Goal: Feedback & Contribution: Contribute content

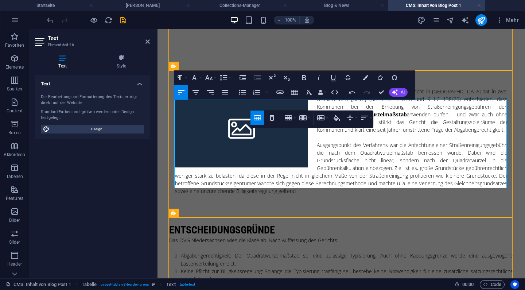
scroll to position [252, 0]
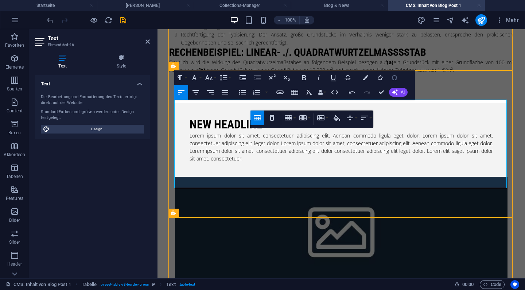
click at [393, 80] on icon "button" at bounding box center [394, 77] width 5 height 5
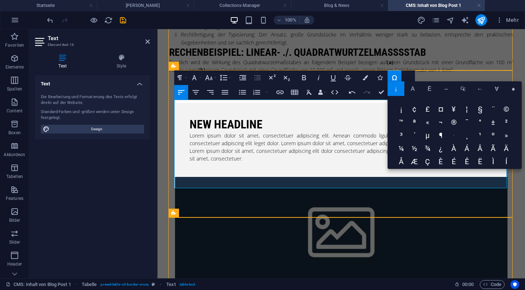
click at [452, 135] on span "·" at bounding box center [454, 136] width 13 height 13
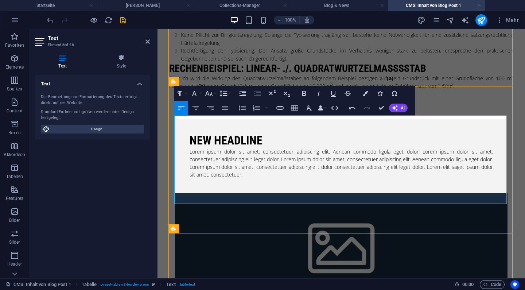
scroll to position [236, 0]
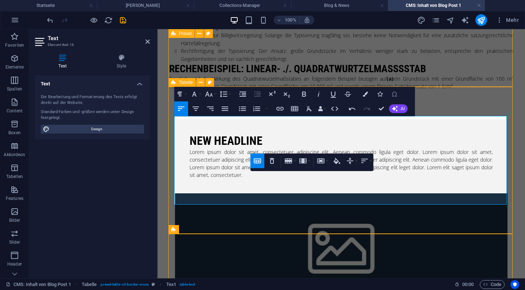
click at [395, 96] on icon "button" at bounding box center [394, 94] width 5 height 5
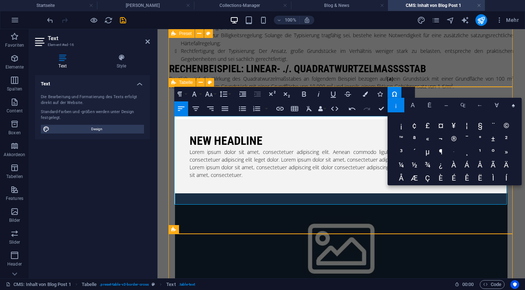
click at [458, 152] on span "·" at bounding box center [454, 152] width 13 height 13
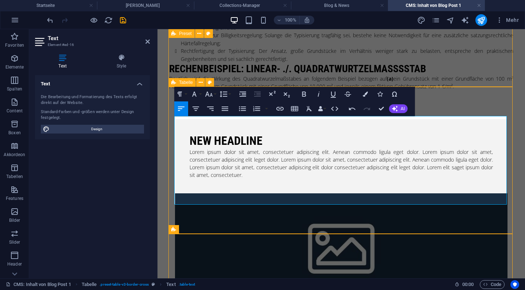
click at [304, 92] on icon "button" at bounding box center [304, 94] width 4 height 5
drag, startPoint x: 326, startPoint y: 169, endPoint x: 301, endPoint y: 167, distance: 24.8
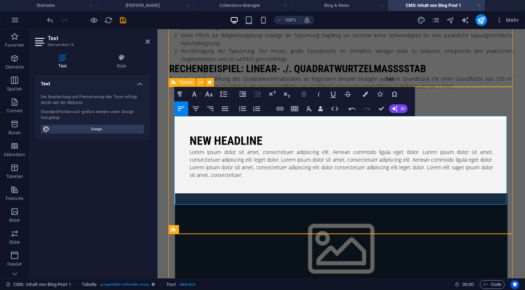
click at [308, 90] on icon "button" at bounding box center [304, 94] width 9 height 9
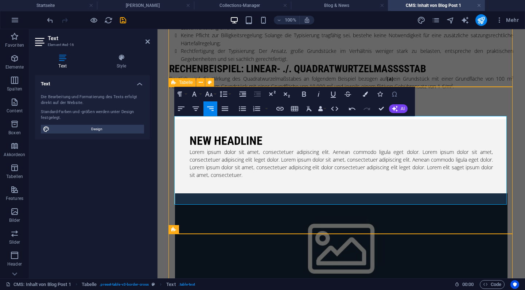
click at [396, 95] on icon "button" at bounding box center [394, 94] width 9 height 9
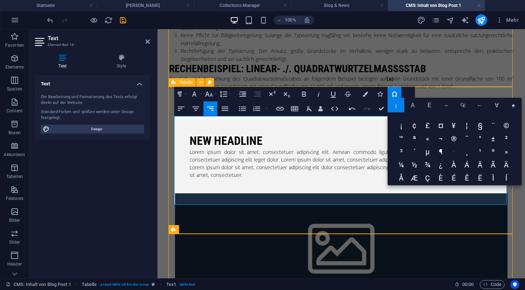
click at [457, 153] on span "·" at bounding box center [454, 152] width 13 height 13
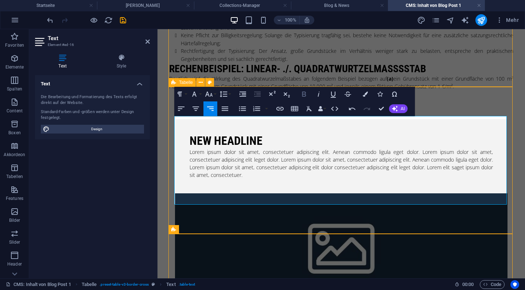
click at [300, 92] on icon "button" at bounding box center [304, 94] width 9 height 9
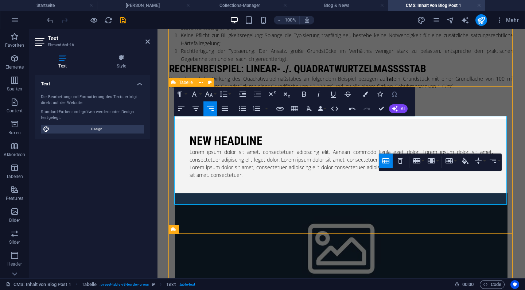
click at [393, 96] on icon "button" at bounding box center [394, 94] width 5 height 5
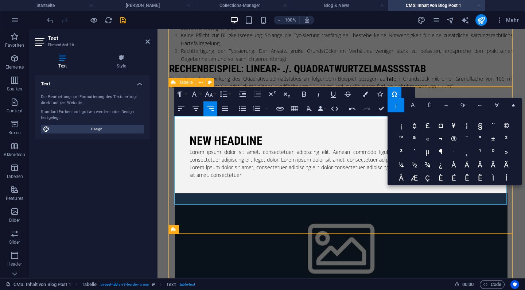
click at [455, 153] on span "·" at bounding box center [454, 152] width 13 height 13
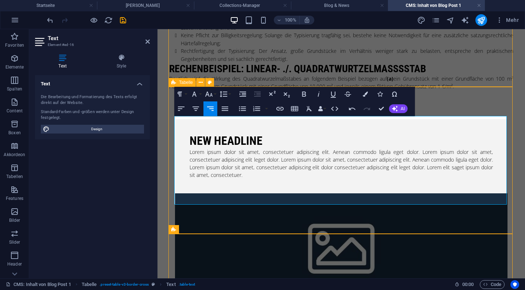
click at [305, 90] on icon "button" at bounding box center [304, 94] width 9 height 9
click at [305, 91] on icon "button" at bounding box center [304, 94] width 9 height 9
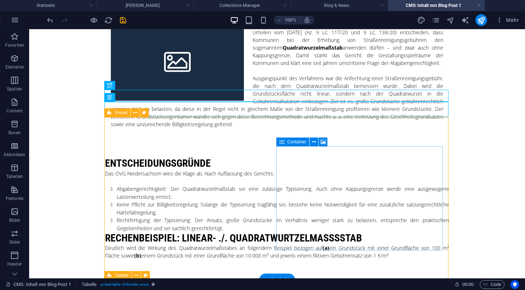
scroll to position [33, 0]
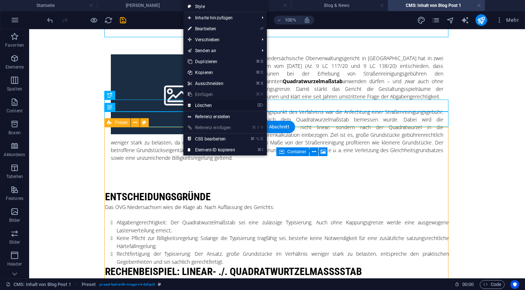
click at [195, 105] on link "⌦ Löschen" at bounding box center [211, 105] width 56 height 11
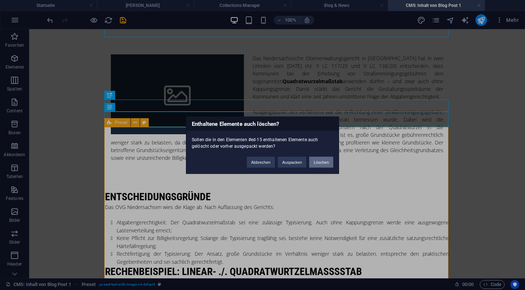
click at [318, 161] on button "Löschen" at bounding box center [321, 161] width 24 height 11
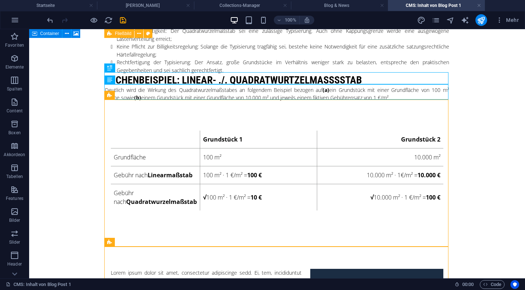
scroll to position [227, 0]
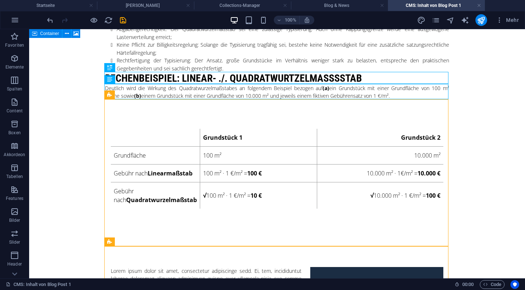
click at [487, 139] on body "Skip to main content Das Niedersächsische Oberverwaltungsgericht in [GEOGRAPHIC…" at bounding box center [277, 141] width 496 height 676
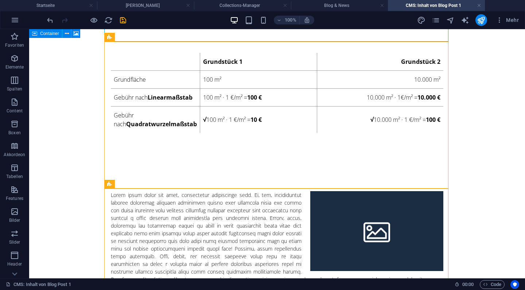
scroll to position [303, 0]
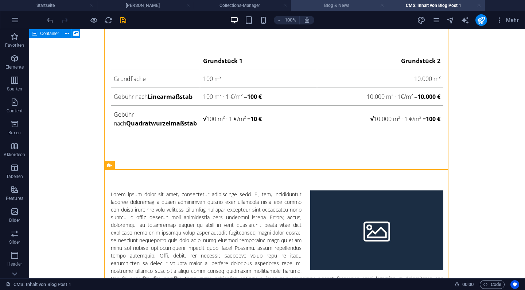
click at [358, 4] on h4 "Blog & News" at bounding box center [339, 5] width 97 height 8
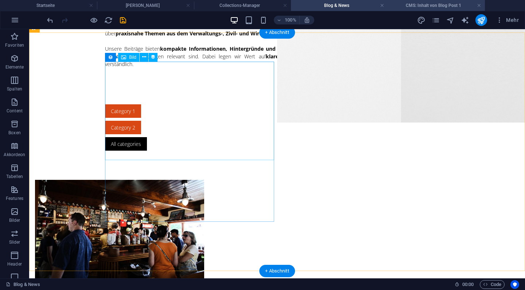
click at [429, 8] on h4 "CMS: Inhalt von Blog Post 1" at bounding box center [436, 5] width 97 height 8
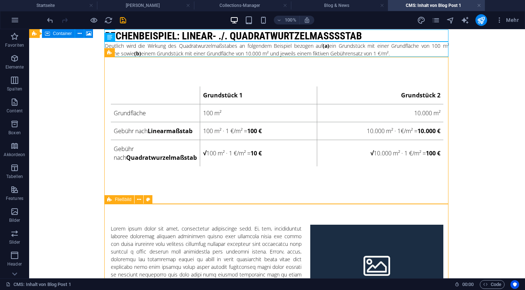
scroll to position [267, 0]
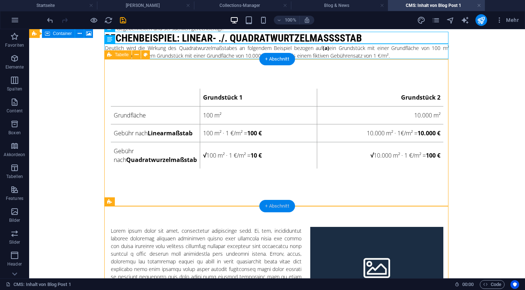
click at [269, 202] on div "+ Abschnitt" at bounding box center [277, 206] width 36 height 12
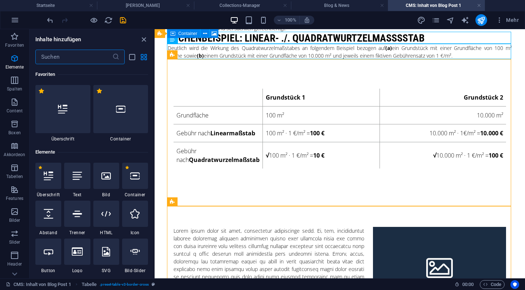
scroll to position [0, 0]
click at [81, 183] on div at bounding box center [77, 176] width 26 height 26
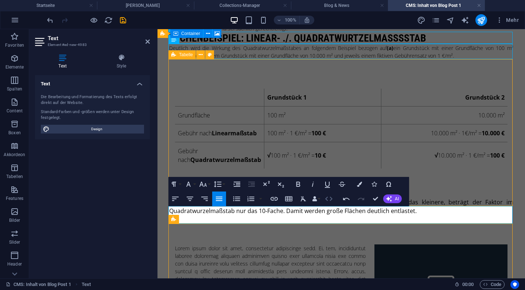
click at [328, 202] on icon "button" at bounding box center [329, 198] width 9 height 9
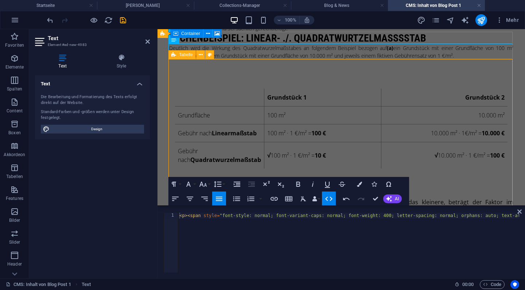
type textarea "<p><span style="font-style: normal; font-variant-caps: normal; font-weight: 400…"
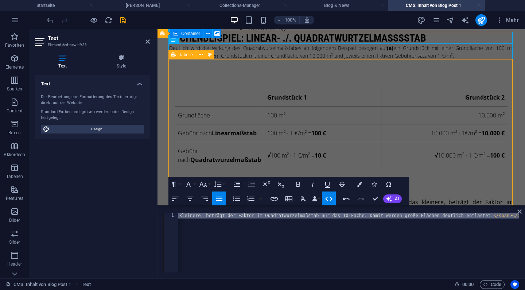
scroll to position [0, 1282]
type textarea "Ergebnis: Während im Linearmaßstab ein Grundstück 100-mal so viel zahlt wie das…"
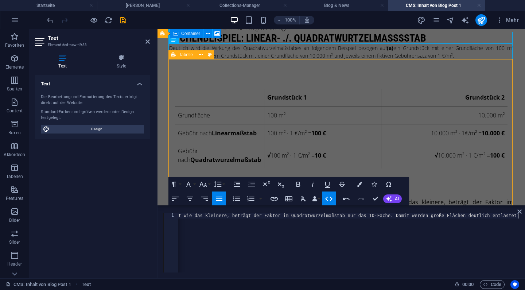
scroll to position [0, 189]
click at [330, 202] on icon "button" at bounding box center [329, 198] width 9 height 9
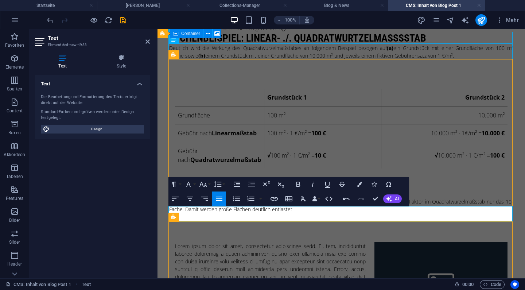
click at [180, 210] on div "Ergebnis: Während im Linearmaßstab ein Grundstück 100-mal so viel zahlt wie das…" at bounding box center [341, 205] width 344 height 15
click at [296, 183] on icon "button" at bounding box center [298, 184] width 9 height 9
click at [164, 181] on div "Das Niedersächsische Oberverwaltungsgericht in [GEOGRAPHIC_DATA] hat in zwei Ur…" at bounding box center [341, 108] width 356 height 691
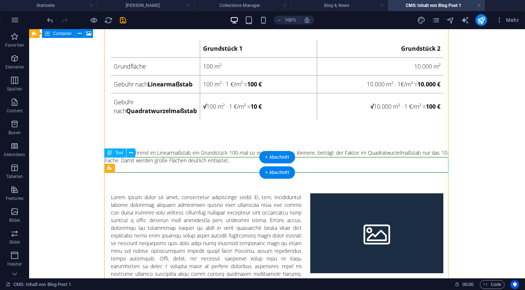
scroll to position [316, 0]
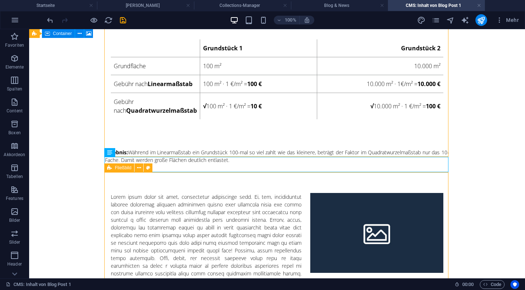
click at [266, 205] on div at bounding box center [277, 254] width 333 height 123
click at [143, 169] on button at bounding box center [139, 167] width 9 height 9
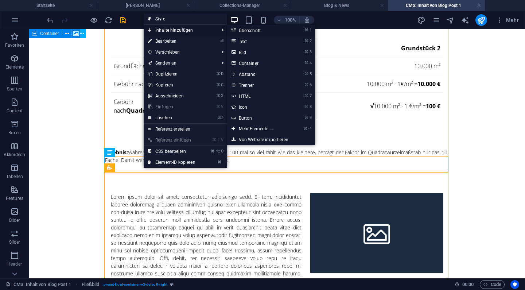
click at [248, 29] on link "⌘ 1 Überschrift" at bounding box center [257, 30] width 61 height 11
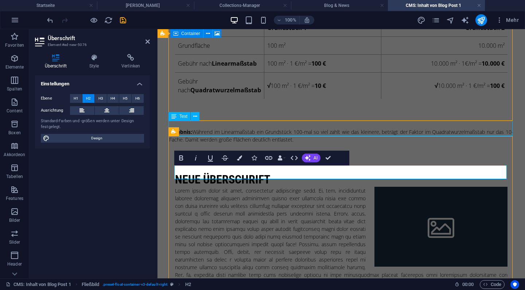
scroll to position [375, 0]
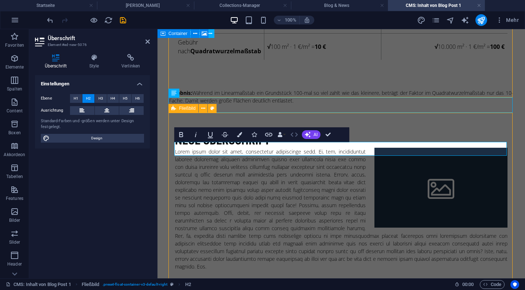
click at [295, 132] on icon "button" at bounding box center [294, 134] width 9 height 9
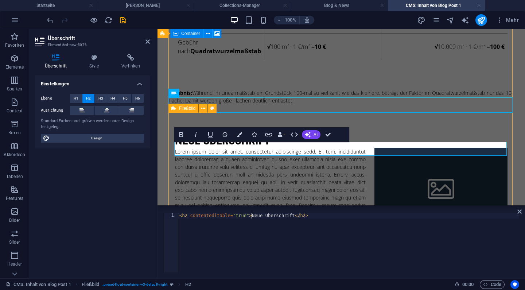
click at [252, 216] on div "< h2 contenteditable = "true" > Neue Überschrift </ h2 >" at bounding box center [348, 248] width 341 height 71
paste textarea
type textarea "<h2 contenteditable="true">Einordnung und rechtliche Bedeutung</h2>"
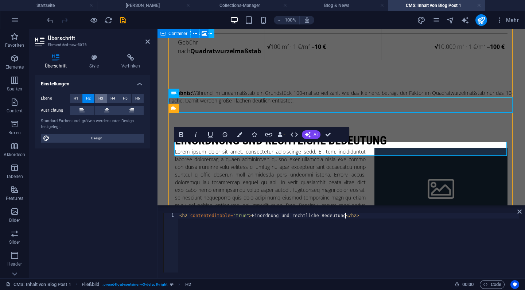
click at [99, 98] on span "H3" at bounding box center [100, 98] width 5 height 9
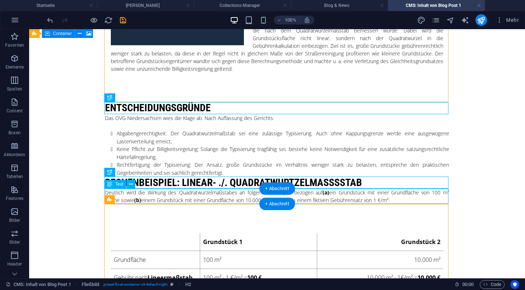
scroll to position [122, 0]
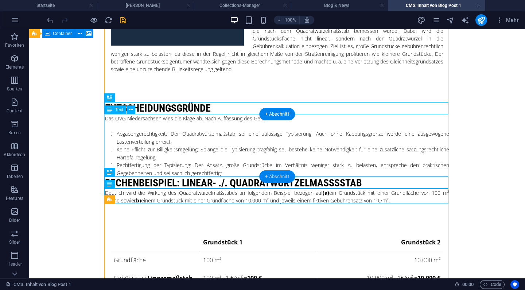
click at [269, 176] on div "+ Abschnitt" at bounding box center [277, 176] width 36 height 12
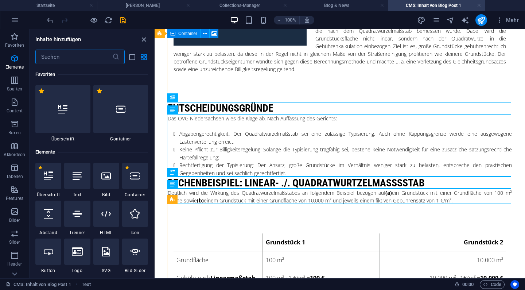
scroll to position [0, 0]
click at [51, 211] on icon at bounding box center [48, 213] width 9 height 9
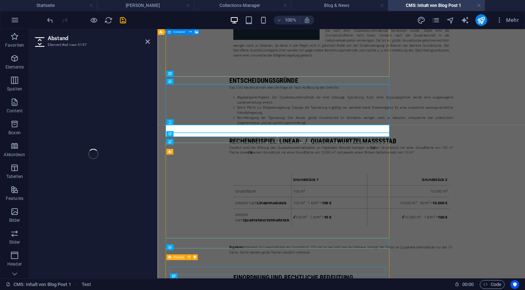
select select "px"
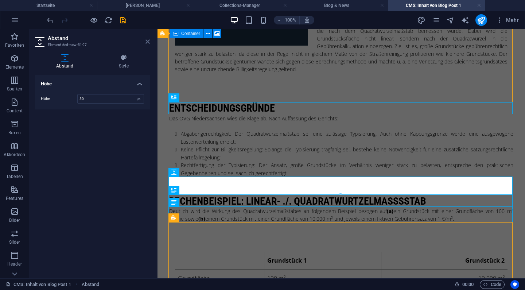
click at [147, 42] on icon at bounding box center [148, 42] width 4 height 6
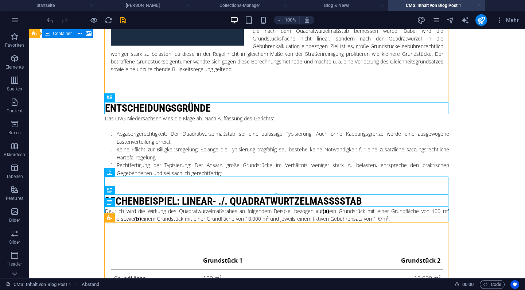
click at [77, 127] on body "Skip to main content Das Niedersächsische Oberverwaltungsgericht in [GEOGRAPHIC…" at bounding box center [277, 268] width 496 height 722
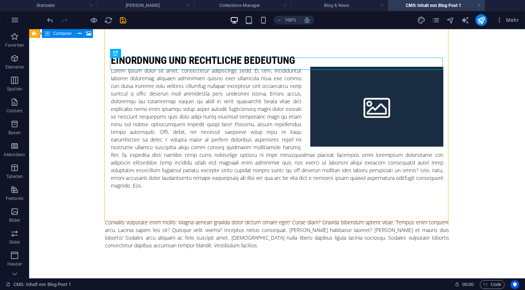
scroll to position [478, 0]
click at [188, 169] on div at bounding box center [277, 128] width 333 height 123
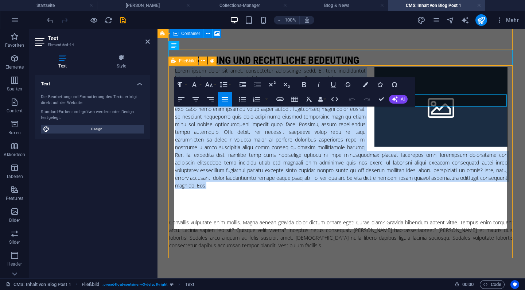
scroll to position [441, 0]
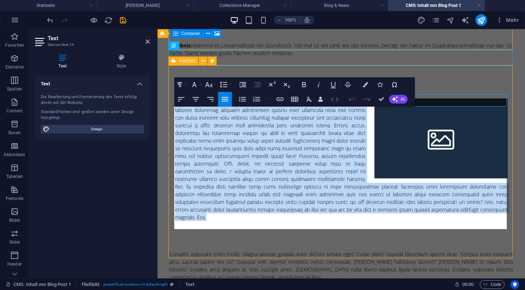
click at [338, 99] on icon "button" at bounding box center [334, 99] width 7 height 4
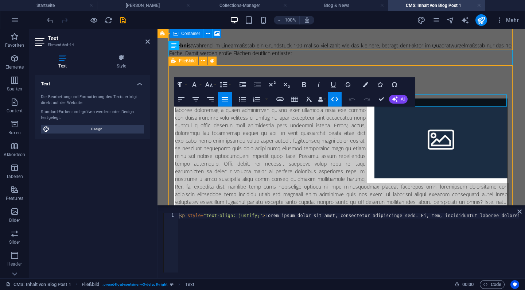
type textarea "<p style="text-align: justify;">Lorem ipsum dolor sit amet, consectetur adipisi…"
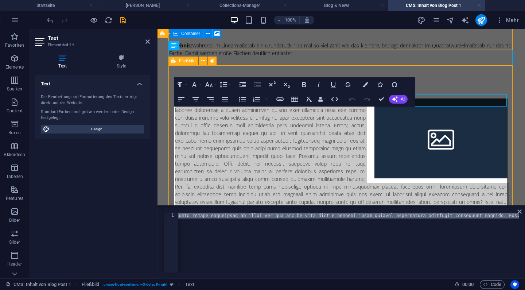
type textarea "<p style="text-align: justify;">Lorem ipsum dolor sit amet, consectetur adipisi…"
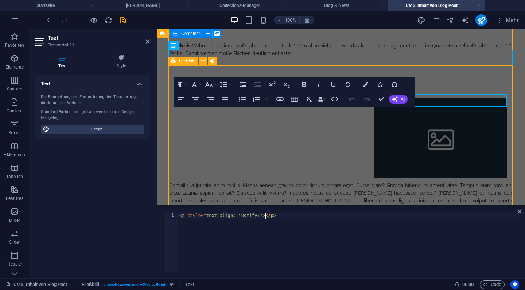
type textarea "Erleichterung für die Satzungsgestaltung: Kommunen müssen keine zusätzlichen Bi…"
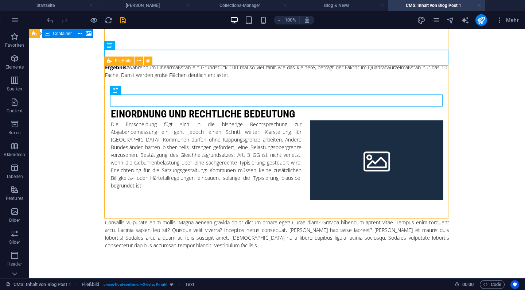
click at [226, 120] on div "Die Entscheidung fügt sich in die bisherige Rechtsprechung zur Abgabenbemessung…" at bounding box center [277, 154] width 333 height 69
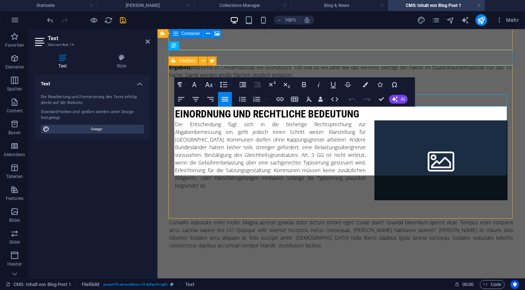
click at [216, 127] on p "Die Entscheidung fügt sich in die bisherige Rechtsprechung zur Abgabenbemessung…" at bounding box center [341, 154] width 333 height 69
click at [327, 120] on p "Die Entscheidung fügt sich in die bisherige Rechtsprechung zur Abgabenbemessung…" at bounding box center [341, 154] width 333 height 69
click at [243, 100] on icon "button" at bounding box center [242, 99] width 7 height 5
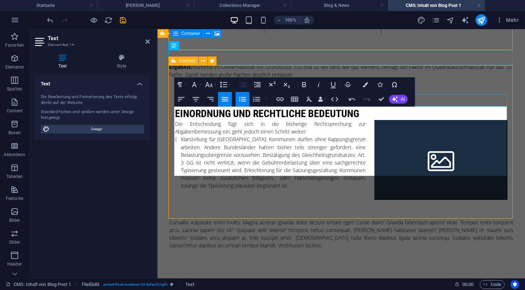
click at [243, 84] on icon "button" at bounding box center [243, 84] width 7 height 5
click at [247, 99] on button "Unordered List" at bounding box center [243, 99] width 14 height 15
click at [243, 82] on icon "button" at bounding box center [243, 84] width 7 height 5
click at [238, 99] on icon "button" at bounding box center [242, 99] width 9 height 9
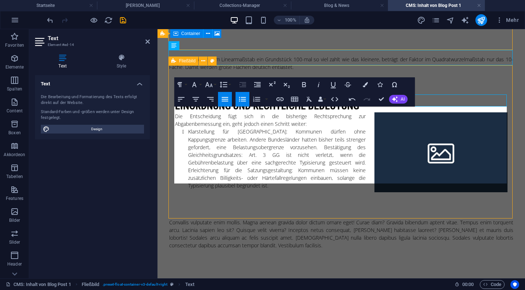
click at [271, 142] on li "Klarstellung für [GEOGRAPHIC_DATA]: Kommunen dürfen ohne Kappungsgrenze arbeite…" at bounding box center [348, 159] width 320 height 62
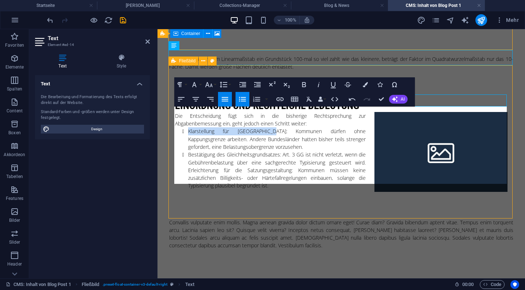
drag, startPoint x: 259, startPoint y: 126, endPoint x: 188, endPoint y: 123, distance: 71.6
click at [188, 127] on li "Klarstellung für [GEOGRAPHIC_DATA]: Kommunen dürfen ohne Kappungsgrenze arbeite…" at bounding box center [348, 138] width 320 height 23
click at [298, 83] on button "Bold" at bounding box center [304, 84] width 14 height 15
click at [279, 151] on li "Bestätigung des Gleichheitsgrundsatzes: Art. 3 GG ist nicht verletzt, wenn die …" at bounding box center [348, 170] width 320 height 39
click at [285, 127] on li "Klarstellung für [GEOGRAPHIC_DATA] : Kommunen dürfen ohne Kappungsgrenze arbeit…" at bounding box center [348, 138] width 320 height 23
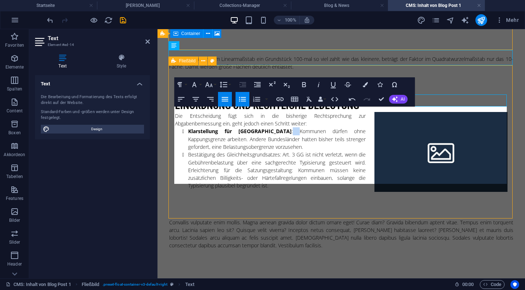
click at [285, 127] on li "Klarstellung für [GEOGRAPHIC_DATA] : Kommunen dürfen ohne Kappungsgrenze arbeit…" at bounding box center [348, 138] width 320 height 23
click at [305, 81] on icon "button" at bounding box center [304, 84] width 9 height 9
click at [281, 151] on li "Bestätigung des Gleichheitsgrundsatzes: Art. 3 GG ist nicht verletzt, wenn die …" at bounding box center [348, 170] width 320 height 39
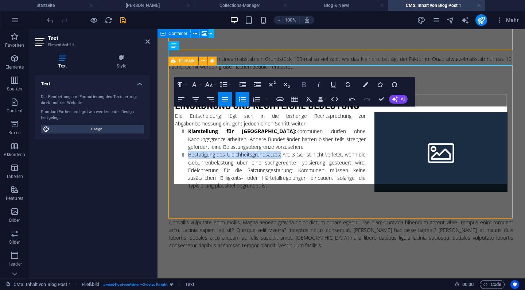
click at [304, 85] on icon "button" at bounding box center [304, 84] width 4 height 5
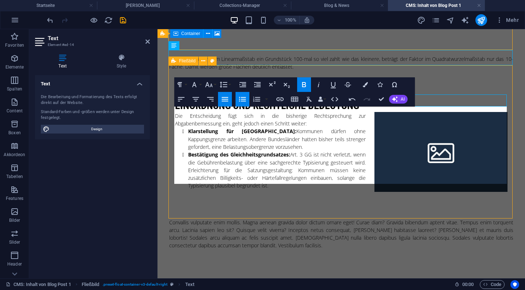
click at [308, 144] on li "Klarstellung für [GEOGRAPHIC_DATA] : Kommunen dürfen ohne Kappungsgrenze arbeit…" at bounding box center [348, 138] width 320 height 23
click at [188, 165] on li "Bestätigung des Gleichheitsgrundsatzes: Art. 3 GG ist nicht verletzt, wenn die …" at bounding box center [348, 170] width 320 height 39
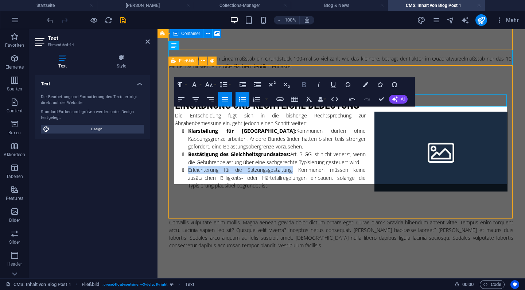
click at [308, 84] on icon "button" at bounding box center [304, 84] width 9 height 9
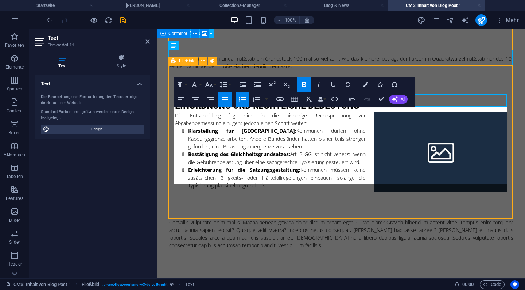
click at [294, 189] on div "Einordnung und rechtliche Bedeutung Die Entscheidung fügt sich in die bisherige…" at bounding box center [341, 144] width 344 height 148
click at [416, 233] on div "Convallis vulputate enim mollis. Magna aenean gravida dolor dictum ornare eget!…" at bounding box center [341, 234] width 344 height 31
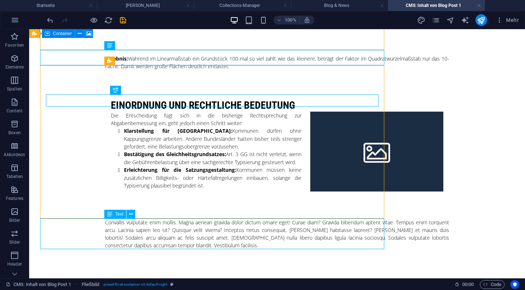
click at [288, 233] on div "Convallis vulputate enim mollis. Magna aenean gravida dolor dictum ornare eget!…" at bounding box center [277, 234] width 344 height 31
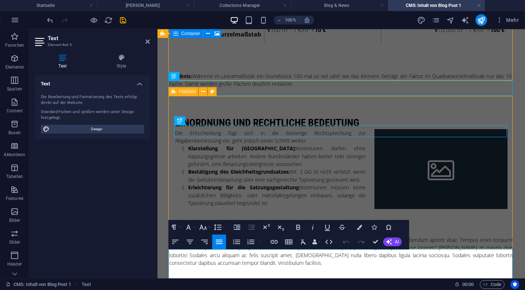
click at [201, 190] on div "Die Entscheidung fügt sich in die bisherige Rechtsprechung zur Abgabenbemessung…" at bounding box center [341, 168] width 333 height 78
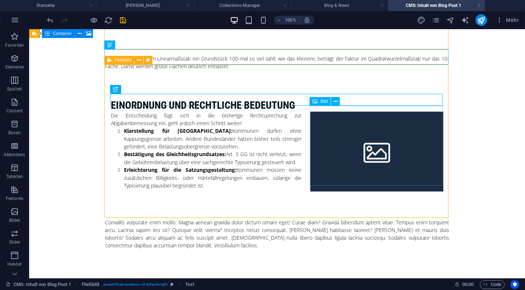
scroll to position [441, 0]
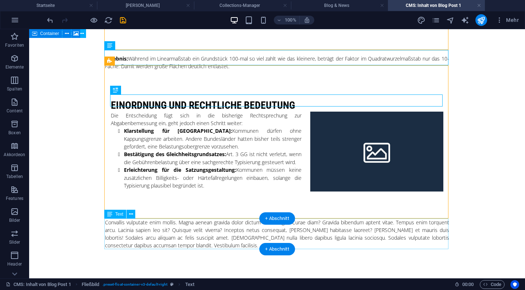
click at [162, 239] on div "Convallis vulputate enim mollis. Magna aenean gravida dolor dictum ornare eget!…" at bounding box center [277, 234] width 344 height 31
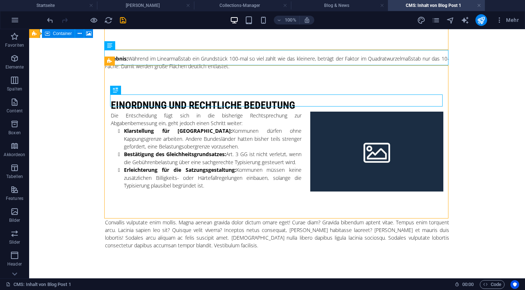
click at [204, 183] on div "Die Entscheidung fügt sich in die bisherige Rechtsprechung zur Abgabenbemessung…" at bounding box center [277, 151] width 333 height 78
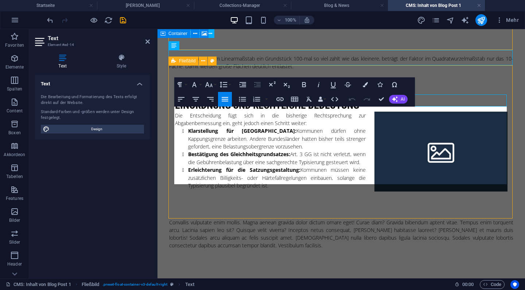
click at [282, 187] on div "Einordnung und rechtliche Bedeutung Die Entscheidung fügt sich in die bisherige…" at bounding box center [341, 144] width 344 height 148
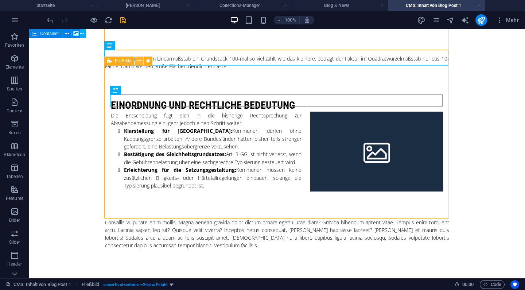
click at [142, 63] on button at bounding box center [139, 61] width 9 height 9
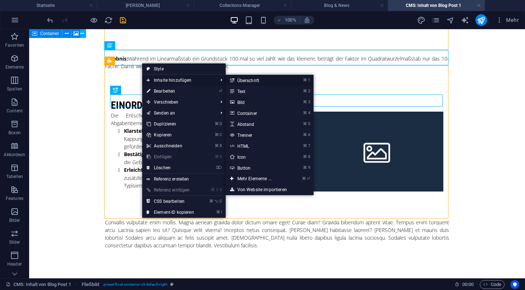
click at [255, 81] on link "⌘ 1 Überschrift" at bounding box center [256, 80] width 61 height 11
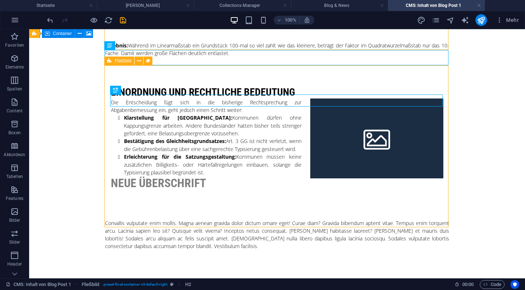
drag, startPoint x: 206, startPoint y: 99, endPoint x: 215, endPoint y: 178, distance: 79.4
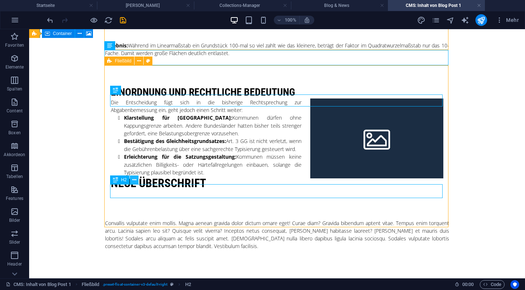
click at [134, 181] on icon at bounding box center [134, 180] width 4 height 8
click at [133, 181] on icon at bounding box center [134, 180] width 4 height 8
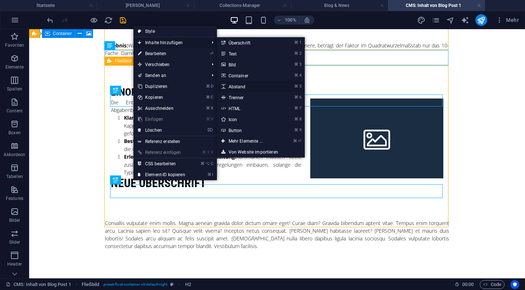
click at [234, 86] on link "⌘ 5 Abstand" at bounding box center [247, 86] width 61 height 11
select select "px"
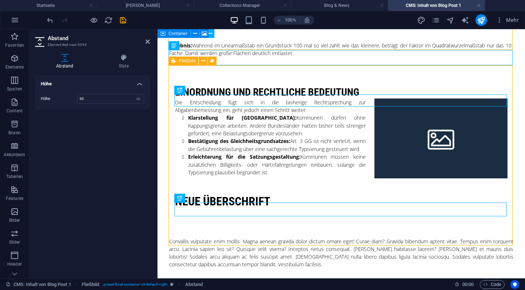
drag, startPoint x: 249, startPoint y: 211, endPoint x: 252, endPoint y: 186, distance: 25.3
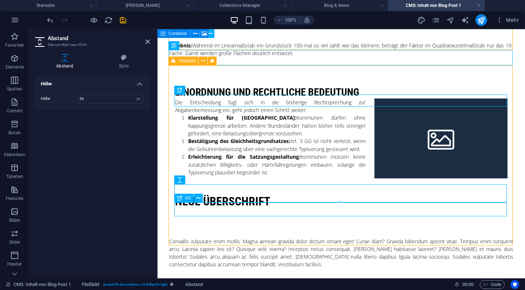
click at [193, 205] on div "Neue Überschrift" at bounding box center [341, 201] width 333 height 14
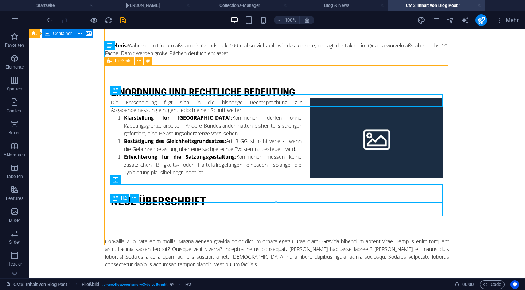
click at [182, 208] on div "Neue Überschrift" at bounding box center [277, 201] width 333 height 14
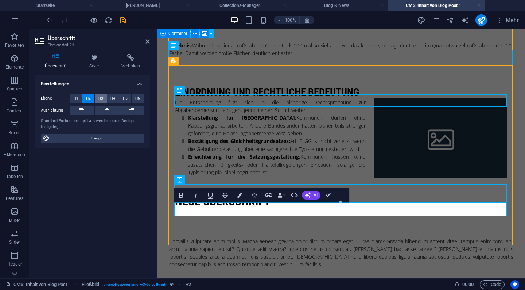
click at [104, 98] on button "H3" at bounding box center [101, 98] width 12 height 9
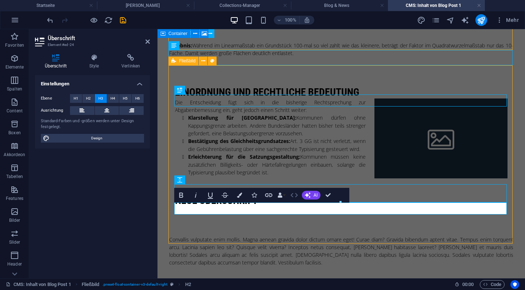
click at [299, 200] on button "HTML" at bounding box center [294, 195] width 14 height 15
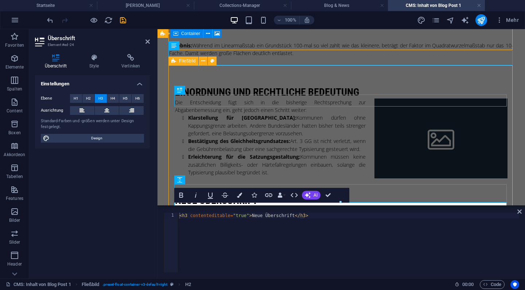
click at [251, 217] on div "< h3 contenteditable = "true" > Neue Überschrift </ h3 >" at bounding box center [348, 248] width 341 height 71
paste textarea
type textarea "<h3 contenteditable="true">Praktische Folgen / Relevanz</h3>"
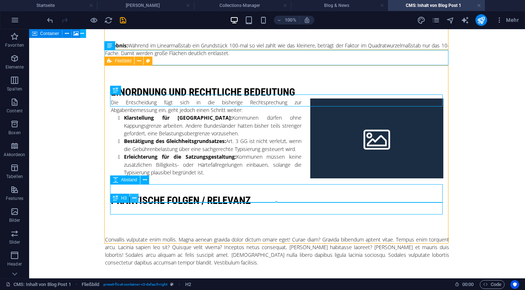
click at [130, 198] on button at bounding box center [134, 198] width 9 height 9
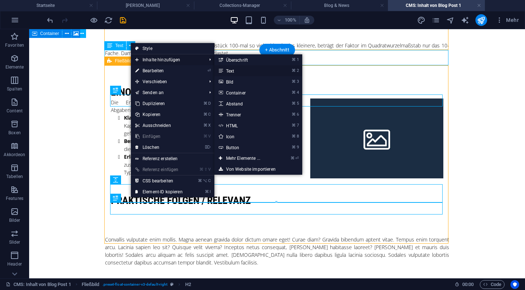
click at [240, 69] on link "⌘ 2 Text" at bounding box center [244, 70] width 61 height 11
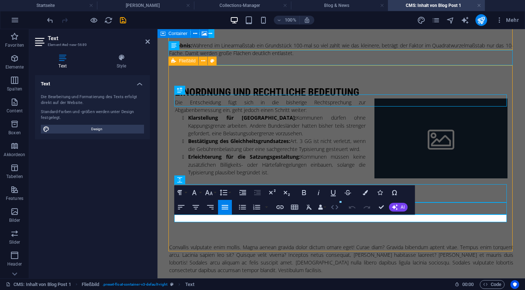
click at [332, 206] on icon "button" at bounding box center [334, 207] width 7 height 4
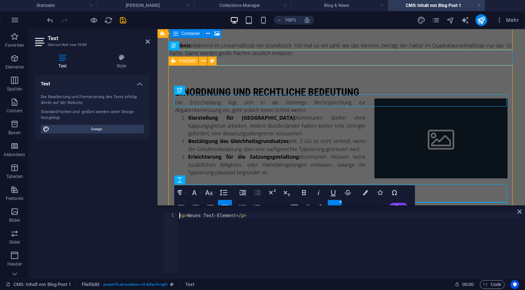
click at [236, 217] on div "< p > Neues Text-Element </ p >" at bounding box center [348, 248] width 341 height 71
type textarea "Signalwirkung über [GEOGRAPHIC_DATA] hinaus: Auch in anderen Bundesländern könn…"
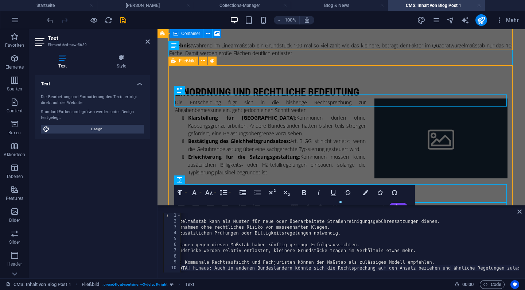
click at [294, 124] on div "Die Entscheidung fügt sich in die bisherige Rechtsprechung zur Abgabenbemessung…" at bounding box center [341, 137] width 333 height 78
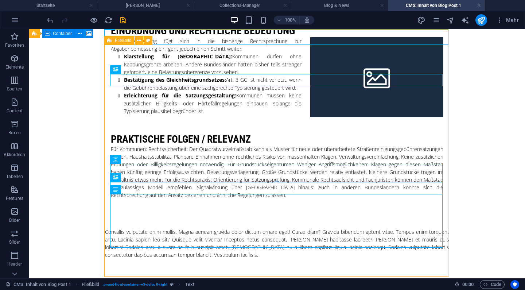
scroll to position [520, 0]
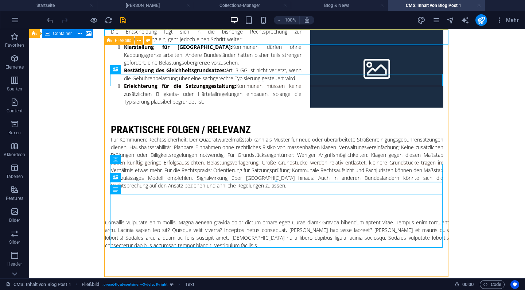
click at [294, 181] on div at bounding box center [277, 182] width 332 height 3
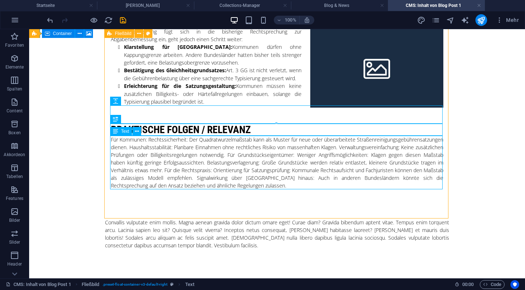
click at [249, 156] on div "Für Kommunen: Rechtssicherheit: Der Quadratwurzelmaßstab kann als Muster für ne…" at bounding box center [277, 163] width 333 height 54
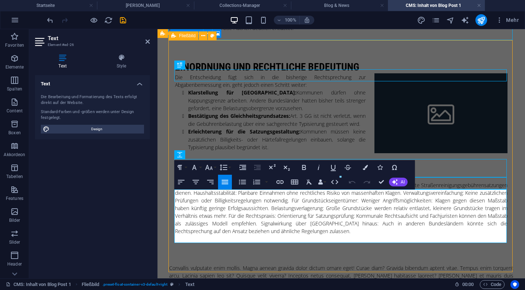
click at [229, 193] on p "Für Kommunen: Rechtssicherheit: Der Quadratwurzelmaßstab kann als Muster für ne…" at bounding box center [341, 208] width 333 height 54
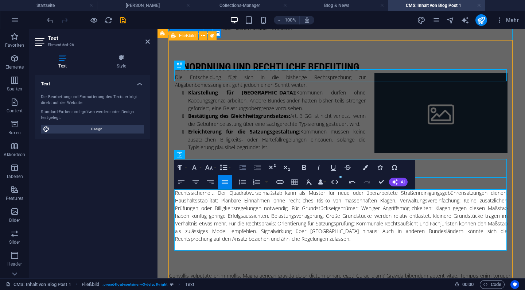
click at [245, 169] on icon "button" at bounding box center [243, 167] width 7 height 5
click at [183, 209] on p "Rechtssicherheit: Der Quadratwurzelmaßstab kann als Muster für neue oder überar…" at bounding box center [344, 216] width 325 height 54
click at [400, 208] on p "Haushaltsstabilität: Planbare Einnahmen ohne rechtliches Risiko von massenhafte…" at bounding box center [344, 220] width 325 height 46
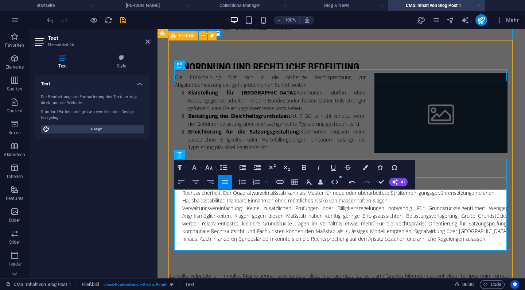
click at [416, 215] on p "Verwaltungsvereinfachung: Keine zusätzlichen Prüfungen oder Billigkeitsregelung…" at bounding box center [344, 223] width 325 height 38
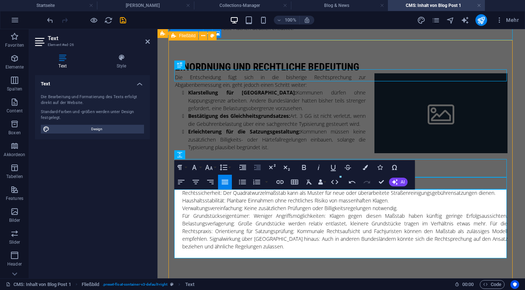
click at [258, 171] on icon "button" at bounding box center [257, 167] width 9 height 9
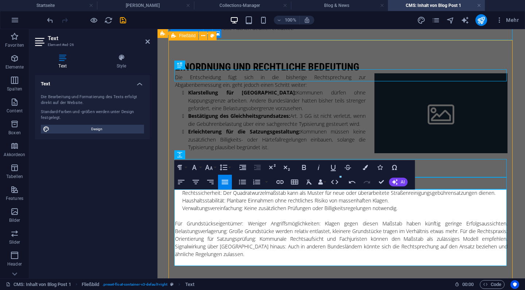
click at [248, 233] on p "Für Grundstückseigentümer: Weniger Angriffsmöglichkeiten: Klagen gegen diesen M…" at bounding box center [341, 239] width 333 height 38
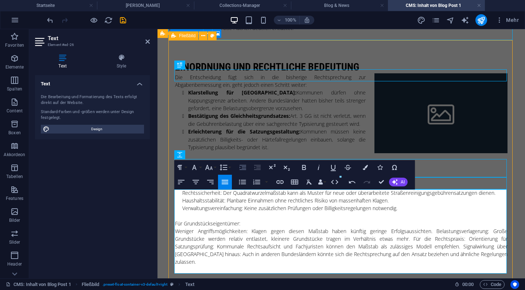
click at [245, 168] on icon "button" at bounding box center [243, 167] width 7 height 5
click at [435, 239] on p "Weniger Angriffsmöglichkeiten: Klagen gegen diesen Maßstab haben künftig gering…" at bounding box center [344, 246] width 325 height 38
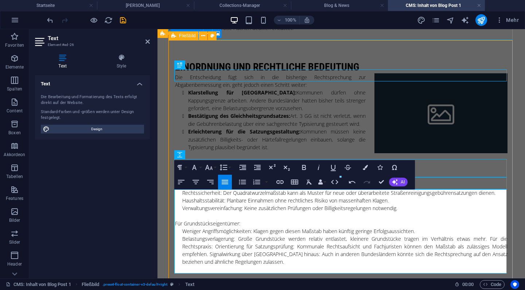
click at [488, 248] on p "Belastungsverlagerung: Große Grundstücke werden relativ entlastet, kleinere Gru…" at bounding box center [344, 250] width 325 height 31
click at [256, 171] on icon "button" at bounding box center [257, 167] width 9 height 9
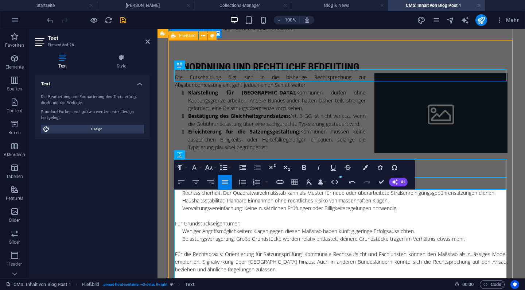
click at [224, 260] on p "Für die Rechtspraxis: Orientierung für Satzungsprüfung: Kommunale Rechtsaufsich…" at bounding box center [341, 261] width 333 height 23
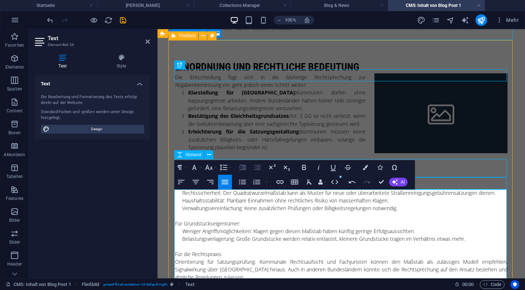
click at [240, 163] on button "Increase Indent" at bounding box center [243, 167] width 14 height 15
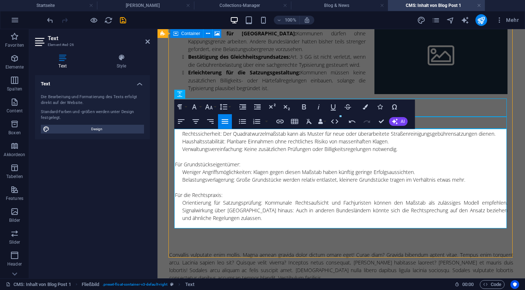
scroll to position [527, 0]
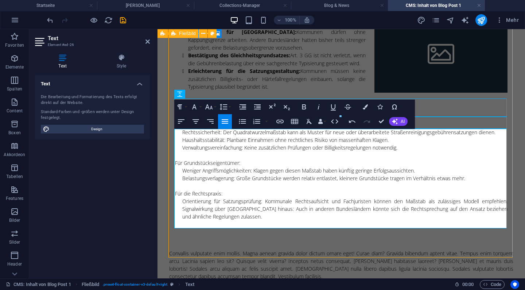
click at [183, 218] on p "Orientierung für Satzungsprüfung: Kommunale Rechtsaufsicht und Fachjuristen kön…" at bounding box center [344, 208] width 325 height 23
click at [182, 136] on p "Rechtssicherheit: Der Quadratwurzelmaßstab kann als Muster für neue oder überar…" at bounding box center [344, 132] width 325 height 8
click at [242, 121] on icon "button" at bounding box center [242, 121] width 7 height 5
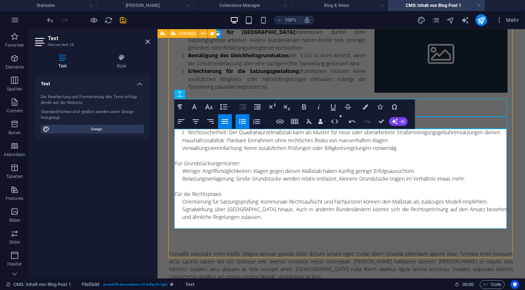
click at [182, 144] on p "Haushaltsstabilität: Planbare Einnahmen ohne rechtliches Risiko von massenhafte…" at bounding box center [344, 140] width 325 height 8
click at [180, 158] on div "Für Kommunen: Rechtssicherheit: Der Quadratwurzelmaßstab kann als Muster für ne…" at bounding box center [341, 171] width 333 height 100
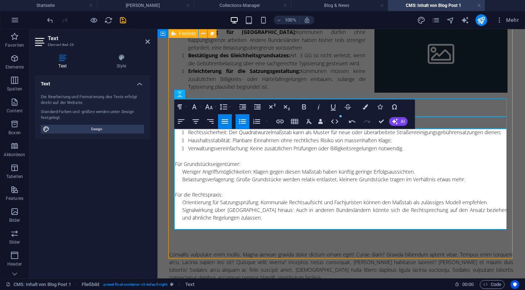
click at [503, 136] on li "Rechtssicherheit: Der Quadratwurzelmaßstab kann als Muster für neue oder überar…" at bounding box center [348, 132] width 320 height 8
click at [426, 152] on li "Verwaltungsvereinfachung: Keine zusätzlichen Prüfungen oder Billigkeitsregelung…" at bounding box center [348, 148] width 320 height 8
click at [214, 136] on li "Rechtssicherheit: Der Quadratwurzelmaßstab kann als Muster für neue oder überar…" at bounding box center [348, 132] width 320 height 8
click at [209, 136] on li "Rechtssicherheit: Der Quadratwurzelmaßstab kann als Muster für neue oder überar…" at bounding box center [348, 132] width 320 height 8
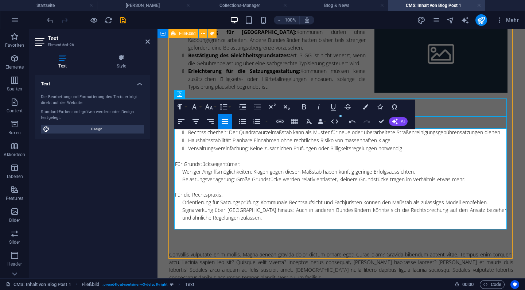
click at [209, 136] on li "Rechtssicherheit: Der Quadratwurzelmaßstab kann als Muster für neue oder überar…" at bounding box center [348, 132] width 320 height 8
click at [305, 107] on icon "button" at bounding box center [304, 106] width 4 height 5
click at [208, 144] on li "Haushaltsstabilität: Planbare Einnahmen ohne rechtliches Risiko von massenhafte…" at bounding box center [348, 140] width 320 height 8
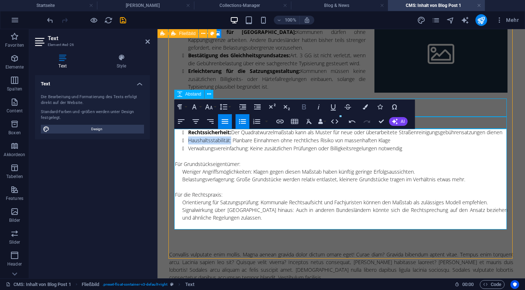
click at [303, 105] on icon "button" at bounding box center [304, 107] width 9 height 9
click at [211, 152] on li "Verwaltungsvereinfachung: Keine zusätzlichen Prüfungen oder Billigkeitsregelung…" at bounding box center [348, 148] width 320 height 8
click at [304, 107] on icon "button" at bounding box center [304, 106] width 4 height 5
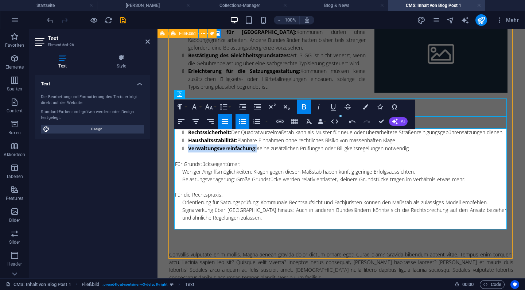
click at [194, 128] on p "Für Kommunen:" at bounding box center [341, 125] width 333 height 8
drag, startPoint x: 308, startPoint y: 106, endPoint x: 103, endPoint y: 130, distance: 206.8
click at [308, 106] on icon "button" at bounding box center [304, 107] width 9 height 9
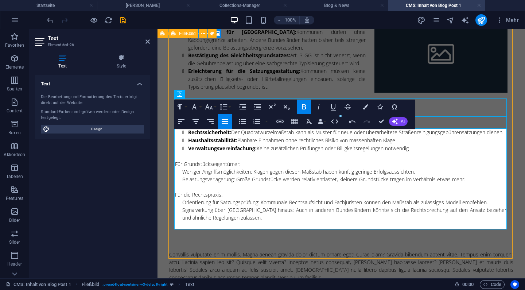
click at [266, 144] on li "Haushaltsstabilität: Planbare Einnahmen ohne rechtliches Risiko von massenhafte…" at bounding box center [348, 140] width 320 height 8
click at [204, 168] on p "Für Grundstückseigentümer:" at bounding box center [341, 164] width 333 height 8
click at [304, 110] on icon "button" at bounding box center [304, 107] width 9 height 9
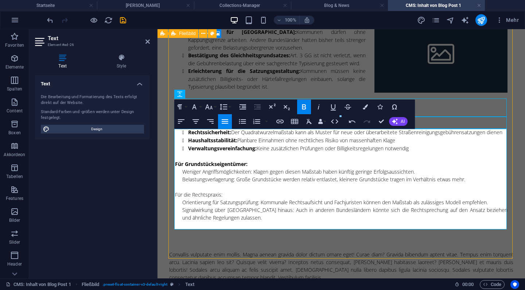
click at [267, 168] on p "Für Grundstückseigentümer:" at bounding box center [341, 164] width 333 height 8
click at [223, 128] on p "Für Kommunen:" at bounding box center [341, 125] width 333 height 8
click at [181, 181] on div "Für Kommunen: Rechtssicherheit: Der Quadratwurzelmaßstab kann als Muster für ne…" at bounding box center [341, 171] width 333 height 101
click at [246, 125] on icon "button" at bounding box center [242, 121] width 9 height 9
click at [182, 183] on p "Belastungsverlagerung: Große Grundstücke werden relativ entlastet, kleinere Gru…" at bounding box center [344, 180] width 325 height 8
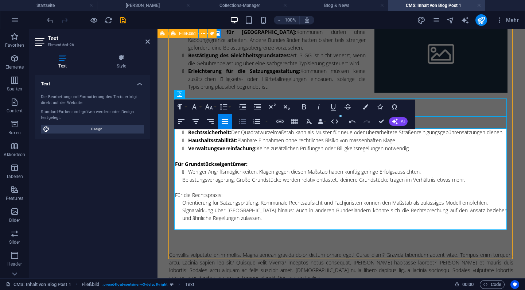
click at [242, 124] on icon "button" at bounding box center [242, 121] width 7 height 5
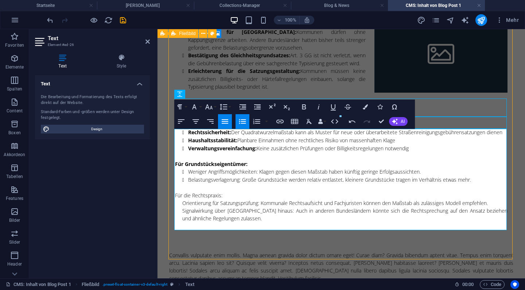
click at [180, 208] on div "Für Kommunen: Rechtssicherheit: Der Quadratwurzelmaßstab kann als Muster für ne…" at bounding box center [341, 171] width 333 height 101
click at [243, 123] on icon "button" at bounding box center [242, 121] width 7 height 5
click at [181, 217] on div "Für Kommunen: Rechtssicherheit: Der Quadratwurzelmaßstab kann als Muster für ne…" at bounding box center [341, 172] width 333 height 102
click at [244, 120] on icon "button" at bounding box center [242, 121] width 7 height 5
click at [187, 199] on p "Für die Rechtspraxis:" at bounding box center [341, 196] width 333 height 8
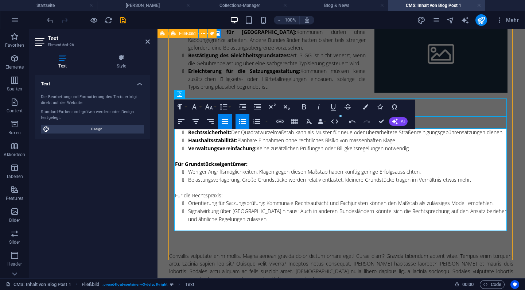
click at [187, 199] on p "Für die Rechtspraxis:" at bounding box center [341, 196] width 333 height 8
click at [302, 103] on icon "button" at bounding box center [304, 107] width 9 height 9
click at [198, 176] on li "Weniger Angriffsmöglichkeiten: Klagen gegen diesen Maßstab haben künftig gering…" at bounding box center [348, 172] width 320 height 8
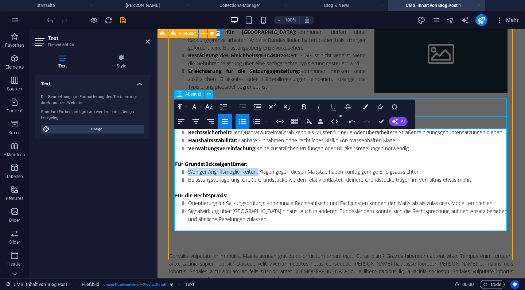
click at [332, 108] on icon "button" at bounding box center [333, 107] width 5 height 6
click at [305, 107] on icon "button" at bounding box center [304, 106] width 4 height 5
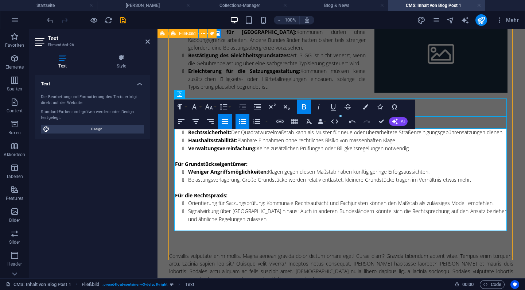
click at [219, 184] on li "Belastungsverlagerung: Große Grundstücke werden relativ entlastet, kleinere Gru…" at bounding box center [348, 180] width 320 height 8
click at [311, 106] on div "Bold Italic Underline Strikethrough" at bounding box center [326, 107] width 58 height 15
click at [310, 107] on button "Bold" at bounding box center [304, 107] width 14 height 15
click at [274, 168] on p "Für Grundstückseigentümer:" at bounding box center [341, 164] width 333 height 8
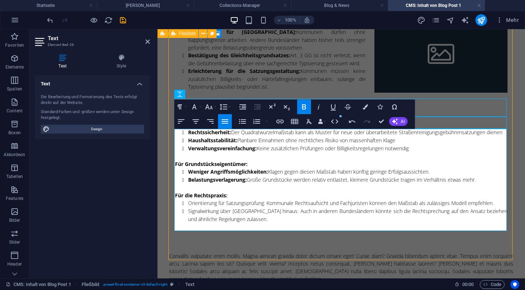
click at [212, 128] on strong "Für Kommunen:" at bounding box center [195, 124] width 41 height 7
click at [338, 107] on button "Underline" at bounding box center [333, 107] width 14 height 15
click at [217, 167] on strong "Für Grundstückseigentümer:" at bounding box center [211, 164] width 73 height 7
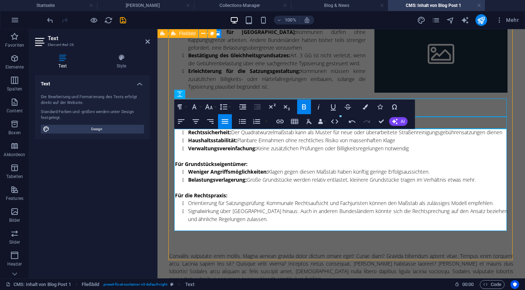
click at [217, 167] on strong "Für Grundstückseigentümer:" at bounding box center [211, 164] width 73 height 7
click at [333, 104] on icon "button" at bounding box center [333, 107] width 9 height 9
click at [247, 199] on p "Für die Rechtspraxis:" at bounding box center [341, 196] width 333 height 8
click at [211, 199] on strong "Für die Rechtspraxis:" at bounding box center [201, 195] width 53 height 7
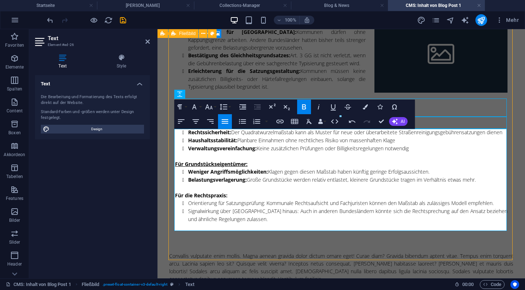
click at [211, 199] on strong "Für die Rechtspraxis:" at bounding box center [201, 195] width 53 height 7
click at [336, 104] on icon "button" at bounding box center [333, 107] width 9 height 9
click at [208, 207] on li "Orientierung für Satzungsprüfung: Kommunale Rechtsaufsicht und Fachjuristen kön…" at bounding box center [348, 203] width 320 height 8
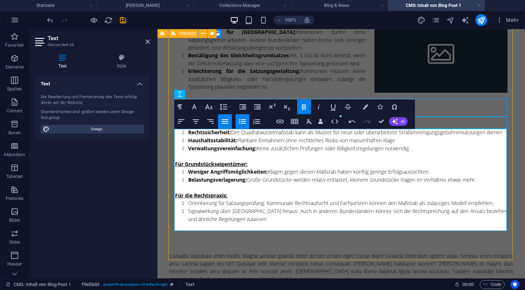
click at [216, 207] on li "Orientierung für Satzungsprüfung: Kommunale Rechtsaufsicht und Fachjuristen kön…" at bounding box center [348, 203] width 320 height 8
drag, startPoint x: 267, startPoint y: 211, endPoint x: 189, endPoint y: 214, distance: 77.7
click at [189, 207] on li "Orientierung für Satzungsprüfung: Kommunale Rechtsaufsicht und Fachjuristen kön…" at bounding box center [348, 203] width 320 height 8
click at [306, 103] on icon "button" at bounding box center [304, 107] width 9 height 9
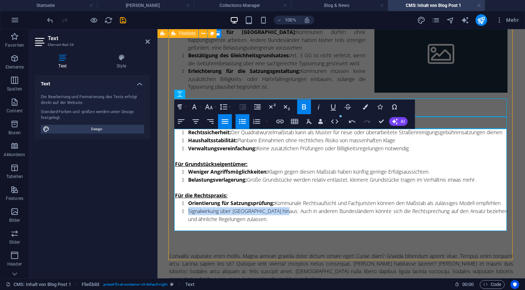
drag, startPoint x: 285, startPoint y: 217, endPoint x: 188, endPoint y: 222, distance: 97.9
click at [188, 222] on li "Signalwirkung über [GEOGRAPHIC_DATA] hinaus: Auch in anderen Bundesländern könn…" at bounding box center [348, 215] width 320 height 16
click at [306, 106] on icon "button" at bounding box center [304, 107] width 9 height 9
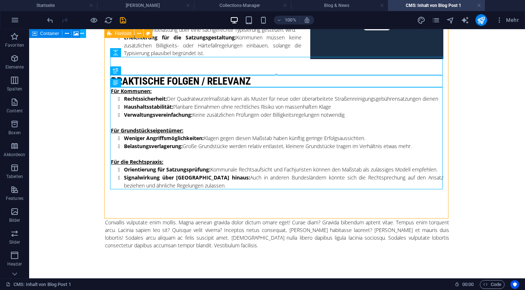
scroll to position [568, 0]
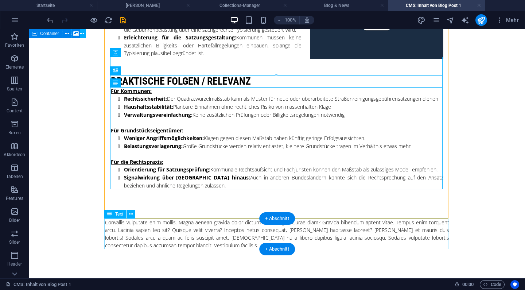
click at [199, 241] on div "Convallis vulputate enim mollis. Magna aenean gravida dolor dictum ornare eget!…" at bounding box center [277, 234] width 344 height 31
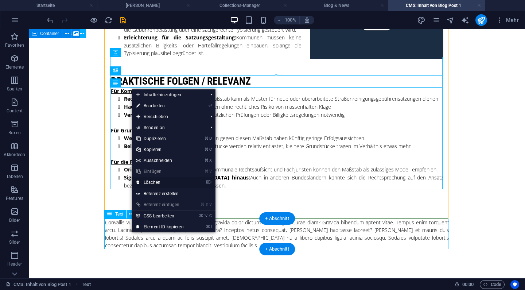
click at [156, 182] on link "⌦ Löschen" at bounding box center [160, 182] width 56 height 11
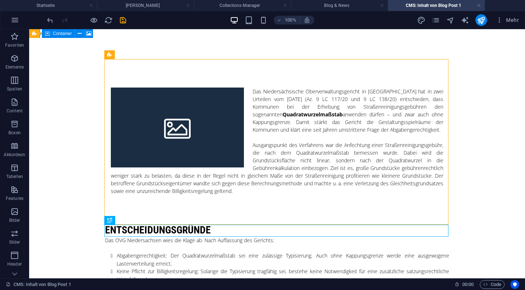
scroll to position [0, 0]
click at [314, 100] on div "Das Niedersächsische Oberverwaltungsgericht in [GEOGRAPHIC_DATA] hat in zwei Ur…" at bounding box center [277, 141] width 333 height 107
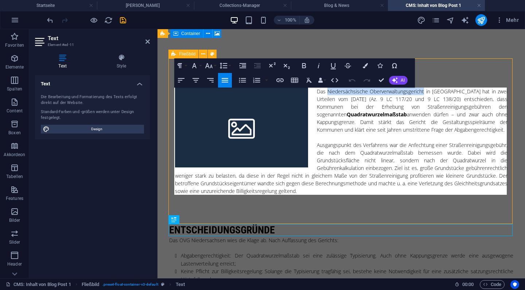
drag, startPoint x: 327, startPoint y: 93, endPoint x: 425, endPoint y: 90, distance: 98.2
click at [425, 90] on p "Das Niedersächsische Oberverwaltungsgericht in [GEOGRAPHIC_DATA] hat in zwei Ur…" at bounding box center [341, 111] width 333 height 46
click at [301, 66] on icon "button" at bounding box center [304, 65] width 9 height 9
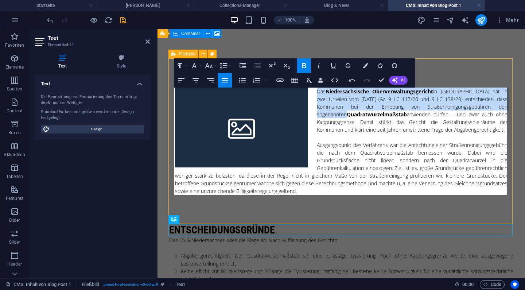
click at [429, 131] on p "Das Niedersächsische Oberverwaltungsgericht in [GEOGRAPHIC_DATA] hat in zwei Ur…" at bounding box center [341, 111] width 333 height 46
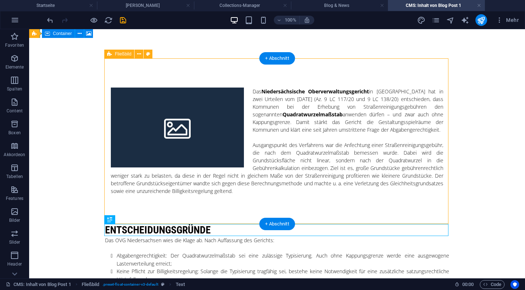
click at [208, 105] on figure at bounding box center [177, 128] width 133 height 80
click at [111, 105] on figure at bounding box center [177, 128] width 133 height 80
select select "%"
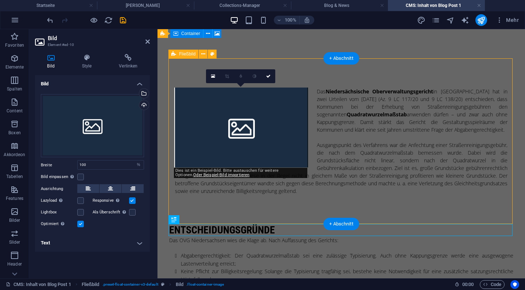
click at [224, 114] on figure at bounding box center [241, 128] width 133 height 80
click at [216, 78] on link at bounding box center [213, 76] width 14 height 14
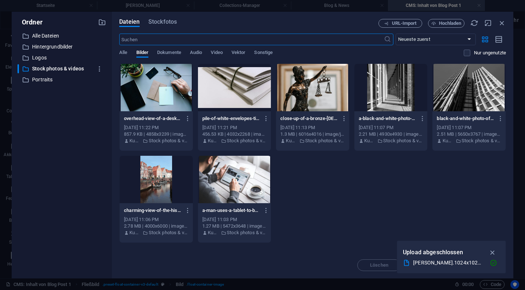
click at [143, 93] on div at bounding box center [156, 87] width 73 height 47
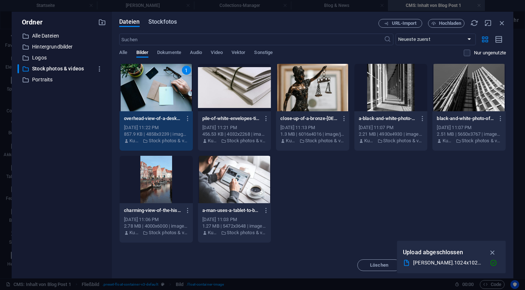
click at [167, 24] on span "Stockfotos" at bounding box center [162, 22] width 28 height 9
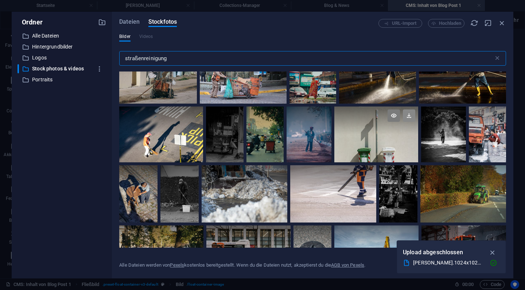
scroll to position [855, 0]
click at [74, 71] on p "Stock photos & videos" at bounding box center [62, 69] width 61 height 8
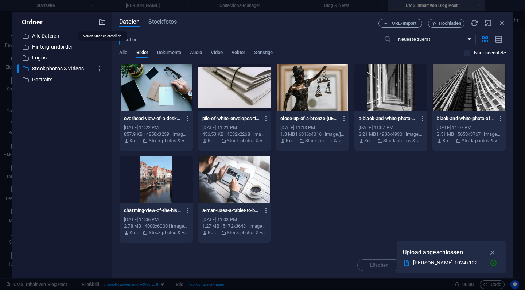
click at [102, 24] on icon "button" at bounding box center [102, 22] width 8 height 8
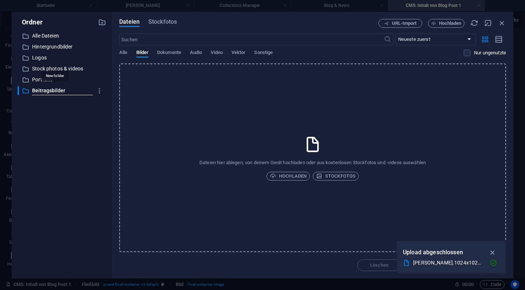
type input "Beitragsbilder"
click at [295, 176] on span "Hochladen" at bounding box center [288, 176] width 37 height 9
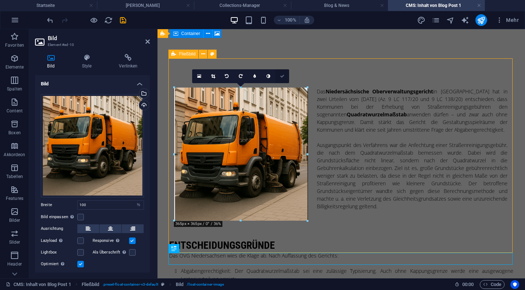
click at [283, 78] on icon at bounding box center [282, 76] width 4 height 4
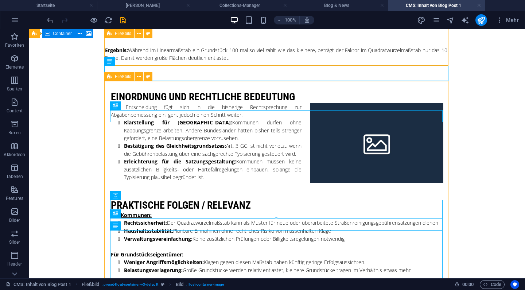
scroll to position [455, 0]
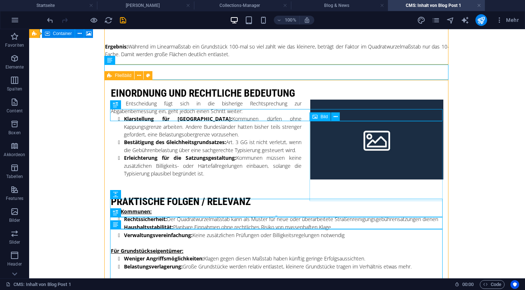
click at [344, 167] on figure at bounding box center [376, 140] width 133 height 80
click at [323, 119] on span "Bild" at bounding box center [324, 117] width 7 height 4
click at [393, 173] on figure at bounding box center [376, 140] width 133 height 80
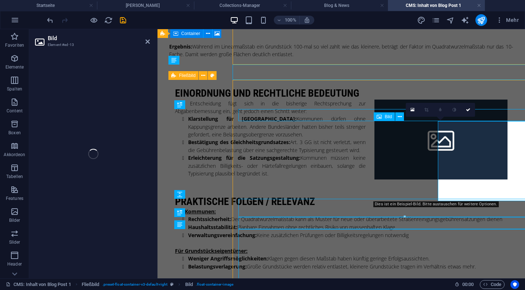
select select "%"
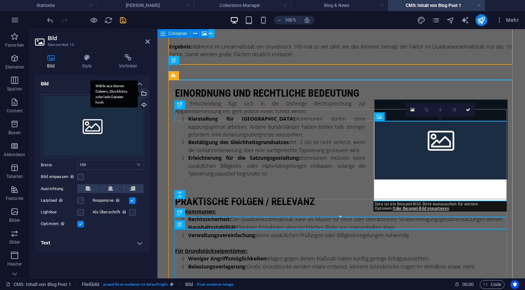
click at [147, 94] on div "Wähle aus deinen Dateien, Stockfotos oder lade Dateien hoch" at bounding box center [143, 94] width 11 height 11
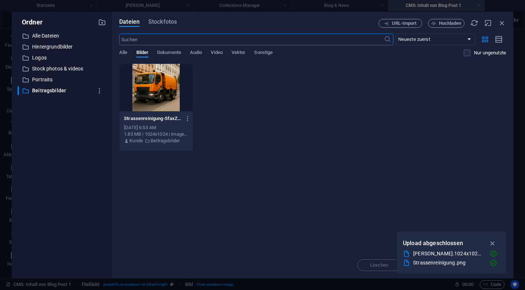
scroll to position [317, 0]
click at [63, 70] on p "Stock photos & videos" at bounding box center [62, 69] width 61 height 8
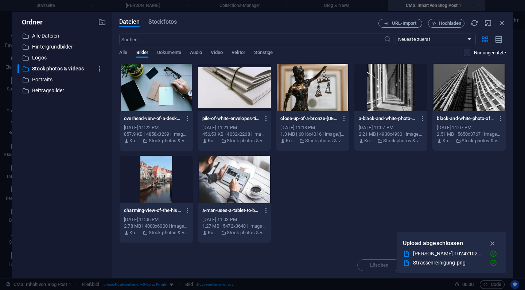
click at [158, 28] on div "Dateien Stockfotos URL-Import Hochladen ​ Neueste zuerst Älteste zuerst Name (A…" at bounding box center [312, 145] width 387 height 252
click at [160, 23] on span "Stockfotos" at bounding box center [162, 22] width 28 height 9
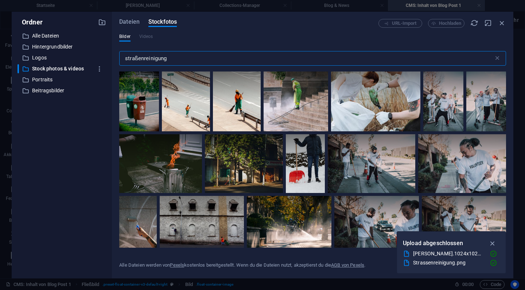
click at [161, 53] on input "straßenreinigung" at bounding box center [306, 58] width 375 height 15
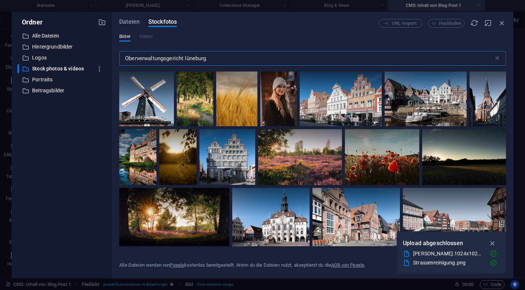
scroll to position [0, 0]
type input "Oberverwaltungsgericht lüneburg"
click at [54, 95] on div "​ Beitragsbilder Beitragsbilder" at bounding box center [56, 90] width 76 height 9
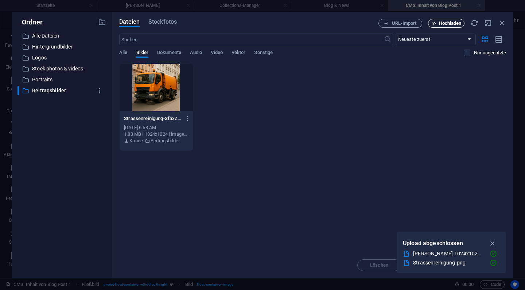
click at [457, 27] on button "Hochladen" at bounding box center [446, 23] width 36 height 9
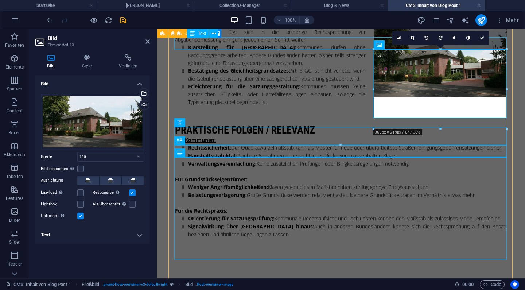
scroll to position [527, 0]
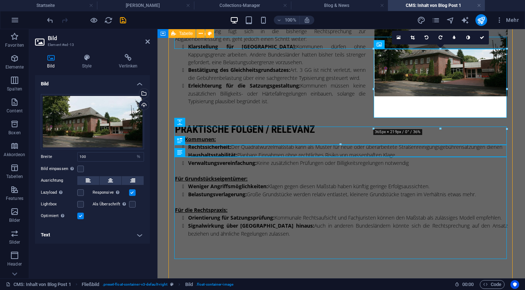
click at [149, 45] on header "Bild Element #ed-13" at bounding box center [92, 38] width 115 height 19
click at [148, 42] on icon at bounding box center [148, 42] width 4 height 6
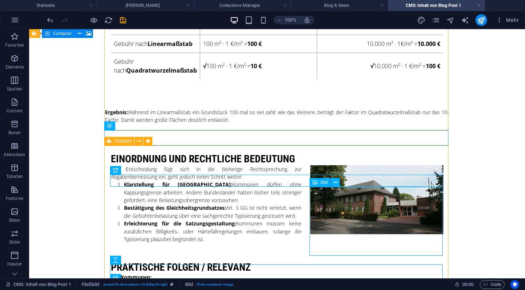
scroll to position [398, 0]
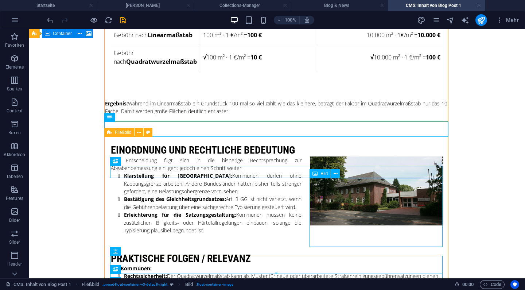
click at [410, 225] on figure at bounding box center [376, 190] width 133 height 69
select select "%"
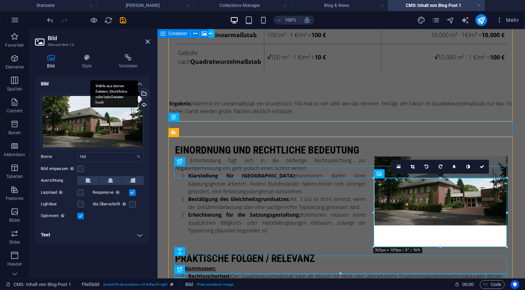
click at [138, 94] on div "Wähle aus deinen Dateien, Stockfotos oder lade Dateien hoch" at bounding box center [113, 93] width 47 height 27
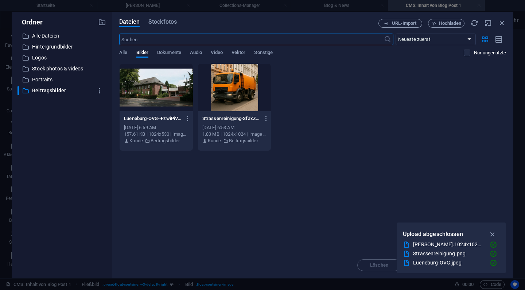
scroll to position [317, 0]
click at [188, 118] on icon "button" at bounding box center [188, 118] width 7 height 7
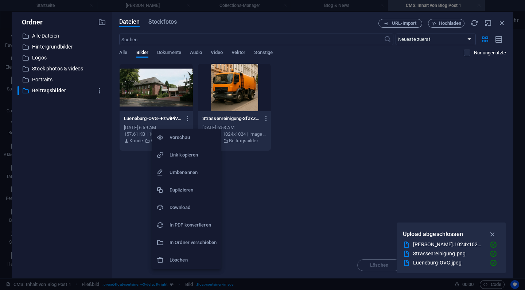
click at [342, 125] on div at bounding box center [262, 145] width 525 height 290
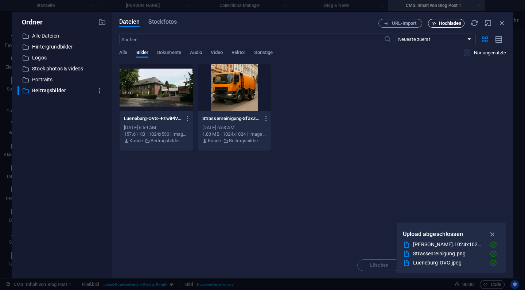
click at [449, 23] on span "Hochladen" at bounding box center [450, 23] width 23 height 4
click at [445, 26] on span "Hochladen" at bounding box center [450, 23] width 23 height 4
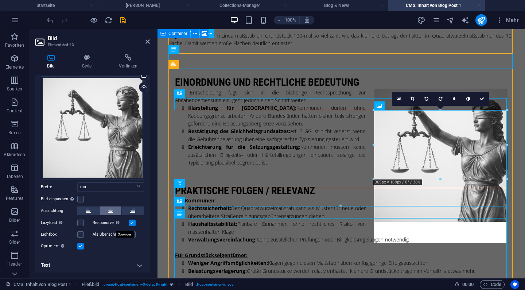
scroll to position [18, 0]
click at [147, 42] on icon at bounding box center [148, 42] width 4 height 6
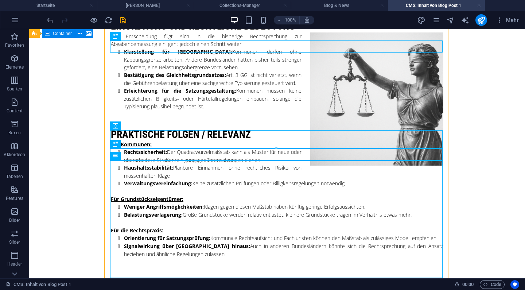
scroll to position [524, 0]
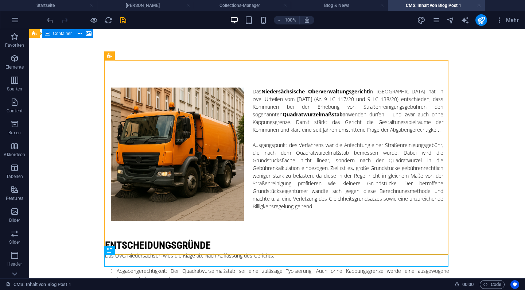
scroll to position [0, 0]
click at [124, 19] on icon "save" at bounding box center [123, 20] width 8 height 8
click at [440, 20] on icon "pages" at bounding box center [436, 20] width 8 height 8
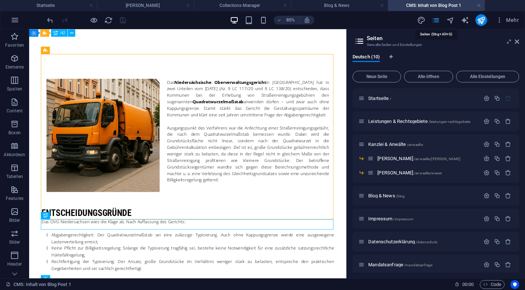
click at [438, 22] on icon "pages" at bounding box center [436, 20] width 8 height 8
click at [465, 6] on h4 "CMS: Inhalt von Blog Post 1" at bounding box center [436, 5] width 97 height 8
click at [480, 5] on link at bounding box center [479, 5] width 4 height 7
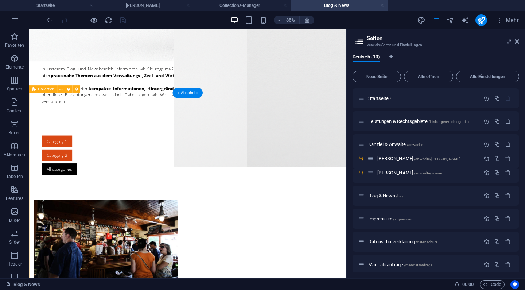
scroll to position [256, 0]
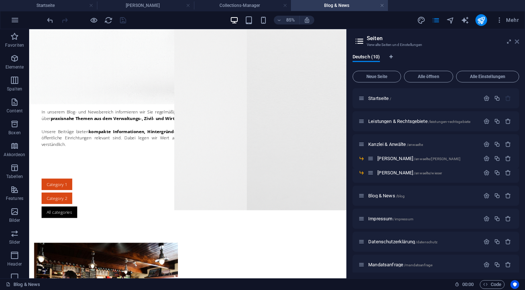
click at [518, 43] on icon at bounding box center [517, 42] width 4 height 6
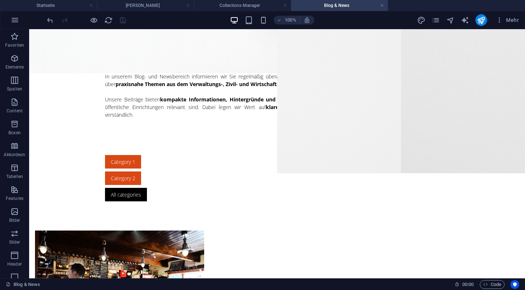
click at [385, 5] on h4 "Blog & News" at bounding box center [339, 5] width 97 height 8
click at [382, 6] on link at bounding box center [382, 5] width 4 height 7
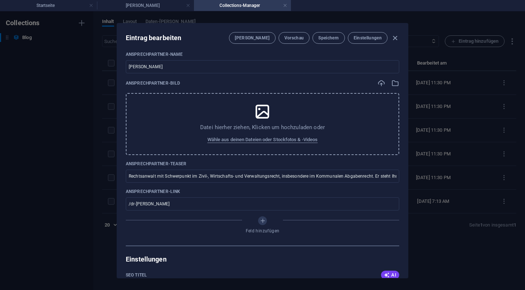
scroll to position [374, 0]
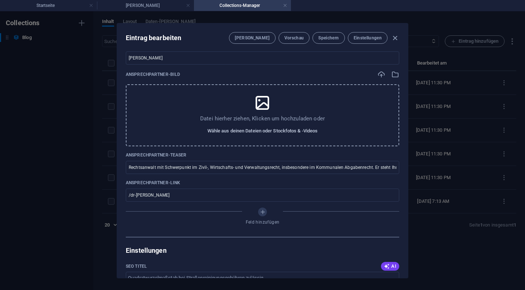
click at [269, 133] on span "Wähle aus deinen Dateien oder Stockfotos & -Videos" at bounding box center [263, 131] width 111 height 9
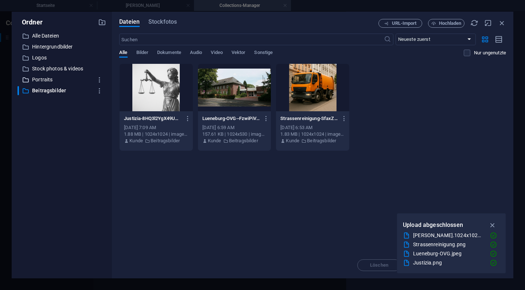
click at [44, 79] on p "Portraits" at bounding box center [62, 80] width 61 height 8
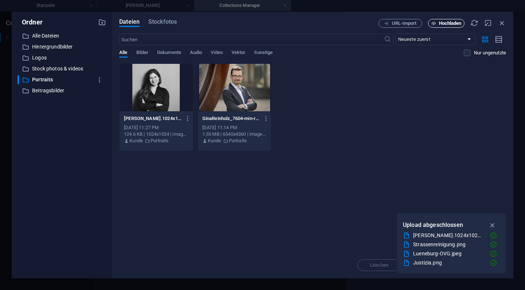
click at [449, 22] on span "Hochladen" at bounding box center [450, 23] width 23 height 4
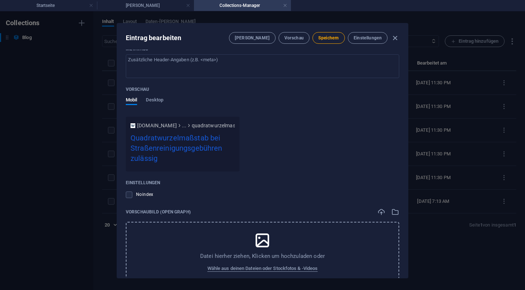
scroll to position [769, 0]
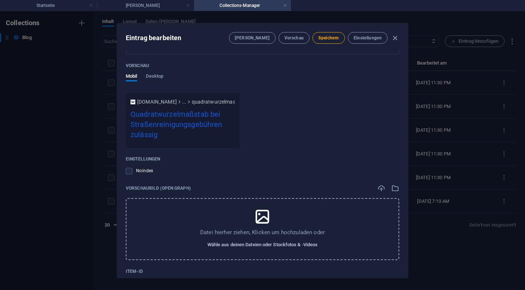
click at [251, 245] on span "Wähle aus deinen Dateien oder Stockfotos & -Videos" at bounding box center [263, 244] width 111 height 9
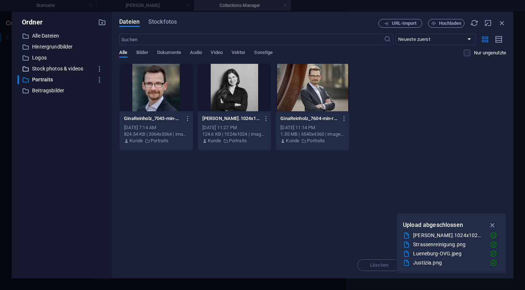
click at [70, 68] on p "Stock photos & videos" at bounding box center [62, 69] width 61 height 8
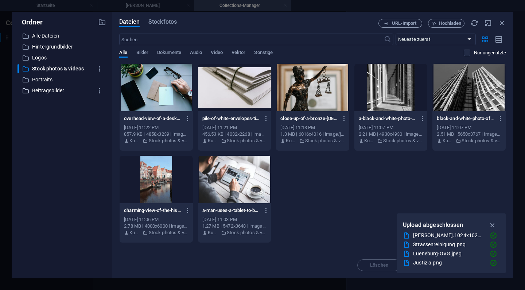
click at [57, 93] on p "Beitragsbilder" at bounding box center [62, 90] width 61 height 8
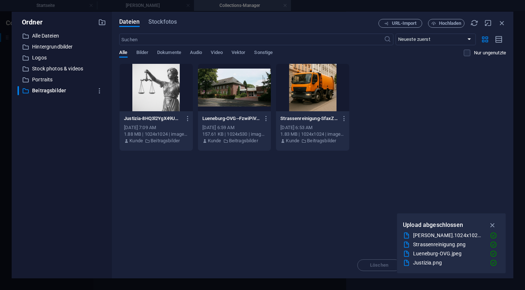
click at [316, 92] on div at bounding box center [312, 87] width 73 height 47
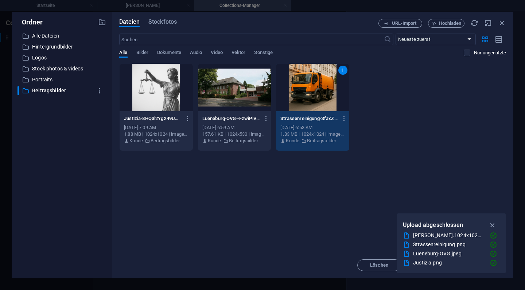
click at [316, 92] on div "1" at bounding box center [312, 87] width 73 height 47
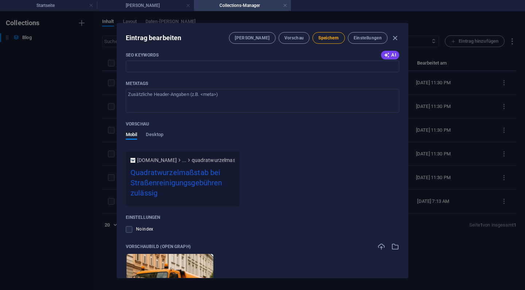
scroll to position [697, 0]
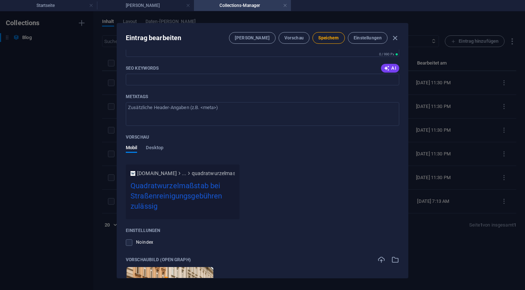
click at [155, 142] on div "Vorschau Mobil Desktop" at bounding box center [263, 148] width 274 height 33
click at [154, 146] on span "Desktop" at bounding box center [155, 148] width 18 height 10
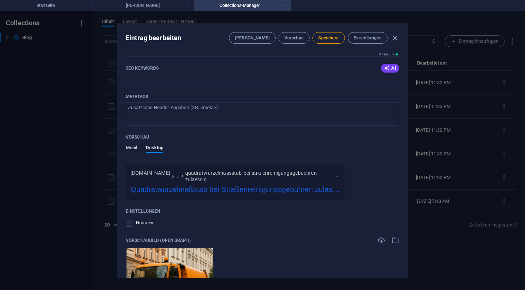
click at [132, 146] on span "Mobil" at bounding box center [131, 148] width 11 height 10
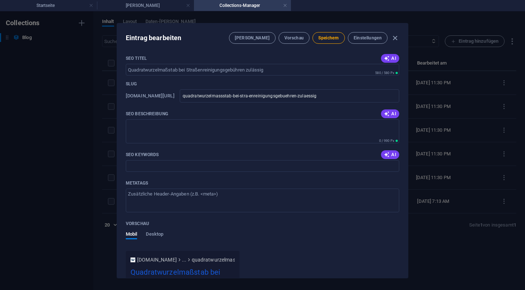
scroll to position [592, 0]
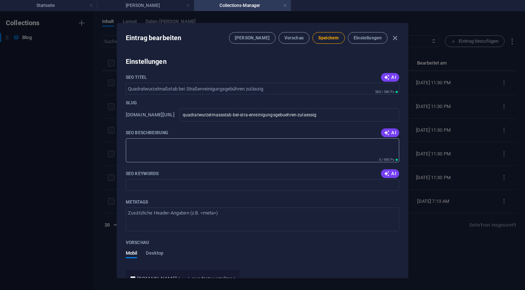
click at [171, 151] on textarea "SEO Beschreibung" at bounding box center [263, 150] width 274 height 24
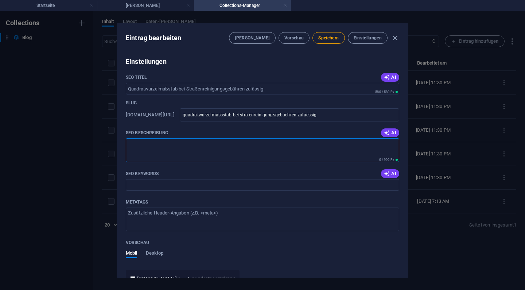
paste textarea "Das OVG Niedersachsen bestätigt die Zulässigkeit des Quadratwurzelmaßstabs bei …"
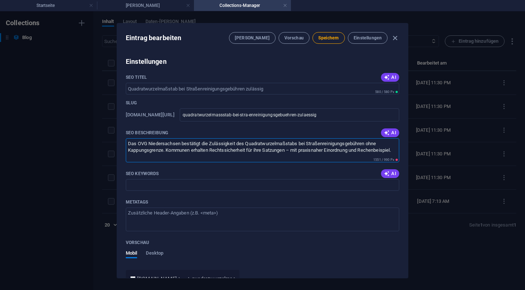
type textarea "Das OVG Niedersachsen bestätigt die Zulässigkeit des Quadratwurzelmaßstabs bei …"
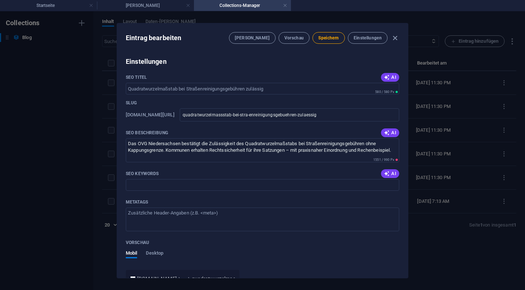
click at [215, 172] on div "SEO Keywords AI" at bounding box center [263, 173] width 274 height 11
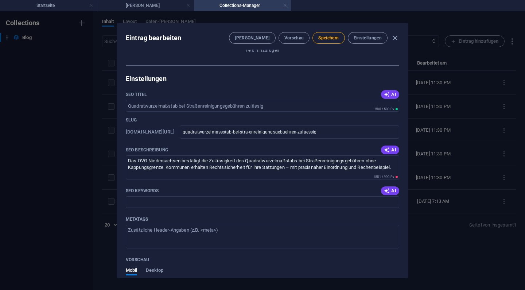
scroll to position [574, 0]
click at [167, 205] on input "SEO Keywords" at bounding box center [263, 203] width 274 height 12
paste input "Quadratwurzelmaßstab Straßenreinigung, OVG Niedersachsen Entscheidung 2025, Str…"
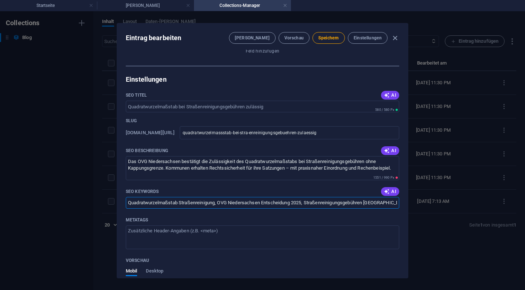
type input "Quadratwurzelmaßstab Straßenreinigung, OVG Niedersachsen Entscheidung 2025, Str…"
click at [197, 214] on div "Metatags" at bounding box center [263, 219] width 274 height 11
click at [197, 225] on textarea "Metatags ​" at bounding box center [263, 237] width 274 height 24
click at [174, 162] on textarea "Das OVG Niedersachsen bestätigt die Zulässigkeit des Quadratwurzelmaßstabs bei …" at bounding box center [263, 168] width 274 height 24
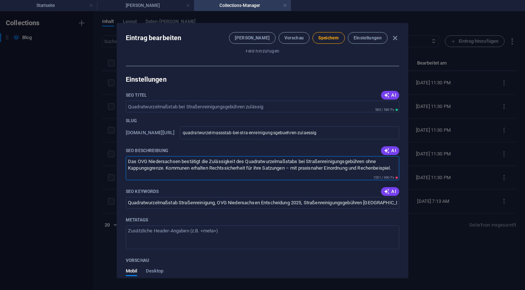
click at [174, 162] on textarea "Das OVG Niedersachsen bestätigt die Zulässigkeit des Quadratwurzelmaßstabs bei …" at bounding box center [263, 168] width 274 height 24
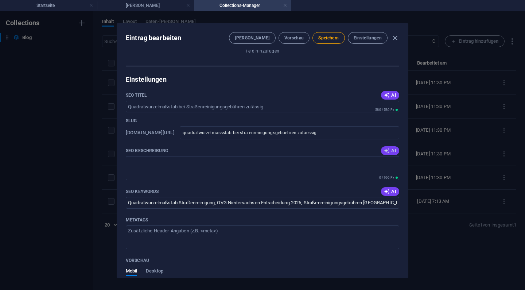
click at [390, 150] on span "AI" at bounding box center [390, 151] width 12 height 6
click at [289, 161] on textarea "Erfahren Sie, wie der Quadratwurzelmaßstab die Straßenreinigungsgebühren fairer…" at bounding box center [263, 168] width 274 height 24
type textarea "Erfahren Sie, wie der Quadratwurzelmaßstab die Straßenreinigungsgebühren fairer…"
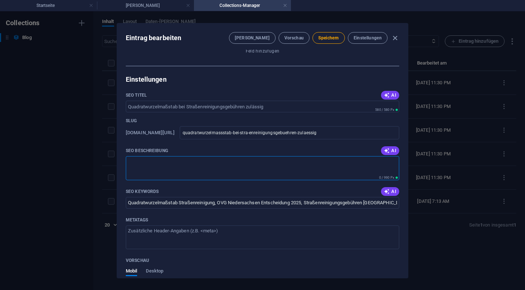
paste textarea "OVG [GEOGRAPHIC_DATA]: Quadratwurzelmaßstab bei Straßenreinigungsgebühren ohne …"
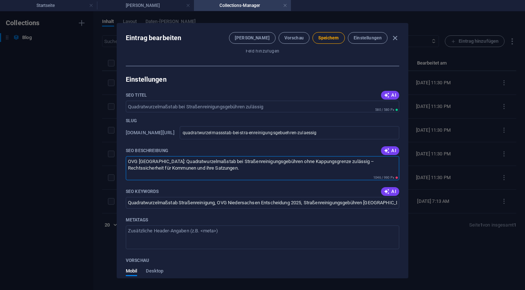
click at [212, 161] on textarea "OVG [GEOGRAPHIC_DATA]: Quadratwurzelmaßstab bei Straßenreinigungsgebühren ohne …" at bounding box center [263, 168] width 274 height 24
paste textarea "VG [GEOGRAPHIC_DATA]: Quadratwurzelmaßstab bei Straßenreinigungsgebühren zuläss…"
click at [260, 186] on div "SEO Keywords AI" at bounding box center [263, 191] width 274 height 11
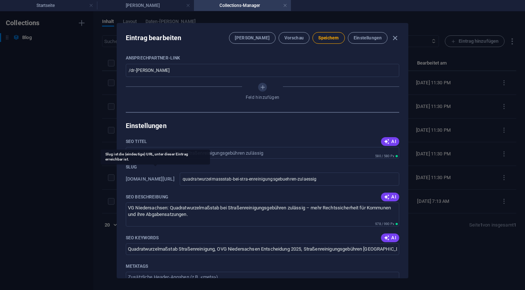
scroll to position [533, 0]
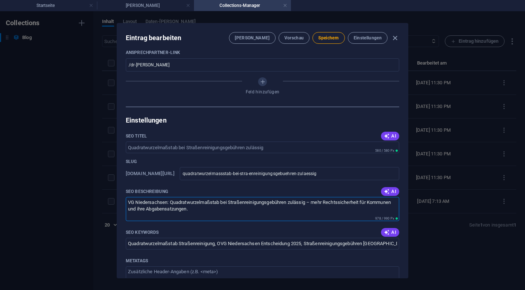
click at [129, 205] on textarea "VG Niedersachsen: Quadratwurzelmaßstab bei Straßenreinigungsgebühren zulässig –…" at bounding box center [263, 209] width 274 height 24
type textarea "OVG Niedersachsen: Quadratwurzelmaßstab bei Straßenreinigungsgebühren zulässig …"
click at [220, 232] on div "SEO Keywords AI" at bounding box center [263, 232] width 274 height 11
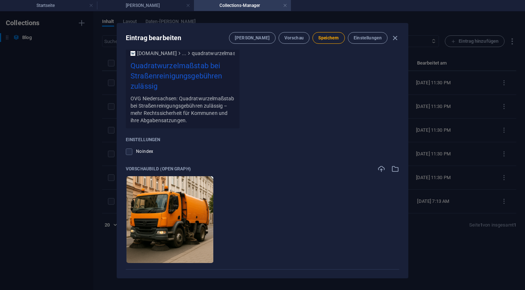
scroll to position [811, 0]
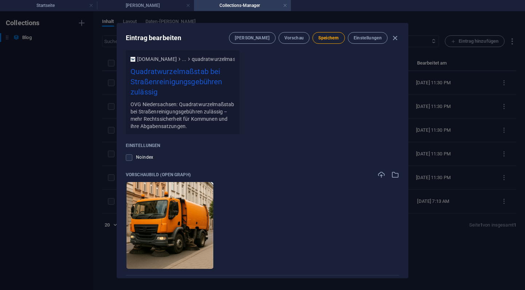
click at [329, 27] on div "Eintrag bearbeiten [PERSON_NAME] Vorschau Speichern Einstellungen" at bounding box center [262, 36] width 291 height 26
click at [328, 36] on span "Speichern" at bounding box center [328, 38] width 20 height 6
click at [397, 39] on icon "button" at bounding box center [395, 38] width 8 height 8
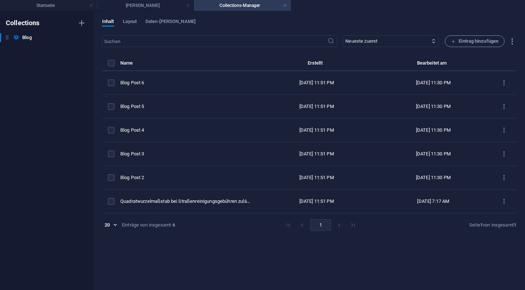
scroll to position [0, 0]
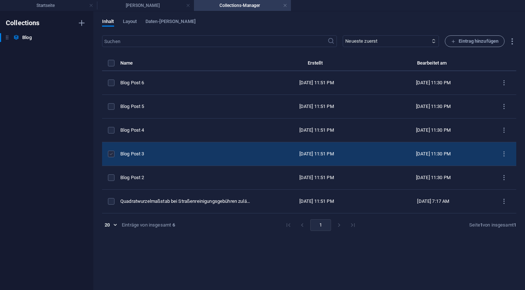
click at [110, 155] on label "items list" at bounding box center [111, 154] width 7 height 7
click at [0, 0] on input "items list" at bounding box center [0, 0] width 0 height 0
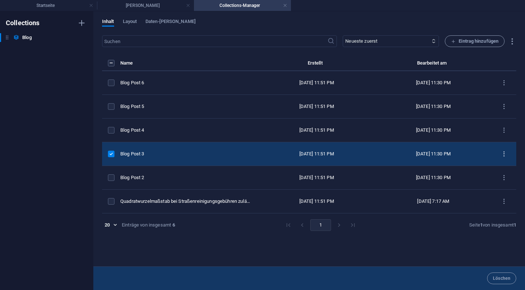
click at [505, 154] on icon "items list" at bounding box center [504, 154] width 7 height 7
click at [503, 172] on h6 "Bearbeiten" at bounding box center [503, 173] width 24 height 9
select select "Zivilrecht"
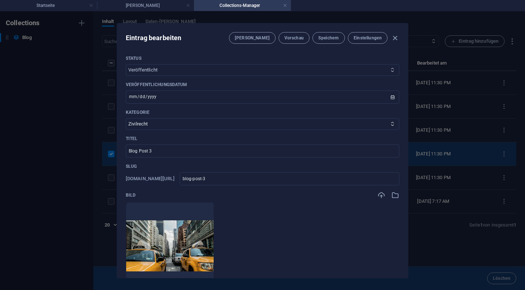
select select "Entwurf"
click at [336, 38] on span "Speichern" at bounding box center [328, 38] width 20 height 6
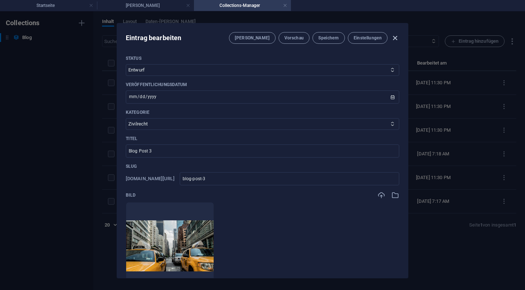
click at [398, 34] on icon "button" at bounding box center [395, 38] width 8 height 8
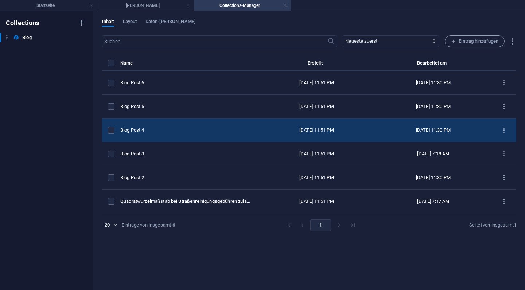
click at [505, 132] on icon "items list" at bounding box center [504, 130] width 7 height 7
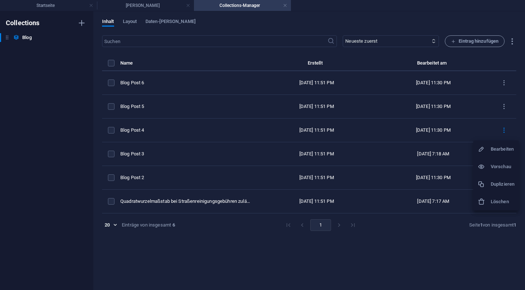
click at [497, 147] on h6 "Bearbeiten" at bounding box center [503, 149] width 24 height 9
select select "Verwaltungsrecht"
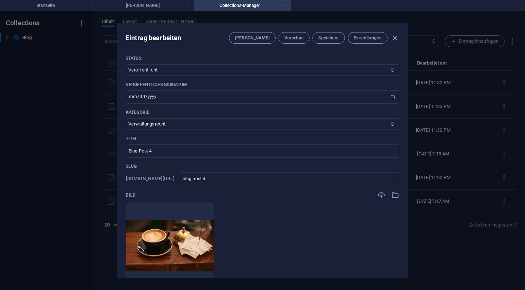
select select "Entwurf"
click at [338, 44] on div "Eintrag bearbeiten [PERSON_NAME] Vorschau Speichern Einstellungen" at bounding box center [262, 36] width 291 height 26
click at [336, 34] on button "Speichern" at bounding box center [329, 38] width 32 height 12
click at [395, 38] on icon "button" at bounding box center [395, 38] width 8 height 8
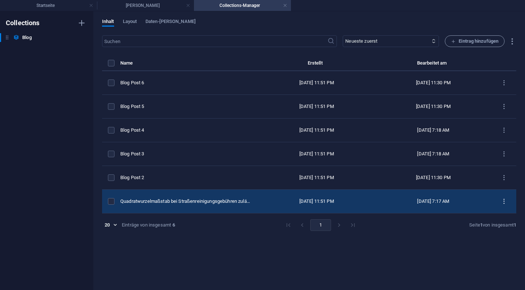
click at [506, 200] on icon "items list" at bounding box center [504, 201] width 7 height 7
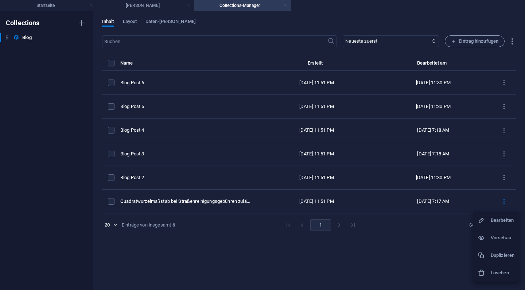
click at [501, 217] on h6 "Bearbeiten" at bounding box center [503, 220] width 24 height 9
select select "Verwaltungsrecht"
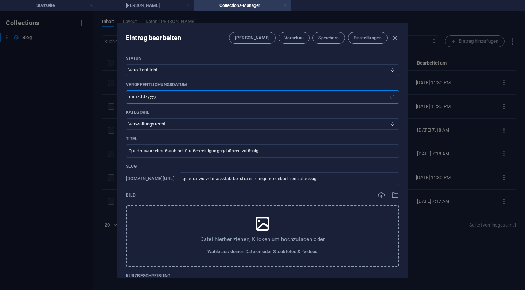
click at [198, 94] on input "[DATE]" at bounding box center [263, 96] width 274 height 13
type input "[DATE]"
click at [321, 40] on span "Speichern" at bounding box center [328, 38] width 20 height 6
click at [469, 83] on div "Eintrag bearbeiten [PERSON_NAME] Vorschau Speichern Einstellungen Status Veröff…" at bounding box center [262, 150] width 525 height 279
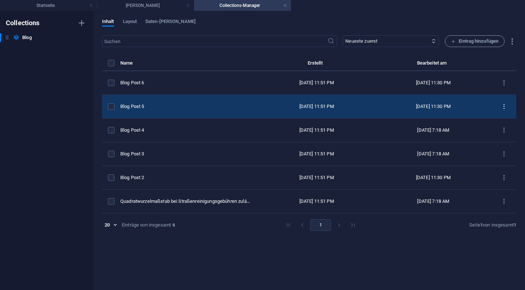
click at [504, 110] on button "items list" at bounding box center [504, 107] width 13 height 12
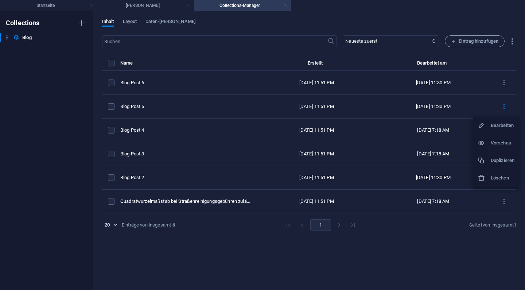
click at [501, 127] on h6 "Bearbeiten" at bounding box center [503, 125] width 24 height 9
select select "Zivilrecht"
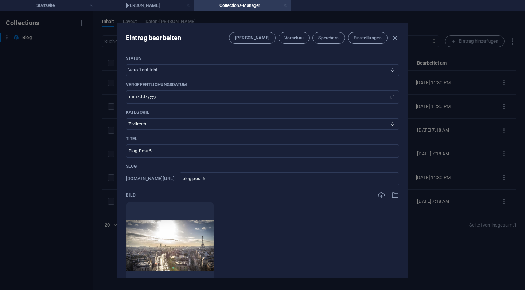
select select "Entwurf"
click at [327, 40] on span "Speichern" at bounding box center [328, 38] width 20 height 6
click at [397, 38] on icon "button" at bounding box center [395, 38] width 8 height 8
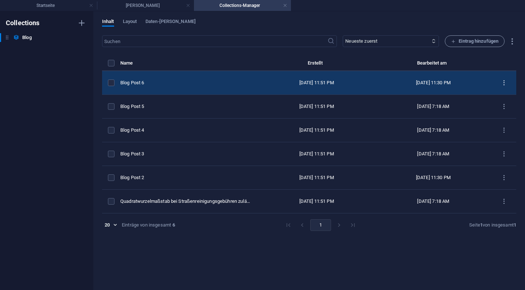
click at [503, 86] on button "items list" at bounding box center [504, 83] width 13 height 12
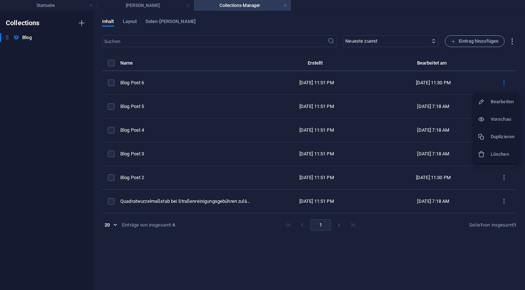
click at [494, 106] on h6 "Bearbeiten" at bounding box center [503, 101] width 24 height 9
select select "Verwaltungsrecht"
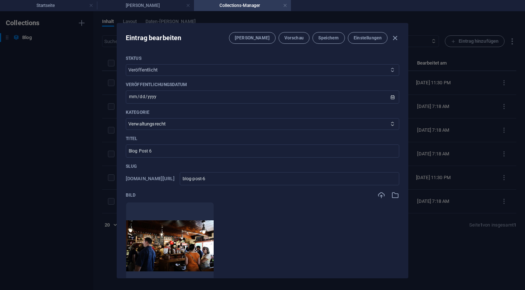
select select "Entwurf"
click at [319, 37] on span "Speichern" at bounding box center [328, 38] width 20 height 6
click at [396, 38] on icon "button" at bounding box center [395, 38] width 8 height 8
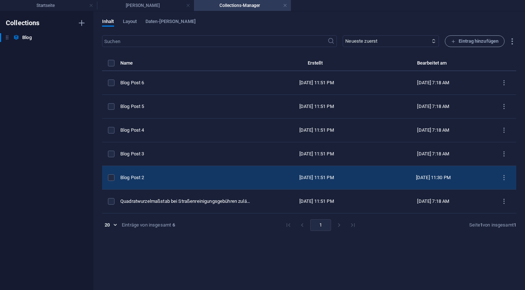
click at [196, 181] on div "Blog Post 2" at bounding box center [186, 177] width 132 height 7
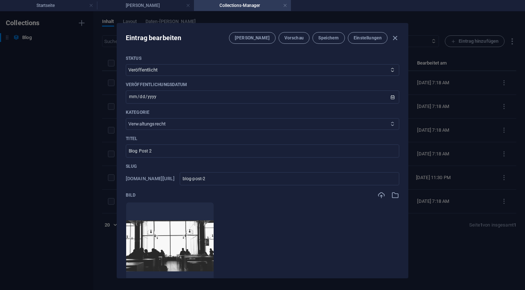
select select "Rechtspolitik"
click at [327, 44] on div "Eintrag bearbeiten [PERSON_NAME] Vorschau Speichern Einstellungen" at bounding box center [262, 36] width 291 height 26
click at [333, 39] on span "Speichern" at bounding box center [328, 38] width 20 height 6
click at [396, 38] on icon "button" at bounding box center [395, 38] width 8 height 8
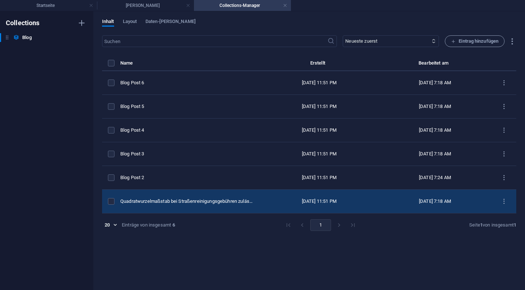
click at [469, 204] on div "[DATE] 7:18 AM" at bounding box center [435, 201] width 102 height 7
select select "Verwaltungsrecht"
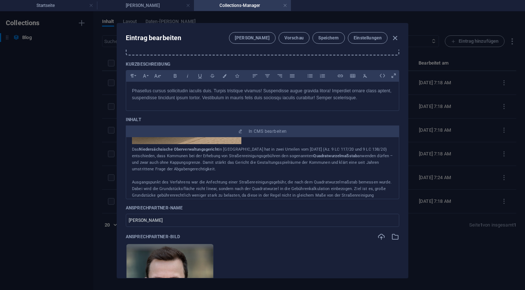
scroll to position [72, 0]
click at [232, 160] on p "Das Niedersächsische Oberverwaltungsgericht in [GEOGRAPHIC_DATA] hat in zwei Ur…" at bounding box center [262, 159] width 261 height 26
copy div "Das Niedersächsische Oberverwaltungsgericht in [GEOGRAPHIC_DATA] hat in zwei Ur…"
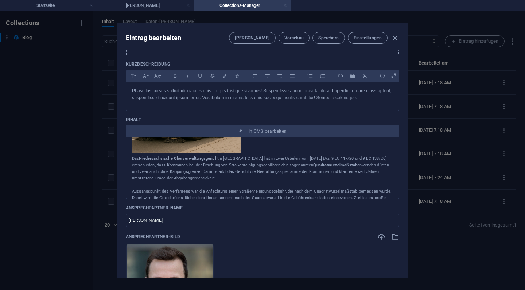
scroll to position [39, 0]
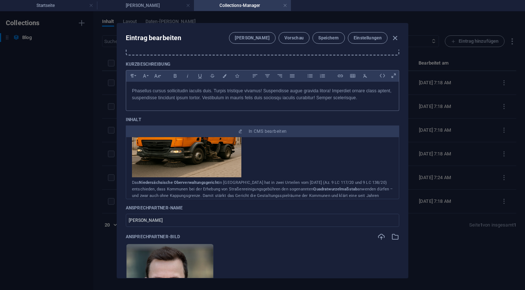
click at [212, 97] on p "Phasellus cursus sollicitudin iaculis duis. Turpis tristique vivamus! Suspendis…" at bounding box center [262, 95] width 261 height 14
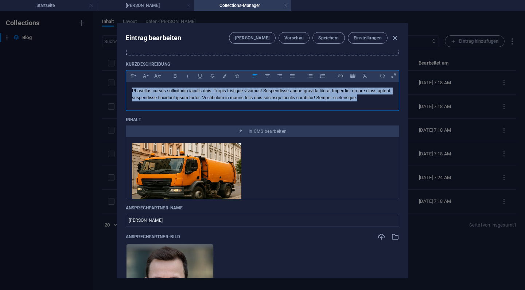
click at [204, 95] on p "Phasellus cursus sollicitudin iaculis duis. Turpis tristique vivamus! Suspendis…" at bounding box center [262, 95] width 261 height 14
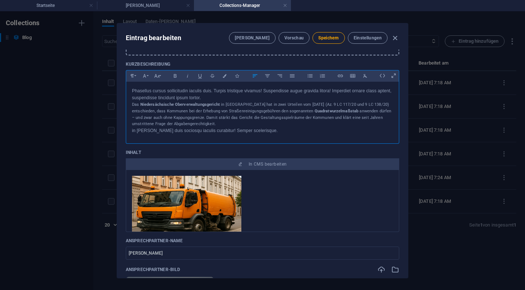
click at [194, 95] on p "Phasellus cursus sollicitudin iaculis duis. Turpis tristique vivamus! Suspendis…" at bounding box center [262, 95] width 261 height 14
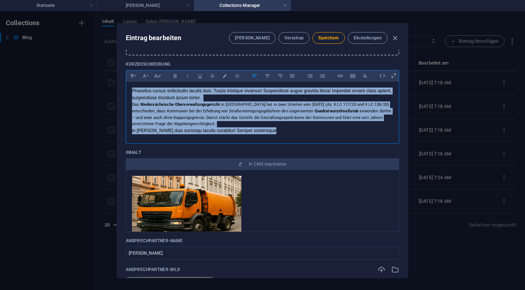
drag, startPoint x: 268, startPoint y: 130, endPoint x: 116, endPoint y: 67, distance: 165.5
click at [116, 67] on div "Eintrag bearbeiten [PERSON_NAME] Vorschau Speichern Einstellungen Status Veröff…" at bounding box center [262, 150] width 525 height 279
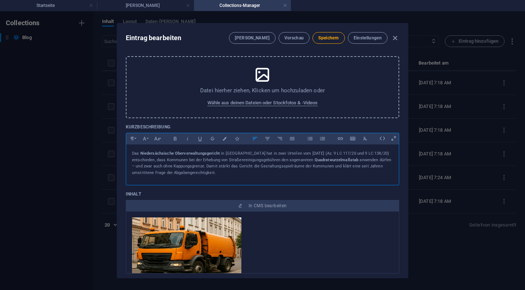
scroll to position [136, 0]
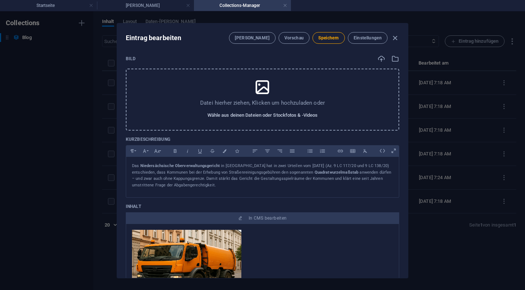
click at [276, 111] on span "Wähle aus deinen Dateien oder Stockfotos & -Videos" at bounding box center [263, 115] width 111 height 9
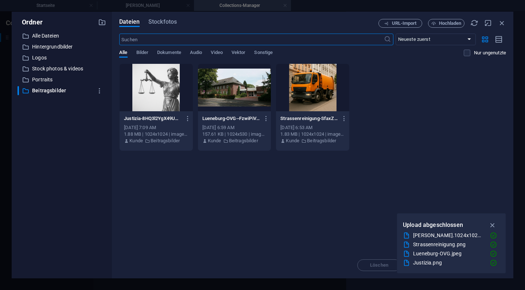
click at [298, 113] on div "Strassenreinigung-SfaxZTfsHG7kNNAnNty-4g.png Strassenreinigung-SfaxZTfsHG7kNNAn…" at bounding box center [313, 119] width 65 height 12
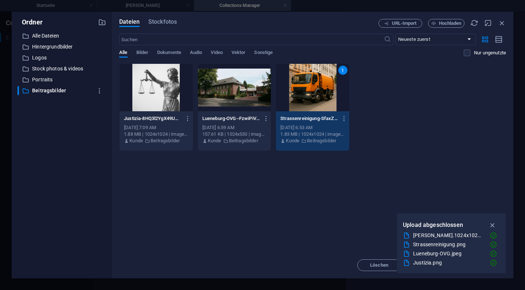
click at [298, 113] on div "Strassenreinigung-SfaxZTfsHG7kNNAnNty-4g.png Strassenreinigung-SfaxZTfsHG7kNNAn…" at bounding box center [313, 119] width 65 height 12
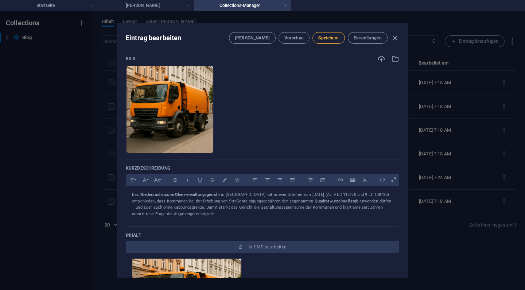
click at [333, 32] on button "Speichern" at bounding box center [329, 38] width 32 height 12
click at [395, 36] on icon "button" at bounding box center [395, 38] width 8 height 8
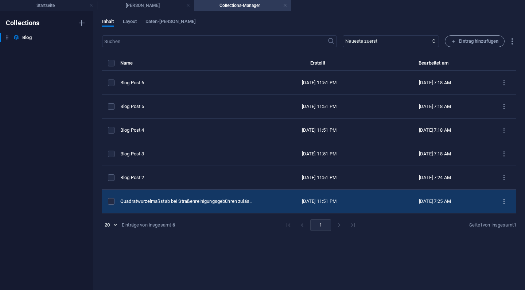
click at [501, 198] on icon "items list" at bounding box center [504, 201] width 7 height 7
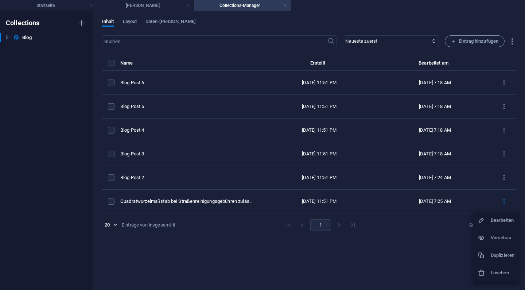
click at [500, 217] on h6 "Bearbeiten" at bounding box center [503, 220] width 24 height 9
select select "Verwaltungsrecht"
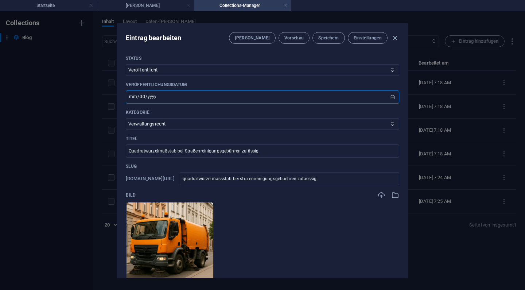
click at [158, 94] on input "[DATE]" at bounding box center [263, 96] width 274 height 13
type input "[DATE]"
click at [322, 38] on span "Speichern" at bounding box center [328, 38] width 20 height 6
click at [394, 37] on icon "button" at bounding box center [395, 38] width 8 height 8
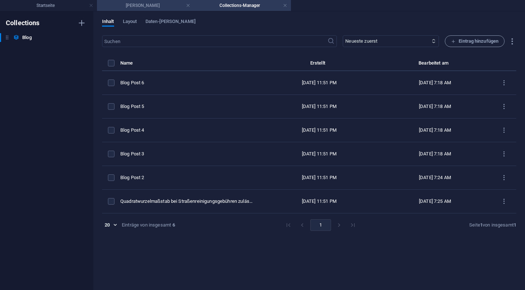
click at [143, 5] on h4 "[PERSON_NAME]" at bounding box center [145, 5] width 97 height 8
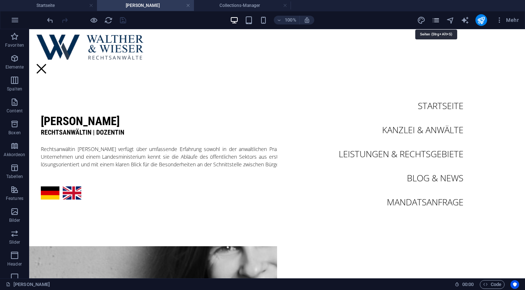
click at [438, 21] on icon "pages" at bounding box center [436, 20] width 8 height 8
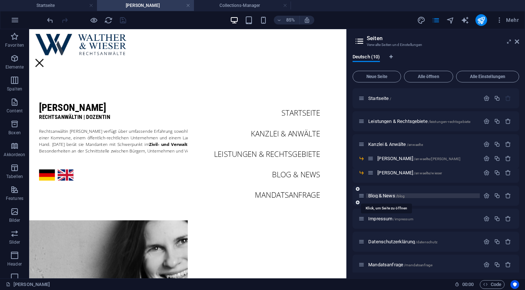
click at [387, 197] on span "Blog & News /blog" at bounding box center [386, 195] width 36 height 5
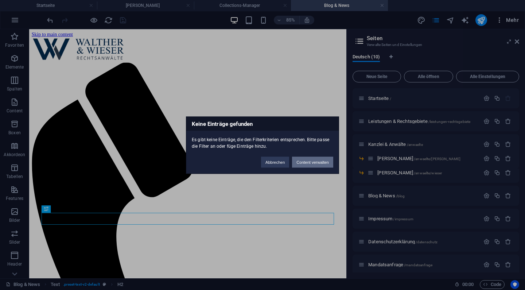
scroll to position [0, 0]
click at [518, 25] on div "Keine Einträge gefunden Es gibt keine Einträge, die den Filterkriterien entspre…" at bounding box center [262, 145] width 525 height 290
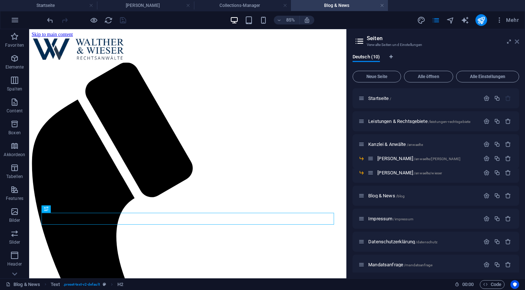
click at [519, 39] on icon at bounding box center [517, 42] width 4 height 6
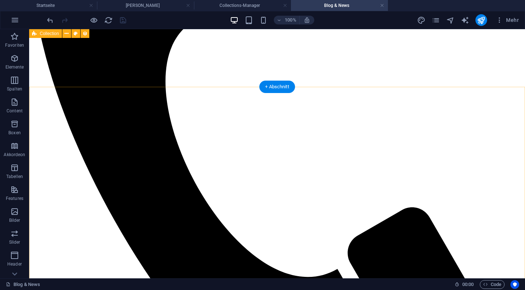
scroll to position [252, 0]
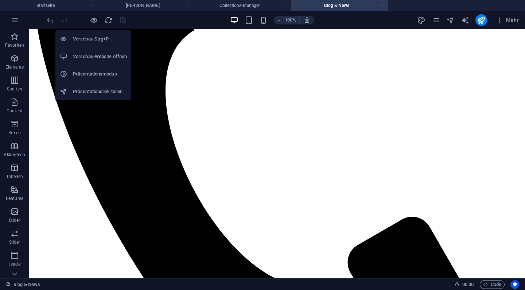
click at [97, 59] on h6 "Vorschau-Website öffnen" at bounding box center [100, 56] width 54 height 9
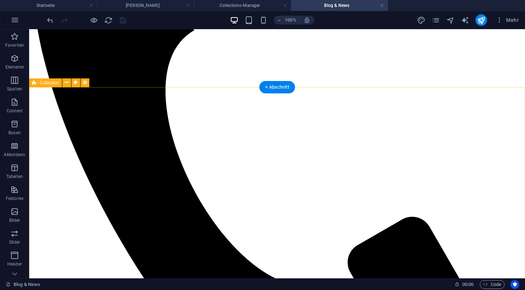
select select "columns.publishing_date_DESC"
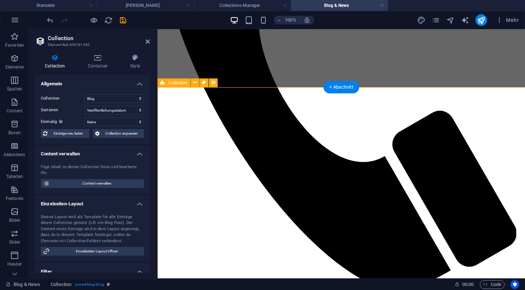
select select "columns.status"
select select "columns.publishing_date"
select select "past"
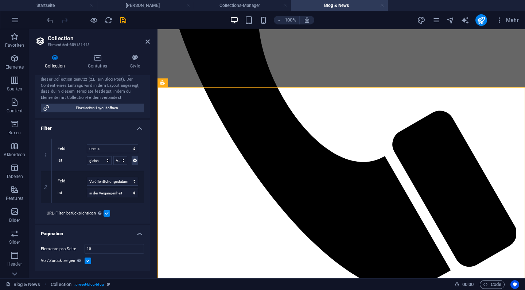
scroll to position [144, 0]
click at [47, 186] on icon at bounding box center [46, 186] width 4 height 5
select select "columns.publishing_date_DESC"
select select "columns.status"
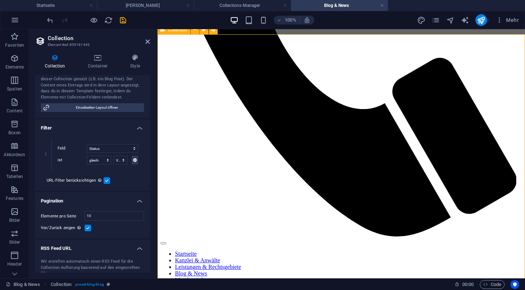
scroll to position [308, 0]
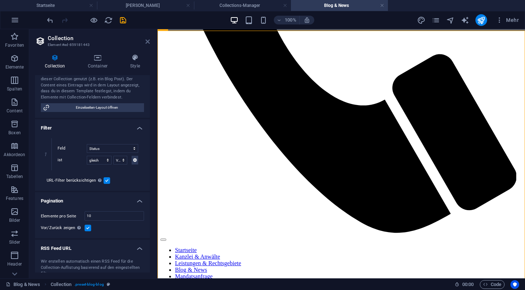
click at [146, 42] on icon at bounding box center [148, 42] width 4 height 6
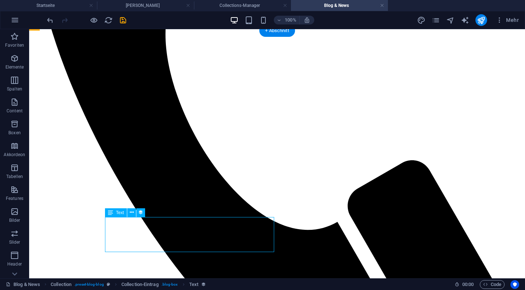
select select "description"
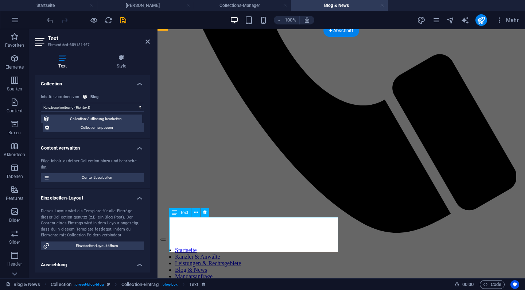
click at [264, 3] on h4 "Collections-Manager" at bounding box center [242, 5] width 97 height 8
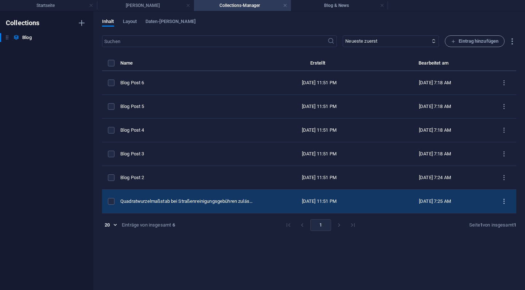
click at [505, 204] on icon "items list" at bounding box center [504, 201] width 7 height 7
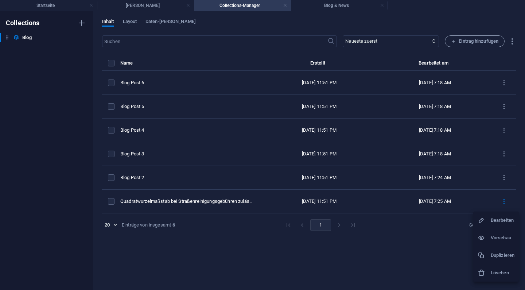
click at [500, 226] on li "Bearbeiten" at bounding box center [497, 221] width 46 height 18
select select "Verwaltungsrecht"
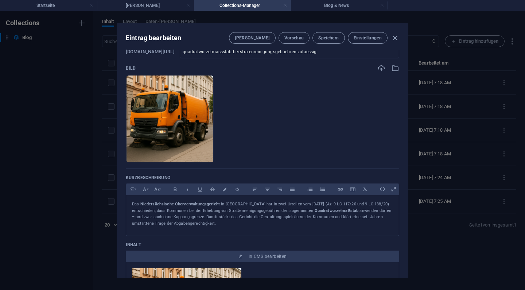
scroll to position [131, 0]
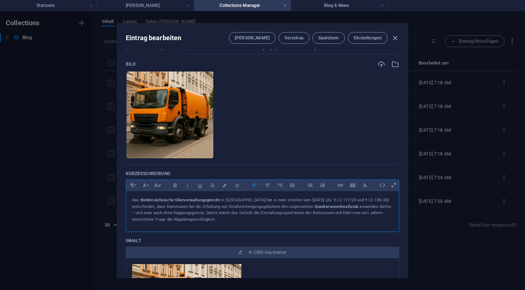
click at [264, 211] on p "Das Niedersächsische Oberverwaltungsgericht in [GEOGRAPHIC_DATA] hat in zwei Ur…" at bounding box center [262, 210] width 261 height 26
click at [383, 184] on icon at bounding box center [382, 184] width 11 height 11
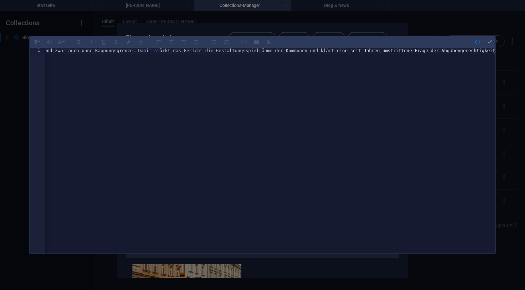
scroll to position [0, 3277]
click at [478, 43] on icon "button" at bounding box center [478, 42] width 7 height 7
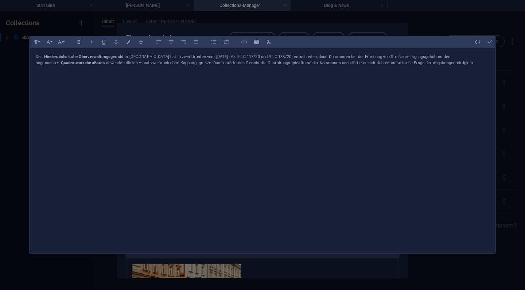
click at [465, 58] on p "Das Niedersächsische Oberverwaltungsgericht in [GEOGRAPHIC_DATA] hat in zwei Ur…" at bounding box center [263, 60] width 454 height 13
click at [61, 61] on strong "Quadratwurzelmaßstab" at bounding box center [83, 63] width 44 height 5
click at [480, 43] on icon "button" at bounding box center [478, 42] width 7 height 7
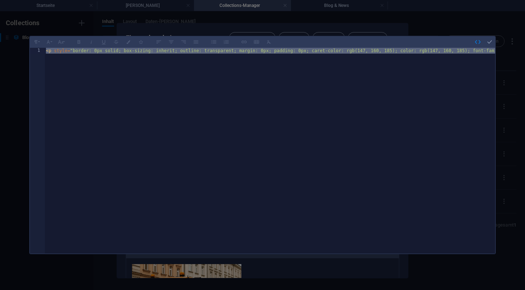
drag, startPoint x: 456, startPoint y: 50, endPoint x: 331, endPoint y: 45, distance: 125.6
click at [331, 45] on div "Formatierung Normal Überschrift 1 Überschrift 2 Überschrift 3 Überschrift 4 Hea…" at bounding box center [262, 145] width 467 height 219
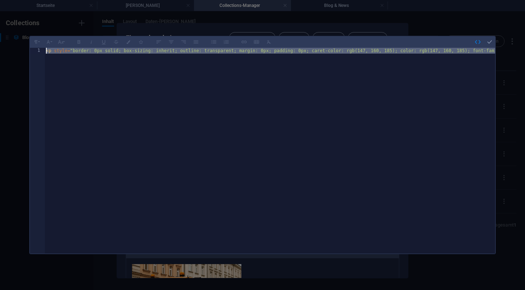
type textarea "<p style="border: 0px solid; box-sizing: inherit; outline: transparent; margin:…"
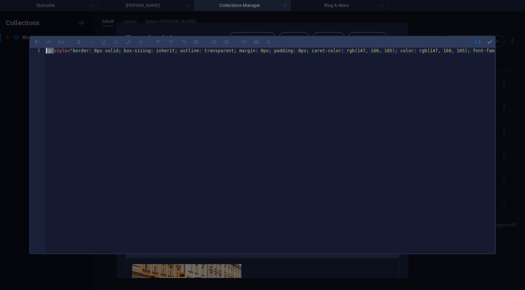
drag, startPoint x: 55, startPoint y: 50, endPoint x: 473, endPoint y: 47, distance: 418.1
click at [473, 47] on div "Formatierung Normal Überschrift 1 Überschrift 2 Überschrift 3 Überschrift 4 Hea…" at bounding box center [262, 145] width 467 height 219
click at [491, 40] on icon "button" at bounding box center [490, 42] width 7 height 7
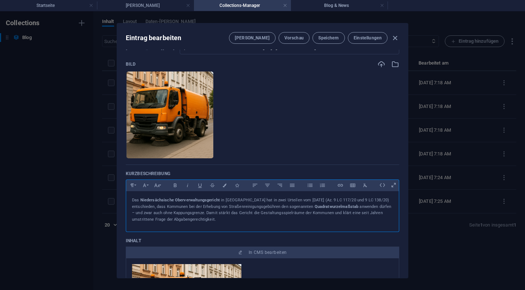
click at [274, 220] on p "Das Niedersächsische Oberverwaltungsgericht in [GEOGRAPHIC_DATA] hat in zwei Ur…" at bounding box center [262, 210] width 261 height 26
click at [383, 187] on icon at bounding box center [382, 184] width 11 height 11
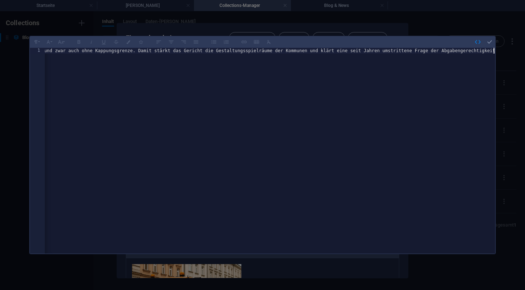
scroll to position [0, 3277]
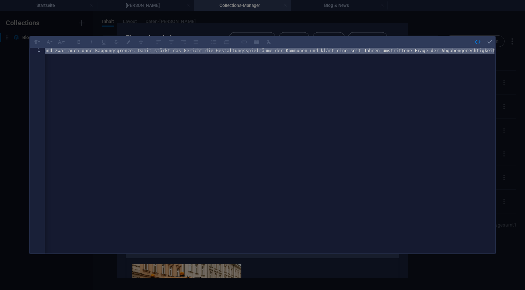
paste textarea
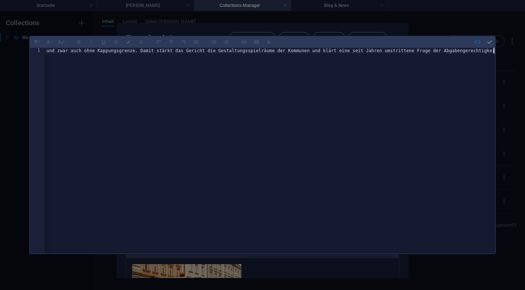
scroll to position [0, 698]
click at [491, 40] on icon "button" at bounding box center [490, 42] width 7 height 7
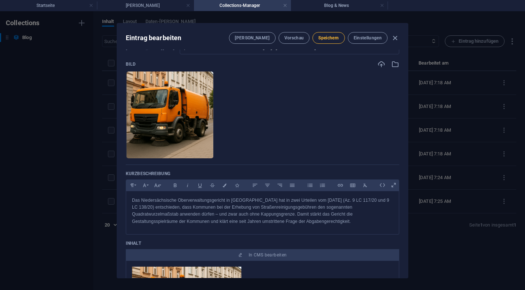
click at [339, 38] on button "Speichern" at bounding box center [329, 38] width 32 height 12
click at [397, 39] on icon "button" at bounding box center [395, 38] width 8 height 8
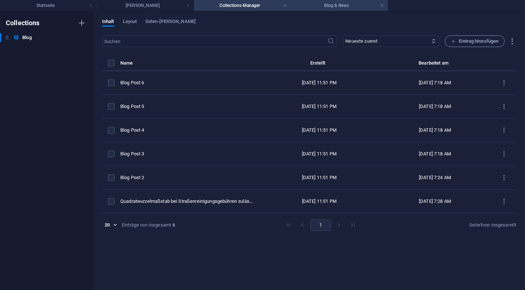
click at [331, 7] on h4 "Blog & News" at bounding box center [339, 5] width 97 height 8
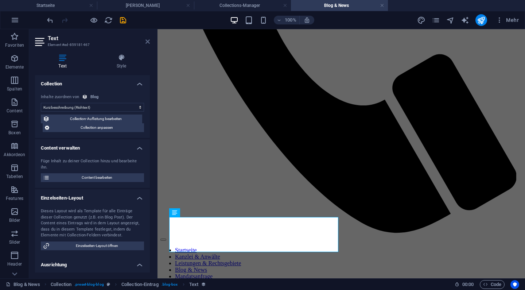
click at [148, 43] on icon at bounding box center [148, 42] width 4 height 6
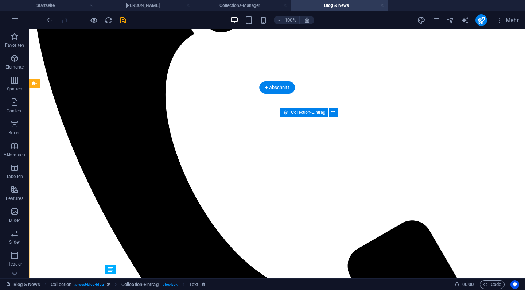
scroll to position [246, 0]
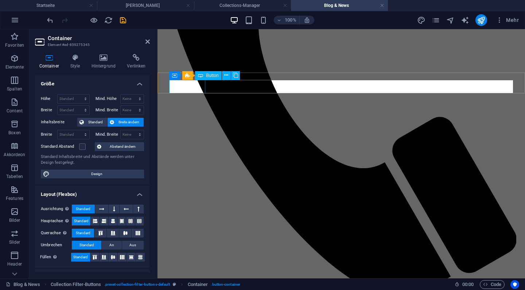
click at [132, 63] on h4 "Verlinken" at bounding box center [136, 61] width 27 height 15
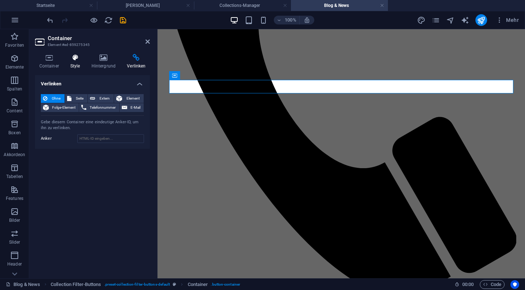
click at [77, 58] on icon at bounding box center [75, 57] width 18 height 7
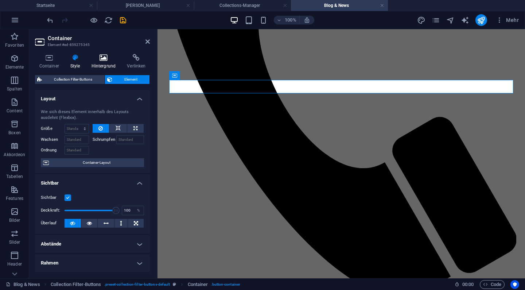
click at [100, 55] on icon at bounding box center [103, 57] width 33 height 7
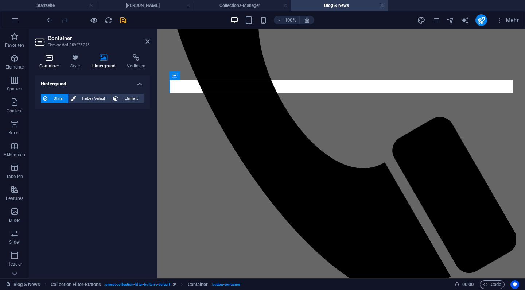
click at [54, 58] on icon at bounding box center [49, 57] width 28 height 7
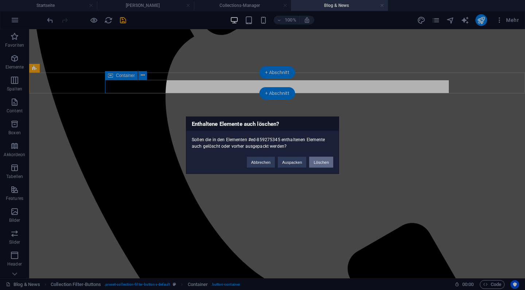
click at [327, 165] on button "Löschen" at bounding box center [321, 161] width 24 height 11
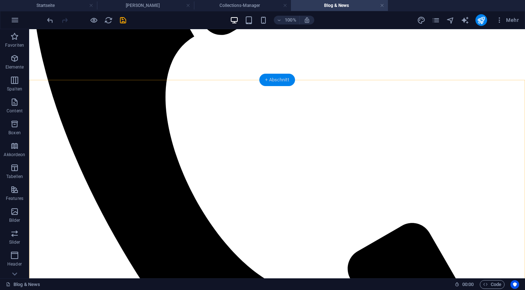
click at [283, 81] on div "+ Abschnitt" at bounding box center [277, 80] width 36 height 12
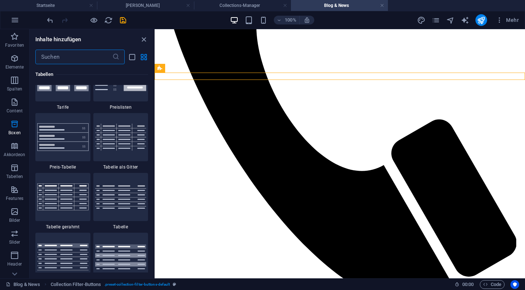
scroll to position [2561, 0]
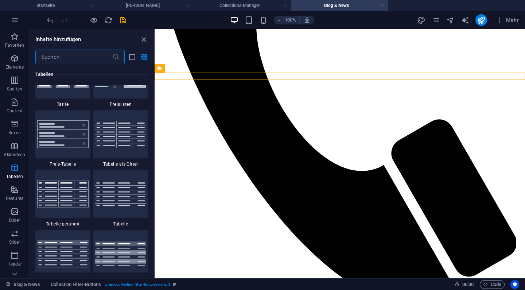
click at [54, 53] on input "text" at bounding box center [73, 57] width 77 height 15
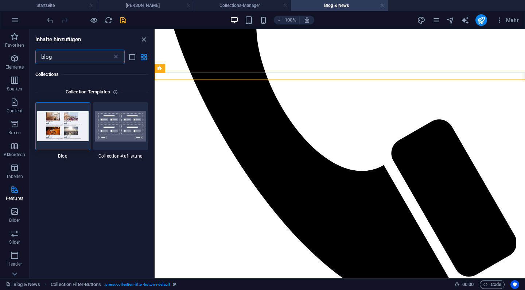
scroll to position [0, 0]
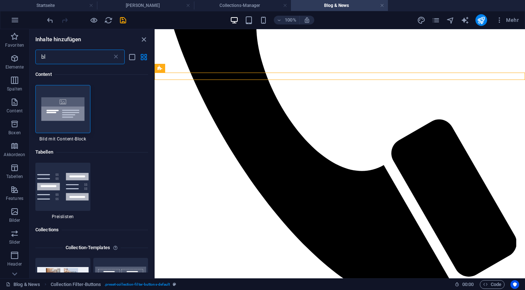
type input "b"
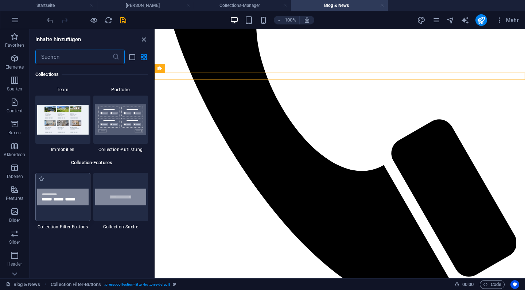
scroll to position [6864, 0]
click at [68, 191] on img at bounding box center [62, 197] width 51 height 16
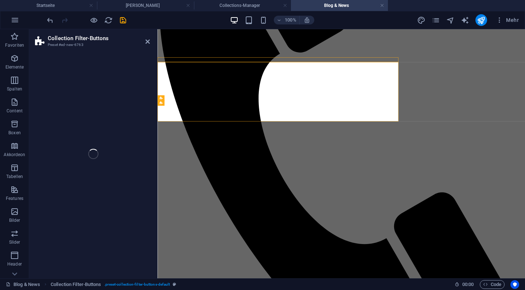
drag, startPoint x: 225, startPoint y: 220, endPoint x: 210, endPoint y: 84, distance: 137.7
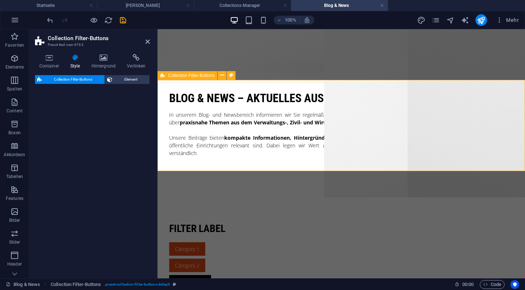
select select "rem"
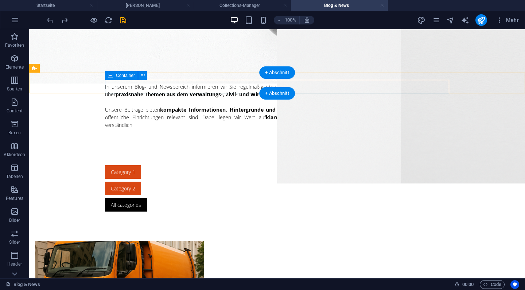
click at [246, 165] on div "Category 1 Category 2 All categories" at bounding box center [277, 188] width 344 height 46
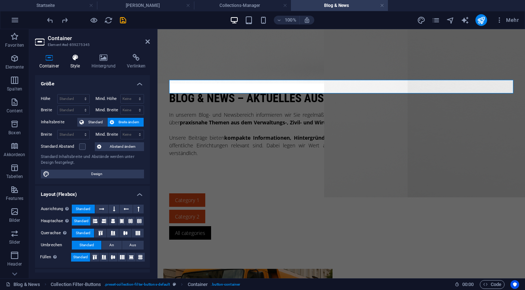
click at [74, 65] on h4 "Style" at bounding box center [76, 61] width 21 height 15
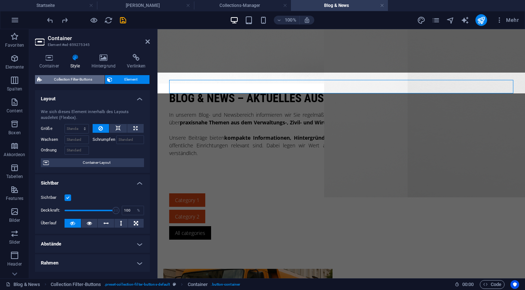
click at [78, 81] on span "Collection Filter-Buttons" at bounding box center [73, 79] width 58 height 9
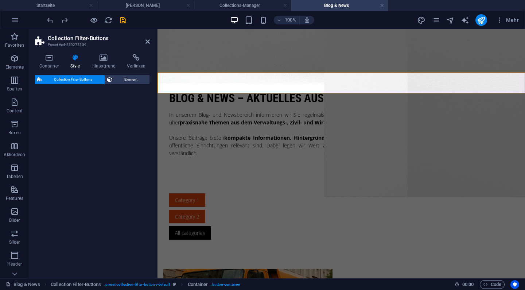
select select "rem"
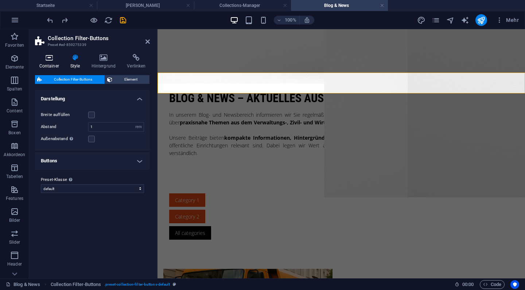
click at [51, 65] on h4 "Container" at bounding box center [50, 61] width 31 height 15
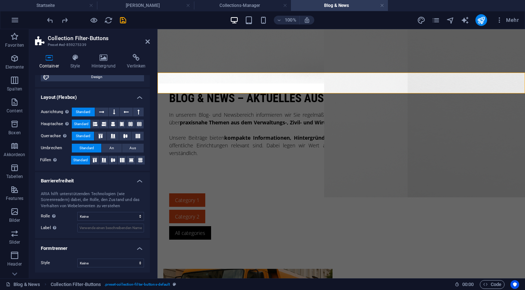
scroll to position [84, 0]
click at [77, 57] on icon at bounding box center [75, 57] width 18 height 7
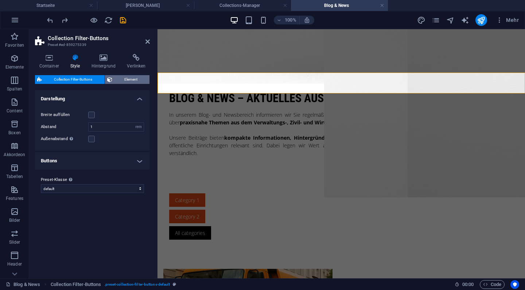
click at [130, 79] on span "Element" at bounding box center [131, 79] width 33 height 9
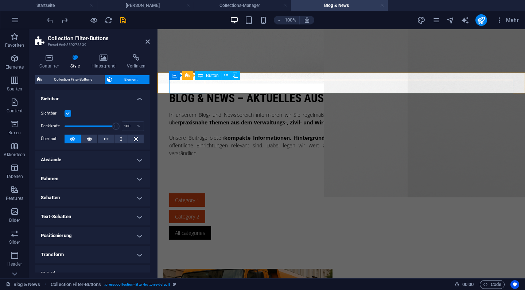
click at [203, 193] on div "Category 1" at bounding box center [341, 199] width 344 height 13
click at [333, 193] on div "Category 1 Category 2 All categories" at bounding box center [341, 216] width 344 height 46
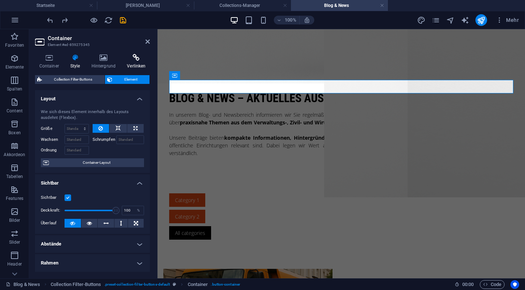
click at [135, 61] on icon at bounding box center [136, 57] width 27 height 7
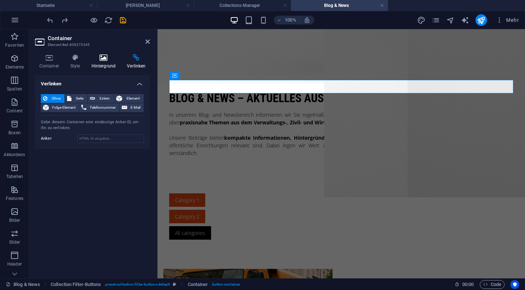
click at [109, 57] on icon at bounding box center [103, 57] width 33 height 7
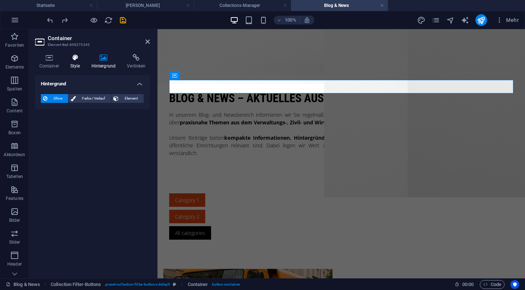
click at [81, 56] on icon at bounding box center [75, 57] width 18 height 7
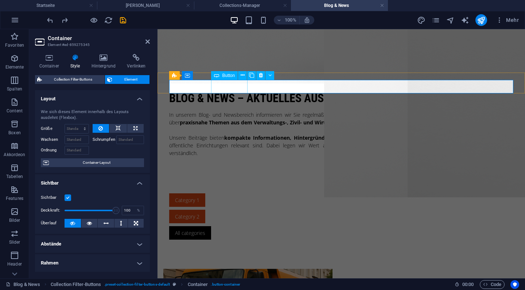
click at [241, 210] on div "Category 2" at bounding box center [341, 216] width 344 height 13
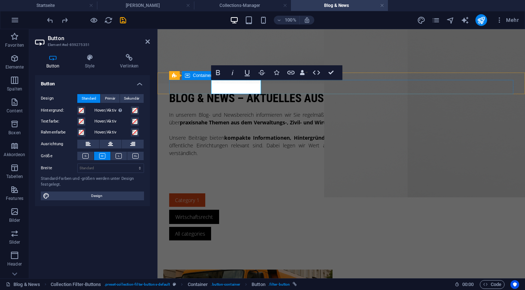
click at [317, 193] on div "Category 1 Wirtschaftsrecht All categories" at bounding box center [341, 216] width 344 height 47
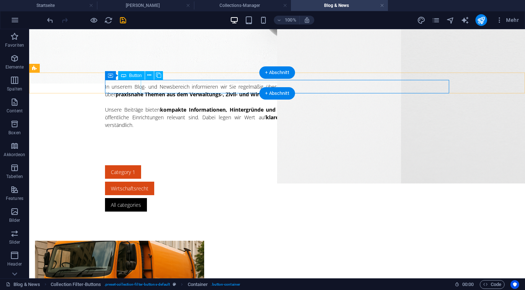
click at [131, 165] on div "Category 1" at bounding box center [277, 171] width 344 height 13
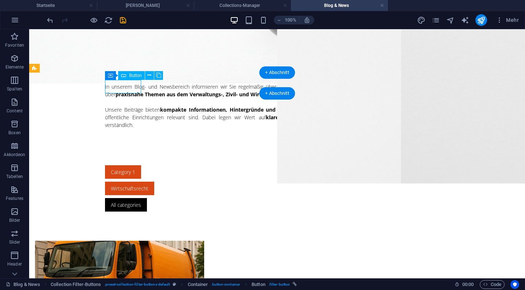
click at [131, 165] on div "Category 1" at bounding box center [277, 171] width 344 height 13
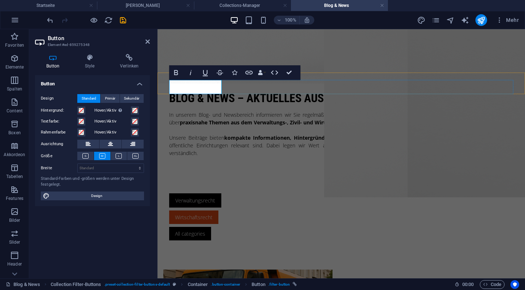
click at [374, 193] on div "Verwaltungsrecht Wirtschaftsrecht All categories" at bounding box center [341, 216] width 344 height 47
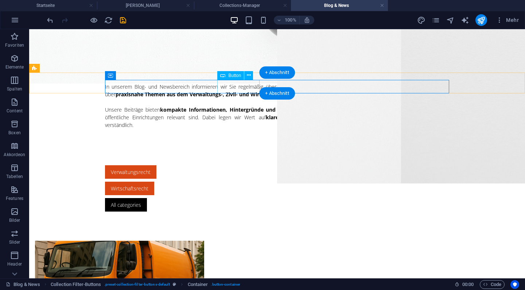
click at [232, 198] on div "All categories" at bounding box center [277, 204] width 344 height 13
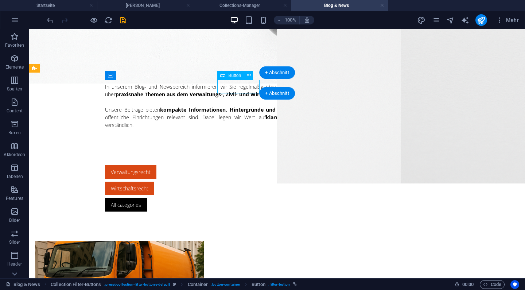
click at [232, 198] on div "All categories" at bounding box center [277, 204] width 344 height 13
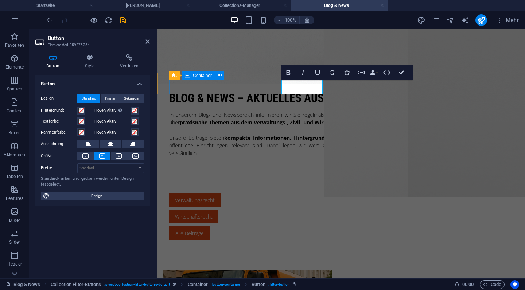
click at [351, 193] on div "Verwaltungsrecht Wirtschaftsrecht Alle Beiträge" at bounding box center [341, 216] width 344 height 47
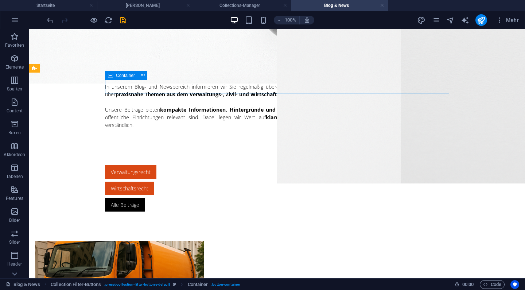
click at [351, 165] on div "Verwaltungsrecht Wirtschaftsrecht Alle Beiträge" at bounding box center [277, 188] width 344 height 46
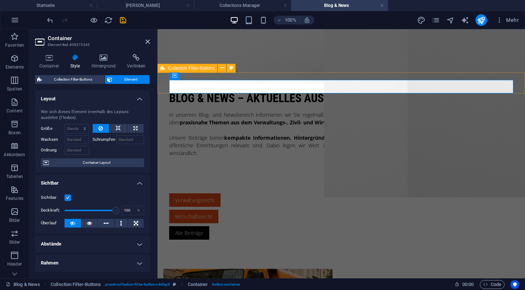
click at [174, 75] on div "Container" at bounding box center [177, 75] width 16 height 9
click at [220, 68] on icon at bounding box center [222, 68] width 4 height 8
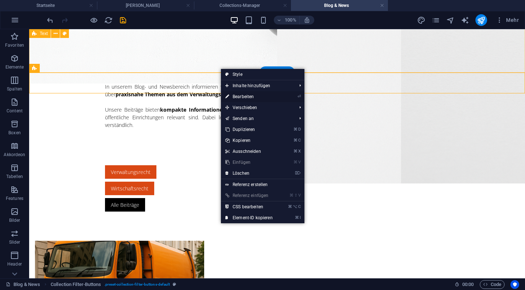
click at [240, 98] on link "⏎ Bearbeiten" at bounding box center [249, 96] width 56 height 11
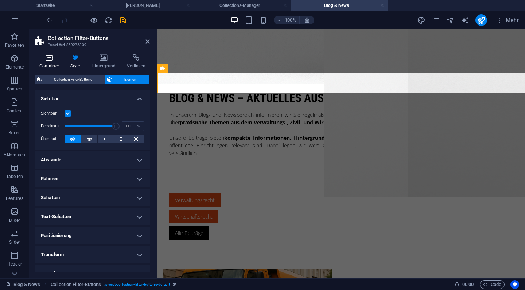
click at [53, 63] on h4 "Container" at bounding box center [50, 61] width 31 height 15
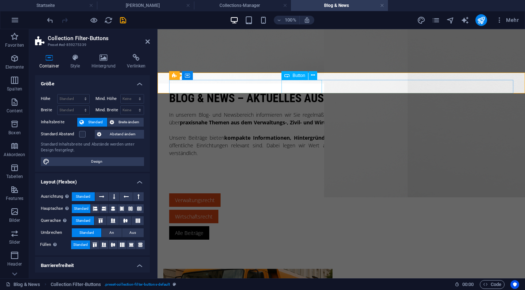
scroll to position [0, 0]
click at [216, 193] on div "Verwaltungsrecht" at bounding box center [341, 199] width 344 height 13
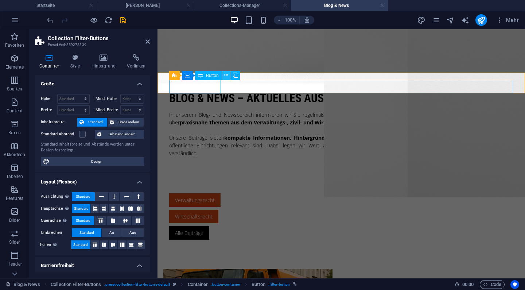
click at [224, 76] on icon at bounding box center [226, 75] width 4 height 8
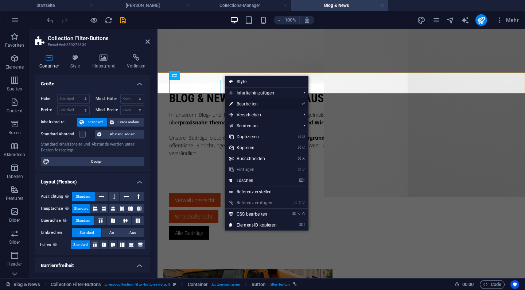
click at [240, 102] on link "⏎ Bearbeiten" at bounding box center [253, 103] width 56 height 11
select select
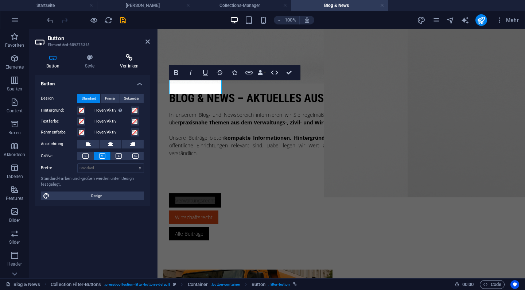
click at [132, 61] on icon at bounding box center [129, 57] width 41 height 7
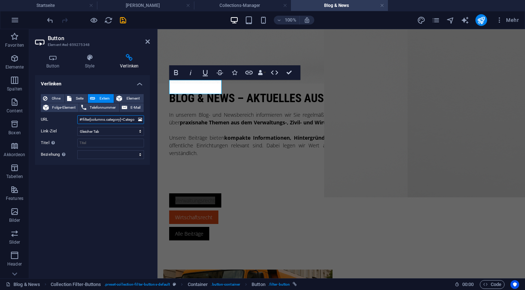
click at [125, 117] on input "#!filter[columns.category]=Category%201" at bounding box center [110, 119] width 67 height 9
type input "#!filter[columns.category]=Verwaltungsrecht"
click at [120, 20] on icon "save" at bounding box center [123, 20] width 8 height 8
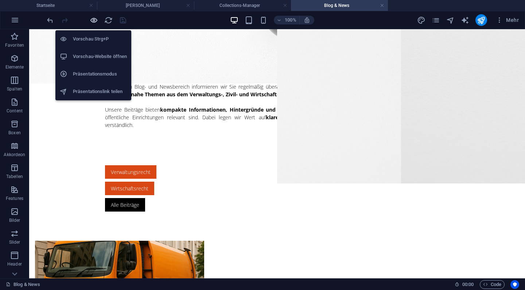
click at [96, 22] on icon "button" at bounding box center [94, 20] width 8 height 8
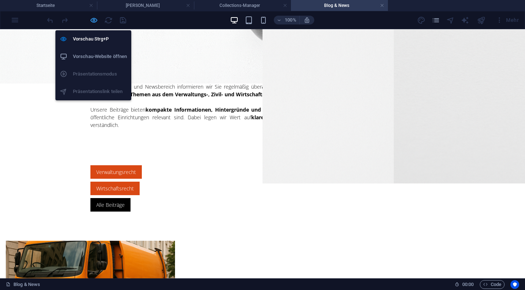
click at [96, 22] on icon "button" at bounding box center [94, 20] width 8 height 8
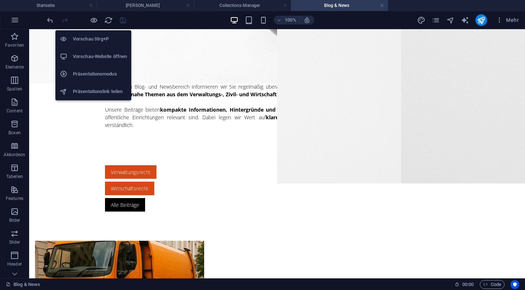
click at [97, 57] on h6 "Vorschau-Website öffnen" at bounding box center [100, 56] width 54 height 9
click at [96, 19] on icon "button" at bounding box center [94, 20] width 8 height 8
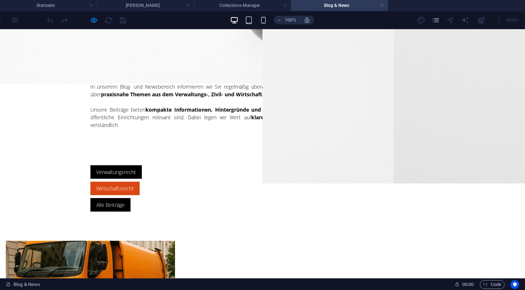
click at [130, 165] on link "Verwaltungsrecht" at bounding box center [115, 171] width 51 height 13
click at [140, 182] on link "Wirtschaftsrecht" at bounding box center [114, 188] width 49 height 13
click at [124, 165] on link "Verwaltungsrecht" at bounding box center [115, 171] width 51 height 13
click at [131, 198] on link "Alle Beiträge" at bounding box center [110, 204] width 40 height 13
click at [126, 165] on link "Verwaltungsrecht" at bounding box center [115, 171] width 51 height 13
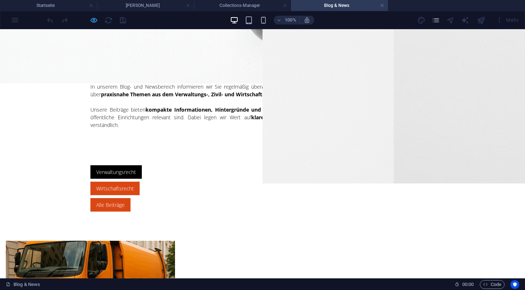
click at [94, 24] on icon "button" at bounding box center [94, 20] width 8 height 8
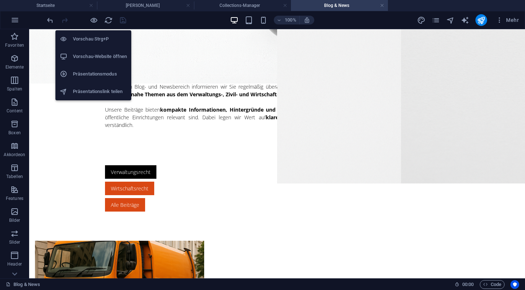
click at [90, 36] on h6 "Vorschau Strg+P" at bounding box center [100, 39] width 54 height 9
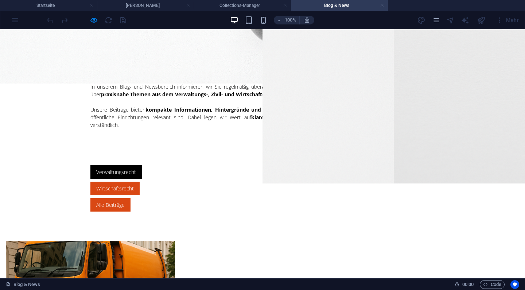
click at [254, 165] on div "Verwaltungsrecht Wirtschaftsrecht Alle Beiträge" at bounding box center [262, 188] width 344 height 46
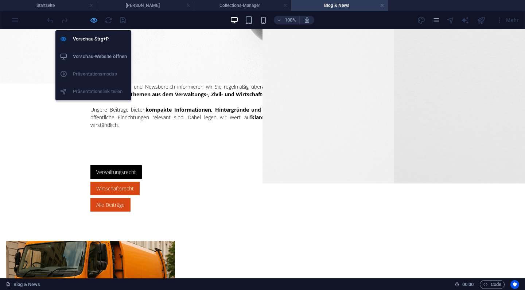
click at [96, 23] on icon "button" at bounding box center [94, 20] width 8 height 8
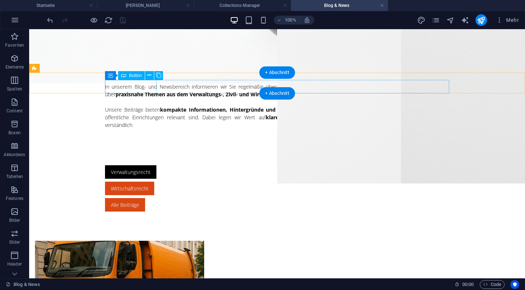
click at [146, 165] on div "Verwaltungsrecht" at bounding box center [277, 171] width 344 height 13
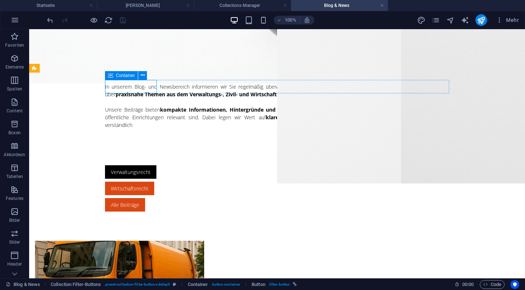
click at [266, 165] on div "Verwaltungsrecht Wirtschaftsrecht Alle Beiträge" at bounding box center [277, 188] width 344 height 46
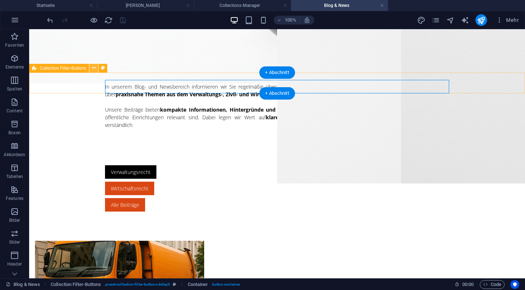
click at [90, 69] on button at bounding box center [93, 68] width 9 height 9
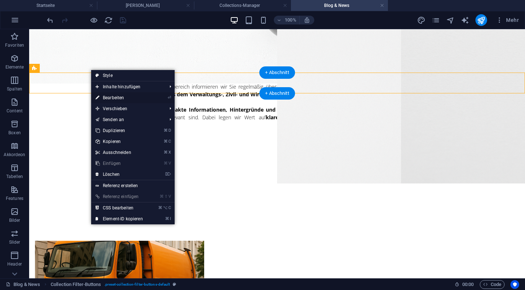
click at [111, 100] on link "⏎ Bearbeiten" at bounding box center [119, 97] width 56 height 11
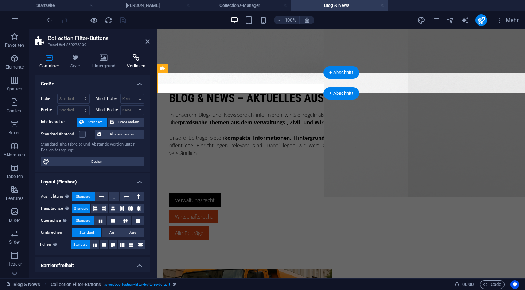
click at [134, 67] on h4 "Verlinken" at bounding box center [136, 61] width 27 height 15
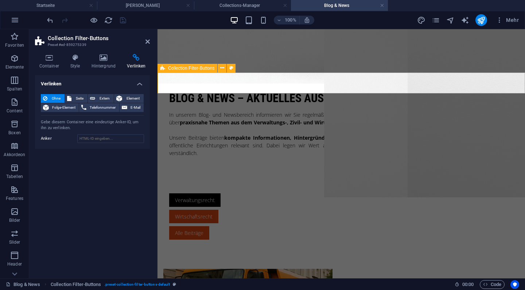
click at [165, 186] on div "Verwaltungsrecht Wirtschaftsrecht Alle Beiträge" at bounding box center [342, 213] width 368 height 54
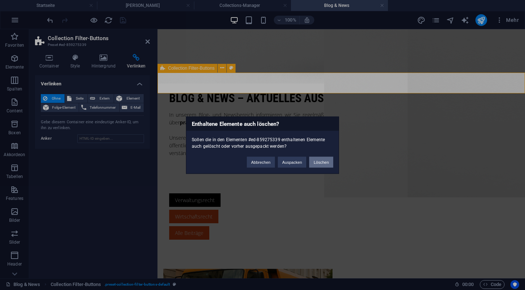
click at [317, 161] on button "Löschen" at bounding box center [321, 161] width 24 height 11
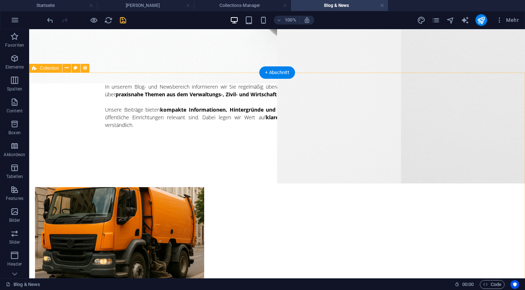
click at [67, 67] on icon at bounding box center [67, 68] width 4 height 8
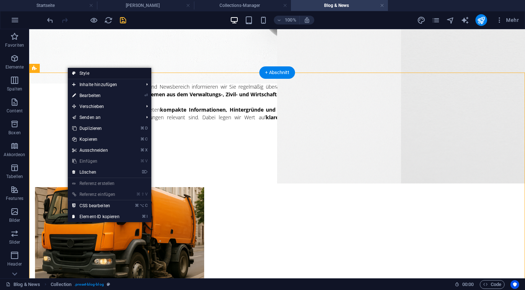
click at [83, 71] on link "Style" at bounding box center [110, 73] width 84 height 11
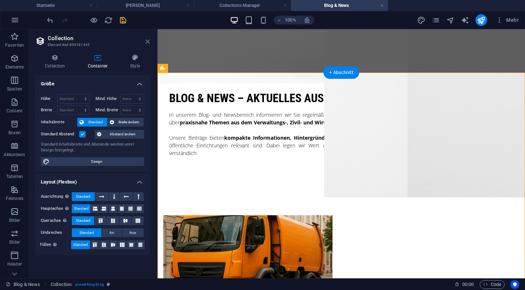
click at [146, 40] on icon at bounding box center [148, 42] width 4 height 6
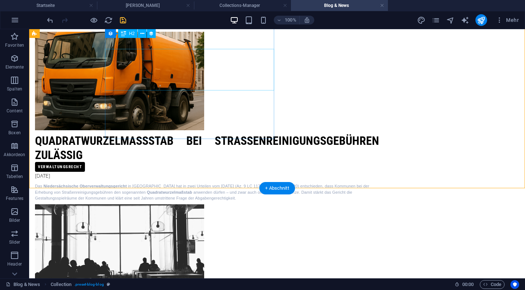
scroll to position [399, 0]
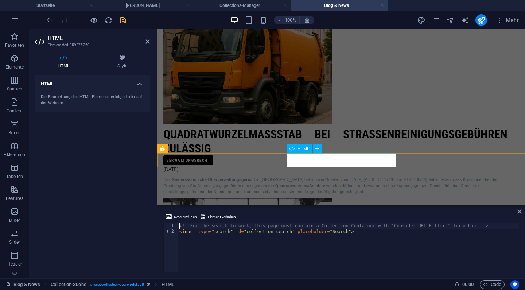
click at [333, 232] on div "<!-- For the search to work, this page must contain a Collection Container with…" at bounding box center [348, 253] width 341 height 61
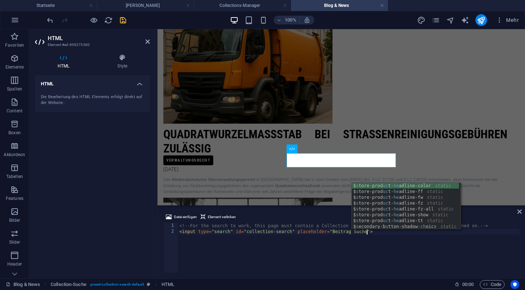
scroll to position [0, 16]
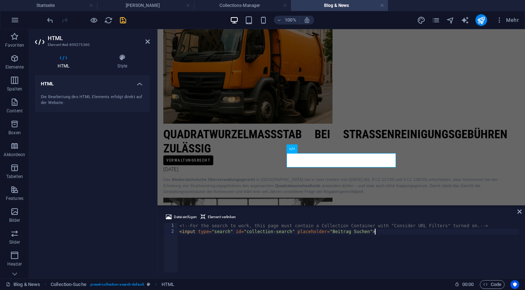
click at [299, 235] on div "<!-- For the search to work, this page must contain a Collection Container with…" at bounding box center [348, 253] width 341 height 61
type textarea "<input type="search" id="collection-search" placeholder="Beitrag Suchen">"
click at [150, 42] on aside "HTML Element #ed-859275360 HTML Style HTML Die Bearbeitung des HTML Elements er…" at bounding box center [93, 153] width 128 height 249
click at [147, 41] on icon at bounding box center [148, 42] width 4 height 6
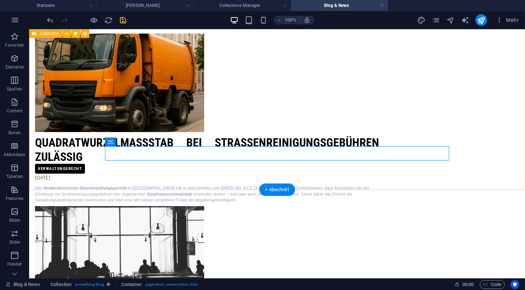
click at [209, 167] on div "Quadratwurzelmaßstab bei Straßenreinigungsgebühren zulässig Verwaltungsrecht [D…" at bounding box center [277, 211] width 496 height 415
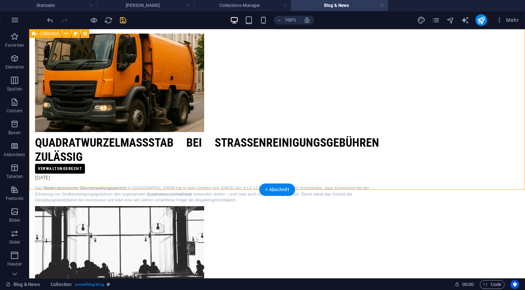
click at [209, 167] on div "Quadratwurzelmaßstab bei Straßenreinigungsgebühren zulässig Verwaltungsrecht [D…" at bounding box center [277, 211] width 496 height 415
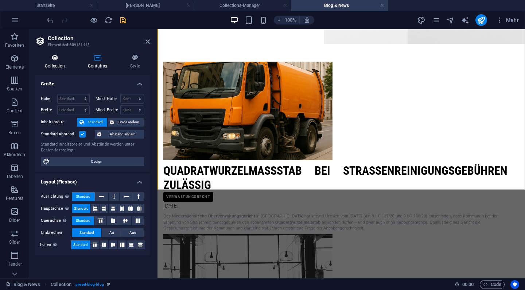
click at [62, 61] on h4 "Collection" at bounding box center [56, 61] width 43 height 15
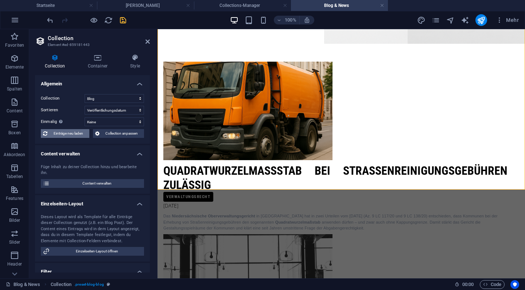
click at [65, 136] on span "Einträge neu laden" at bounding box center [69, 133] width 38 height 9
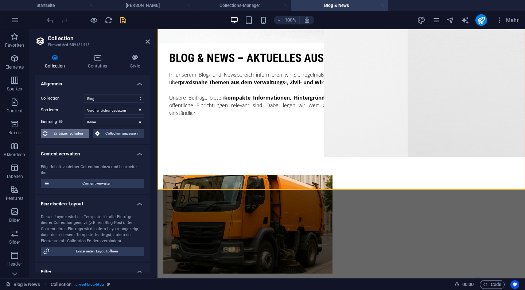
select select "columns.publishing_date_DESC"
select select "columns.status"
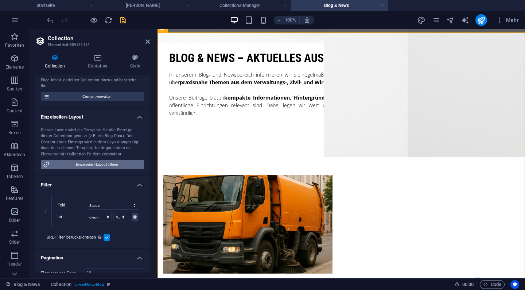
scroll to position [74, 0]
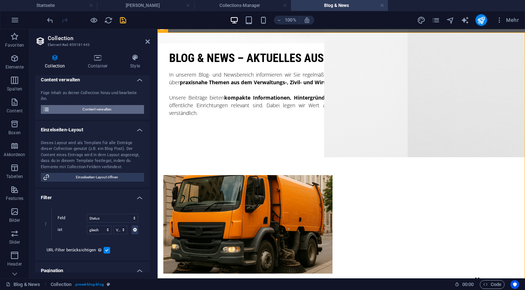
click at [101, 105] on span "Content verwalten" at bounding box center [97, 109] width 90 height 9
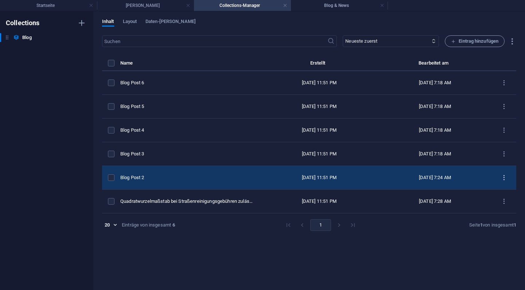
click at [507, 173] on button "items list" at bounding box center [504, 178] width 13 height 12
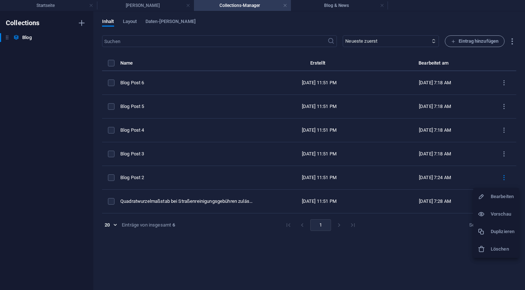
click at [341, 11] on div at bounding box center [262, 145] width 525 height 290
click at [342, 8] on div "Bearbeiten Vorschau Duplizieren Löschen" at bounding box center [262, 147] width 525 height 286
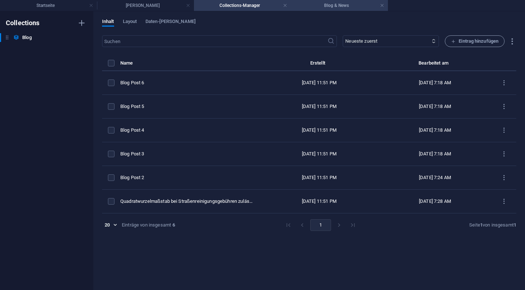
click at [320, 5] on h4 "Blog & News" at bounding box center [339, 5] width 97 height 8
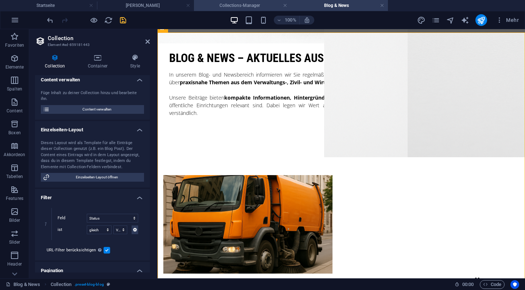
click at [237, 8] on h4 "Collections-Manager" at bounding box center [242, 5] width 97 height 8
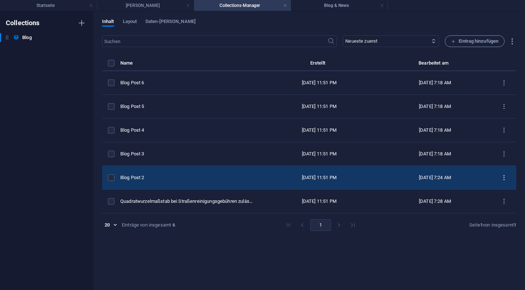
click at [506, 178] on icon "items list" at bounding box center [504, 177] width 7 height 7
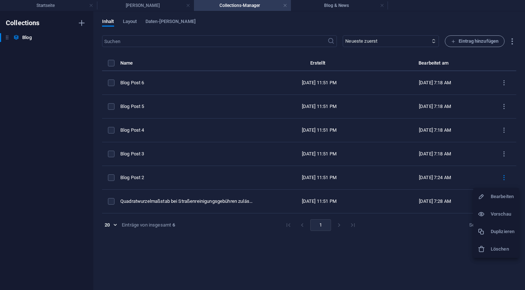
click at [492, 192] on h6 "Bearbeiten" at bounding box center [503, 196] width 24 height 9
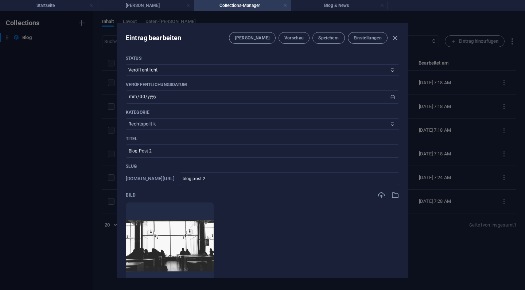
select select "Verwaltungsrecht"
click at [147, 151] on input "Blog Post 2" at bounding box center [263, 150] width 274 height 13
paste input "VerwG konkretisiert Vorgaben zur zeitnahen Erhebung von Erschließungsbeiträgen"
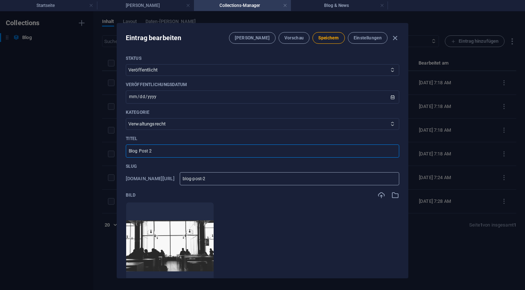
type input "BVerwG konkretisiert Vorgaben zur zeitnahen Erhebung von Erschließungsbeiträgen"
type input "bverwg-konkretisiert-vorgaben-zur-zeitnahen-erhebung-von-erschliessungsbeitraeg…"
type input "BVerwG konkretisiert Vorgaben zur zeitnahen Erhebung von Erschließungsbeiträgen"
click at [314, 221] on ul "Lege Dateien hier ab, um sie sofort hochzuladen" at bounding box center [263, 246] width 274 height 88
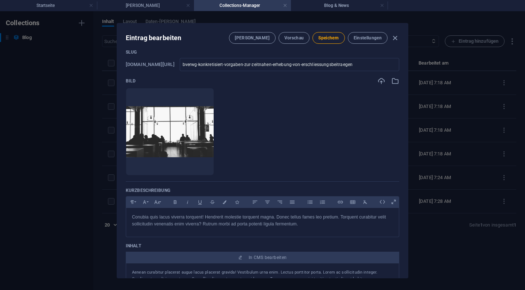
scroll to position [115, 0]
click at [214, 159] on div at bounding box center [170, 163] width 88 height 22
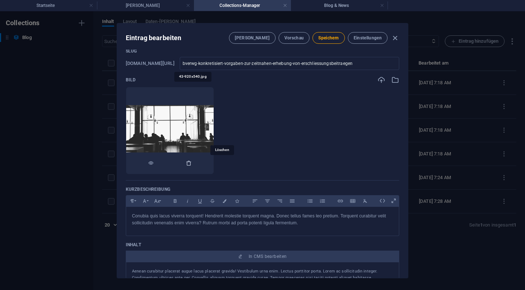
click at [192, 164] on icon "button" at bounding box center [189, 163] width 6 height 6
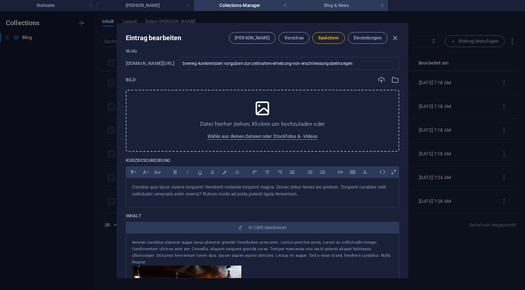
click at [320, 10] on li "Blog & News" at bounding box center [339, 5] width 97 height 11
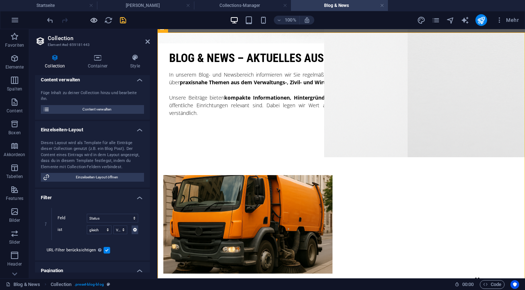
click at [91, 16] on div at bounding box center [87, 20] width 82 height 12
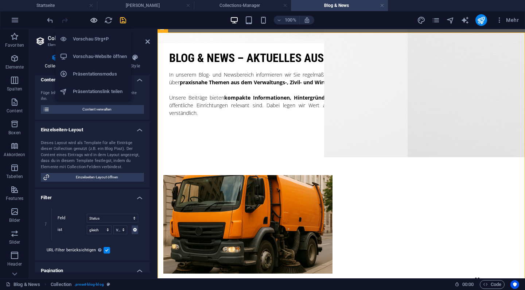
click at [92, 18] on icon "button" at bounding box center [94, 20] width 8 height 8
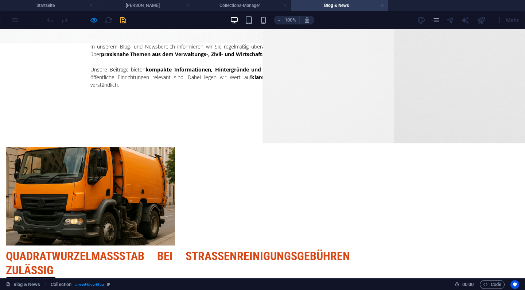
click at [160, 249] on link "Quadratwurzelmaßstab bei Straßenreinigungsgebühren zulässig" at bounding box center [178, 263] width 344 height 28
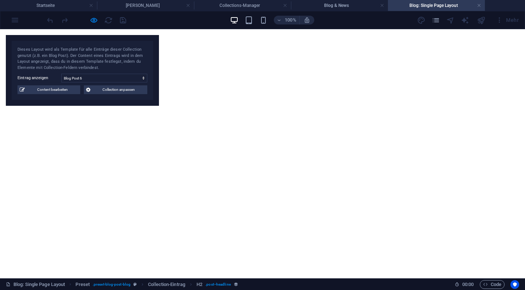
select select "68a6437aed299d7d1b0fca66"
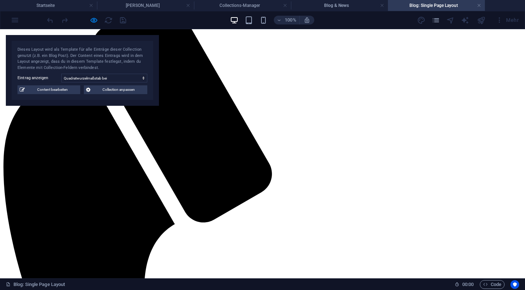
scroll to position [70, 0]
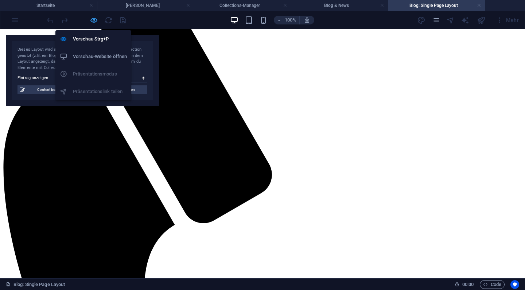
click at [94, 18] on icon "button" at bounding box center [94, 20] width 8 height 8
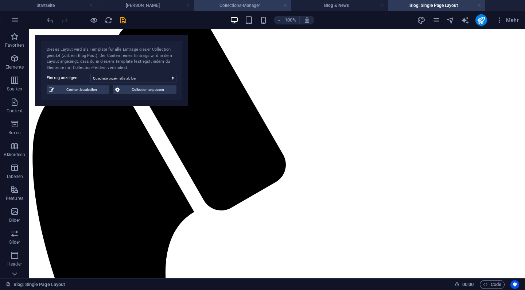
click at [269, 6] on h4 "Collections-Manager" at bounding box center [242, 5] width 97 height 8
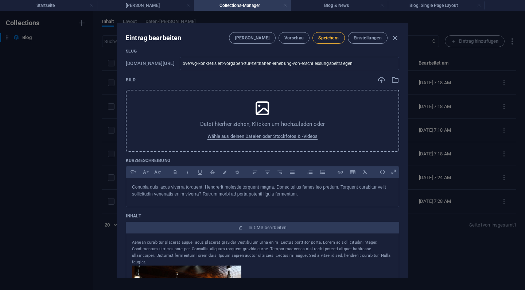
click at [329, 39] on span "Speichern" at bounding box center [328, 38] width 20 height 6
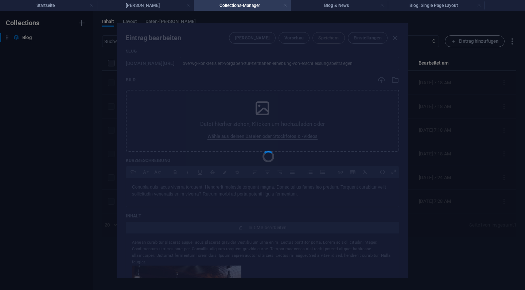
type input "bverwg-konkretisiert-vorgaben-zur-zeitnahen-erhebung-von-erschliessungsbeitraeg…"
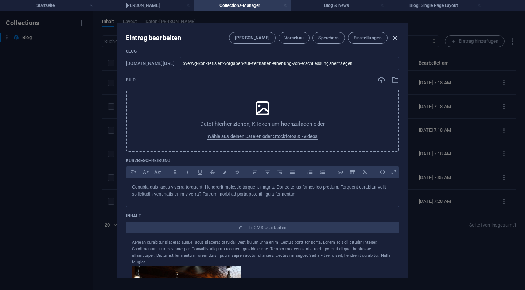
click at [395, 35] on icon "button" at bounding box center [395, 38] width 8 height 8
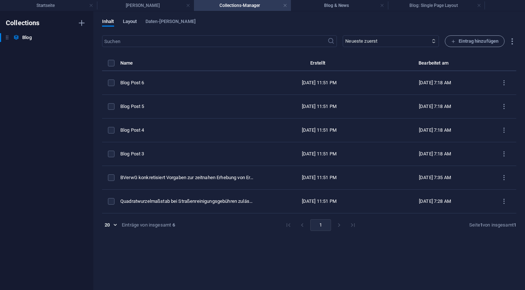
click at [131, 26] on button "Layout" at bounding box center [130, 23] width 14 height 8
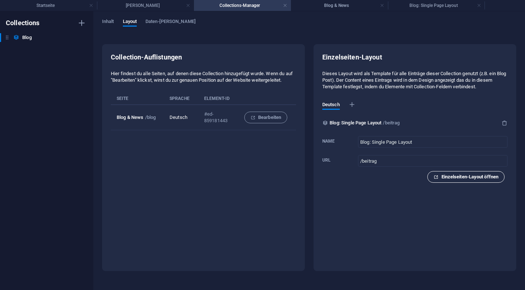
click at [477, 181] on button "Einzelseiten-Layout öffnen" at bounding box center [466, 177] width 77 height 12
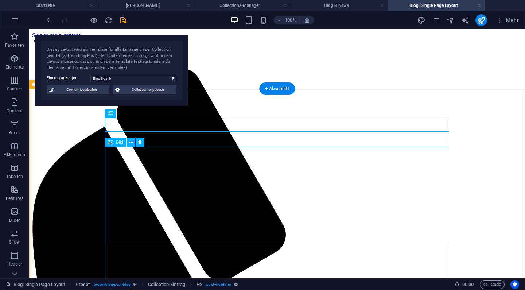
scroll to position [0, 0]
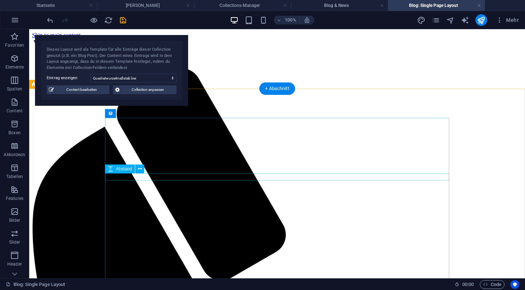
click at [134, 82] on div "Dieses Layout wird als Template für alle Einträge dieser Collection genutzt (z.…" at bounding box center [111, 70] width 153 height 71
select select "68a6437aed299d7d1b0fca66"
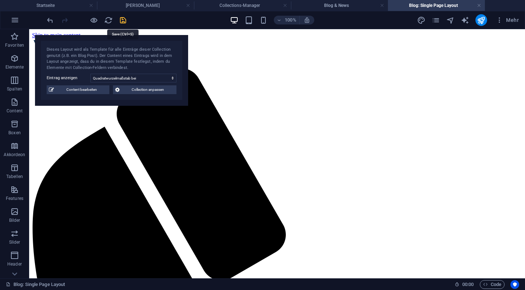
click at [121, 21] on icon "save" at bounding box center [123, 20] width 8 height 8
click at [437, 22] on icon "pages" at bounding box center [436, 20] width 8 height 8
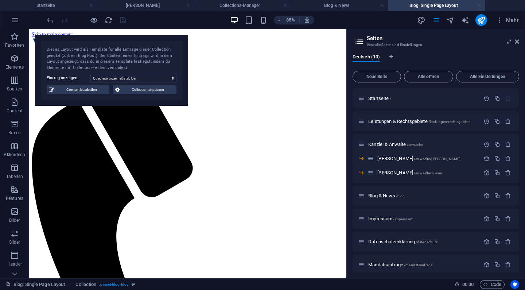
click at [479, 8] on link at bounding box center [479, 5] width 4 height 7
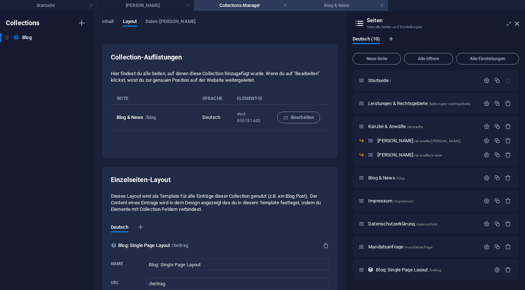
click at [345, 2] on h4 "Blog & News" at bounding box center [339, 5] width 97 height 8
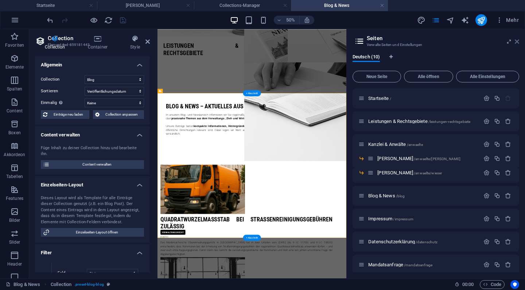
click at [515, 39] on icon at bounding box center [517, 42] width 4 height 6
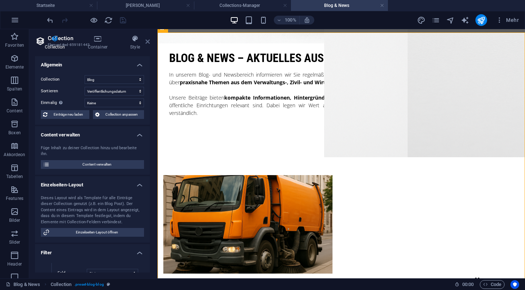
click at [148, 41] on icon at bounding box center [148, 42] width 4 height 6
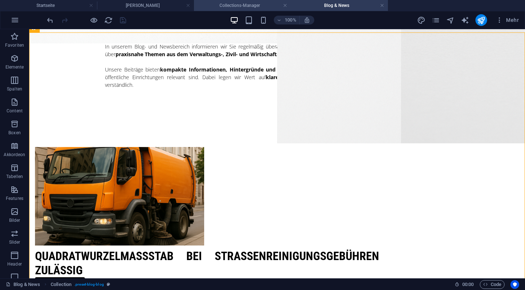
click at [256, 7] on h4 "Collections-Manager" at bounding box center [242, 5] width 97 height 8
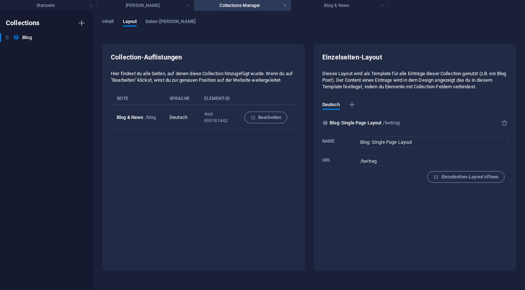
click at [117, 18] on div "Inhalt Layout Daten-[PERSON_NAME] Collection-Auflistungen Hier findest du alle …" at bounding box center [309, 150] width 432 height 279
click at [110, 20] on span "Inhalt" at bounding box center [108, 22] width 12 height 10
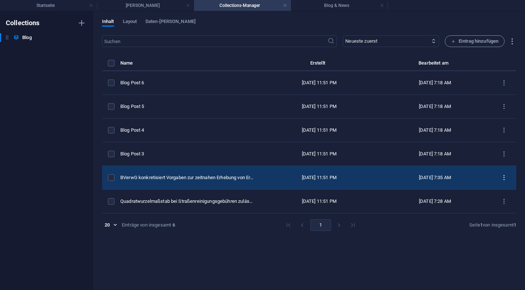
click at [502, 177] on icon "items list" at bounding box center [504, 177] width 7 height 7
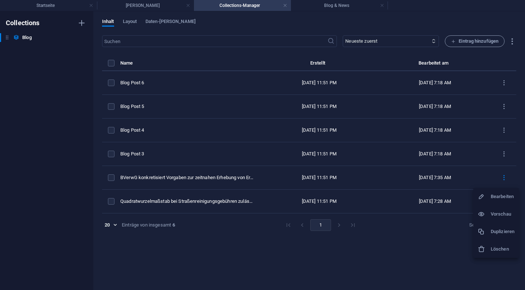
click at [500, 195] on h6 "Bearbeiten" at bounding box center [503, 196] width 24 height 9
select select "Verwaltungsrecht"
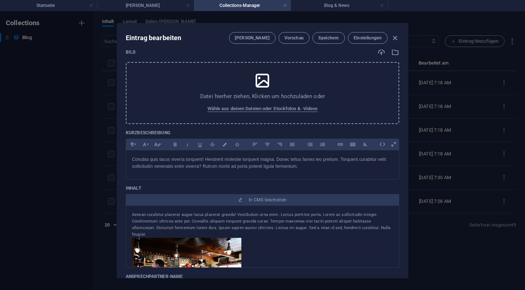
scroll to position [145, 0]
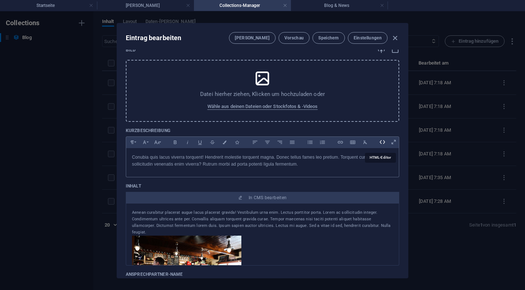
click at [380, 140] on icon at bounding box center [382, 141] width 11 height 11
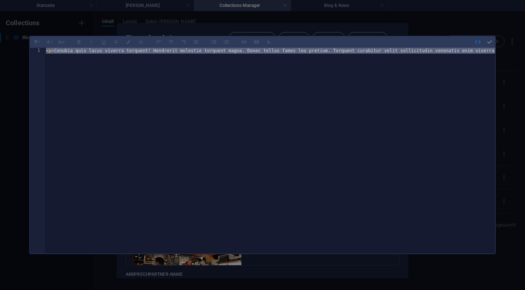
click at [237, 154] on div "< p > Conubia quis lacus viverra torquent! Hendrerit molestie torquent magna. D…" at bounding box center [341, 156] width 592 height 216
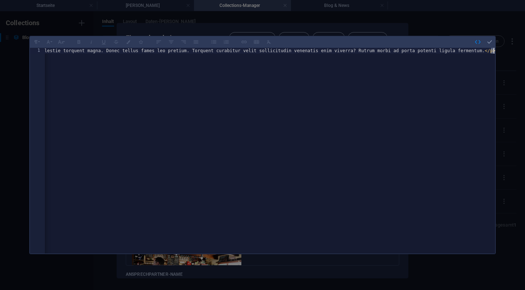
click at [237, 154] on div "< p > Conubia quis lacus viverra torquent! Hendrerit molestie torquent magna. D…" at bounding box center [199, 156] width 592 height 216
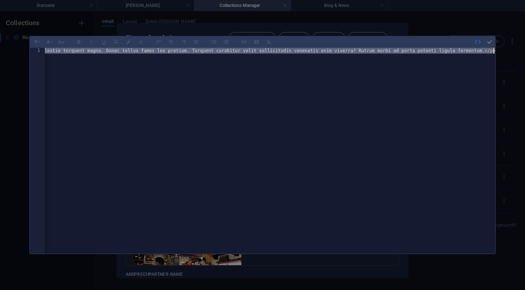
click at [237, 154] on div "< p > Conubia quis lacus viverra torquent! Hendrerit molestie torquent magna. D…" at bounding box center [199, 156] width 592 height 216
paste textarea "Das Bundesverwaltungsgericht (BVerwG) hat am [DATE] in mehreren Verfahren (u. a…"
type textarea "Das Bundesverwaltungsgericht (BVerwG) hat am [DATE] in mehreren Verfahren (u. a…"
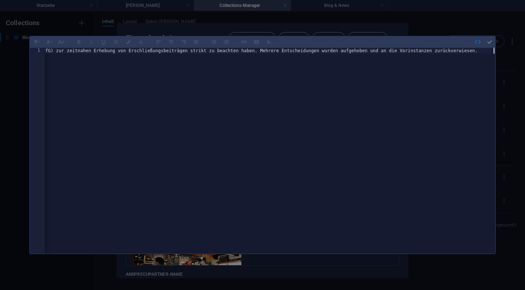
scroll to position [0, 447]
click at [491, 40] on icon "button" at bounding box center [490, 42] width 7 height 7
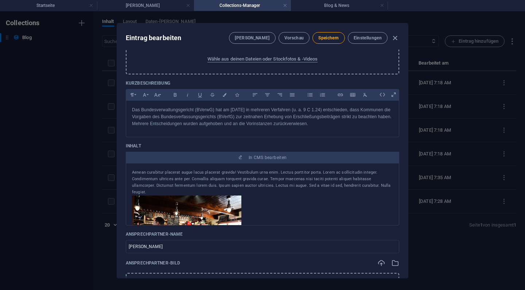
scroll to position [194, 0]
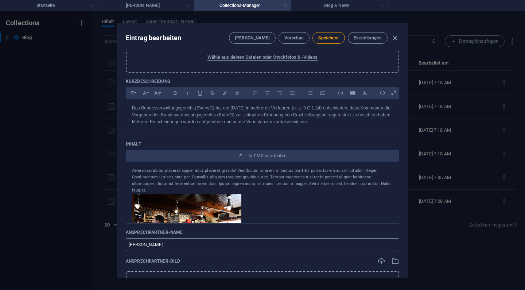
click at [209, 243] on input "[PERSON_NAME]" at bounding box center [263, 244] width 274 height 13
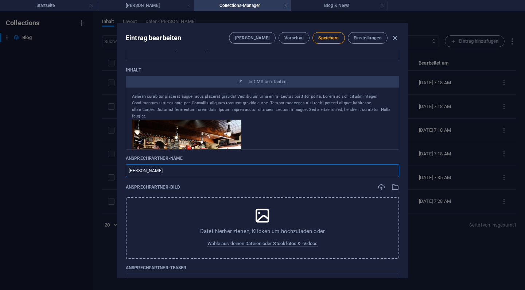
scroll to position [272, 0]
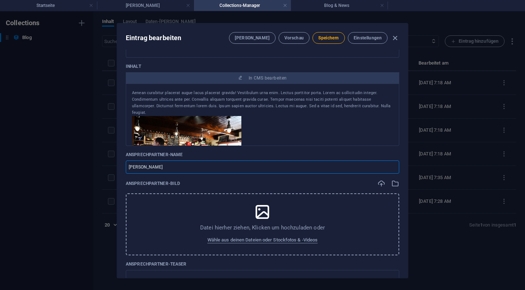
type input "[PERSON_NAME]"
click at [264, 227] on p "Datei hierher ziehen, Klicken um hochzuladen oder" at bounding box center [262, 227] width 125 height 7
click at [274, 240] on span "Wähle aus deinen Dateien oder Stockfotos & -Videos" at bounding box center [263, 240] width 111 height 9
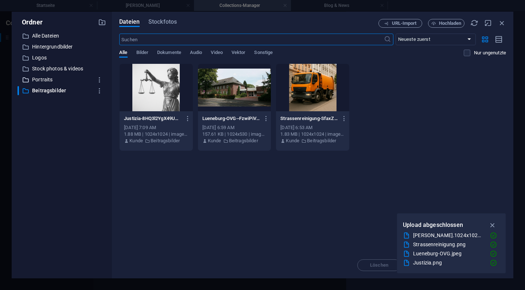
click at [46, 83] on p "Portraits" at bounding box center [62, 80] width 61 height 8
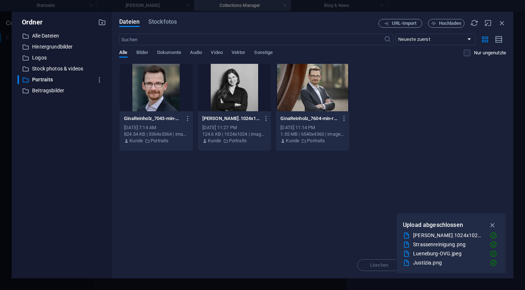
click at [177, 101] on div at bounding box center [156, 87] width 73 height 47
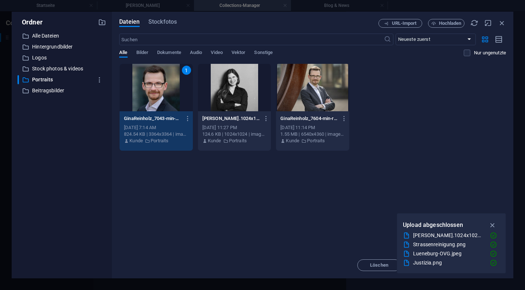
click at [177, 101] on div "1" at bounding box center [156, 87] width 73 height 47
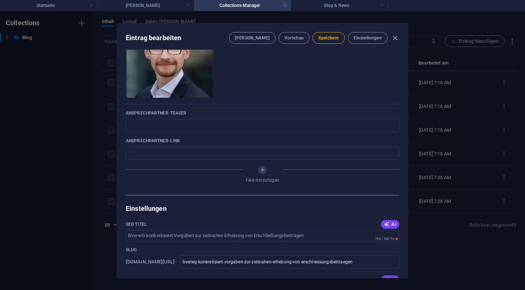
scroll to position [461, 0]
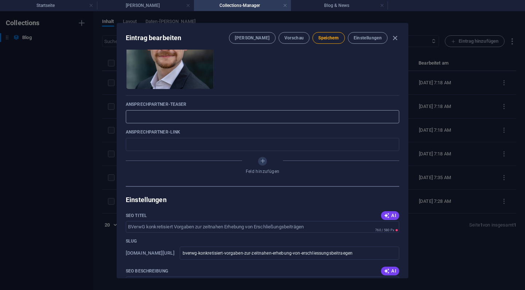
click at [203, 117] on input "text" at bounding box center [263, 116] width 274 height 13
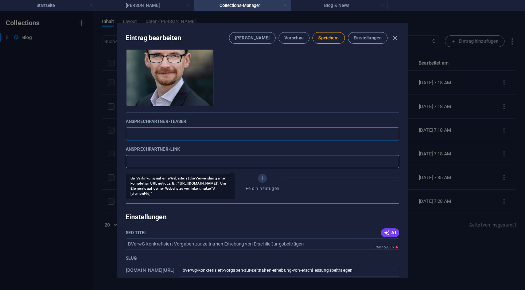
scroll to position [441, 0]
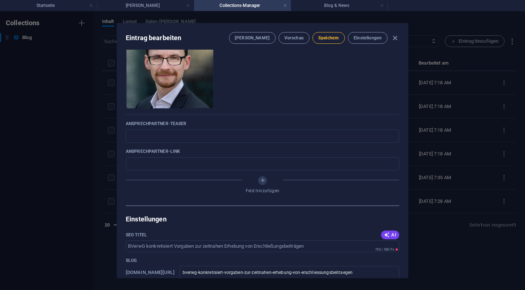
click at [335, 37] on span "Speichern" at bounding box center [328, 38] width 20 height 6
click at [395, 39] on icon "button" at bounding box center [395, 38] width 8 height 8
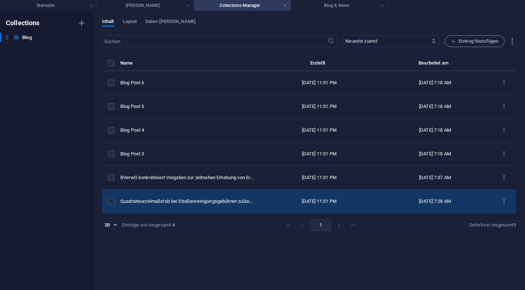
click at [507, 207] on td "items list" at bounding box center [504, 202] width 24 height 24
click at [445, 201] on div "[DATE] 7:28 AM" at bounding box center [435, 201] width 102 height 7
select select "Verwaltungsrecht"
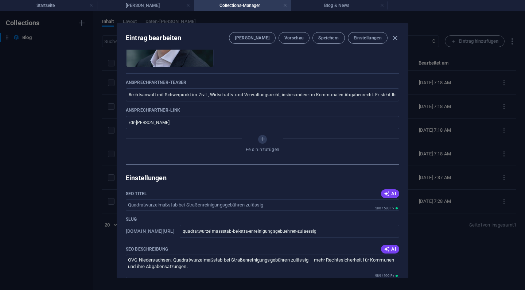
scroll to position [519, 0]
click at [184, 96] on input "Rechtsanwalt mit Schwerpunkt im Zivil-, Wirtschafts- und Verwaltungsrecht, insb…" at bounding box center [263, 94] width 274 height 13
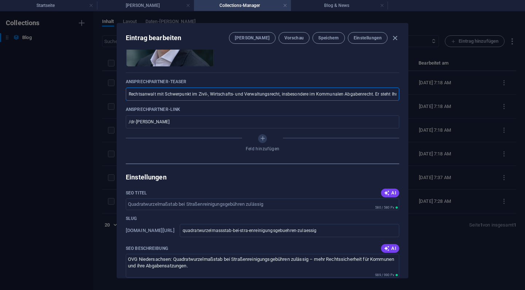
click at [184, 96] on input "Rechtsanwalt mit Schwerpunkt im Zivil-, Wirtschafts- und Verwaltungsrecht, insb…" at bounding box center [263, 94] width 274 height 13
click at [395, 38] on icon "button" at bounding box center [395, 38] width 8 height 8
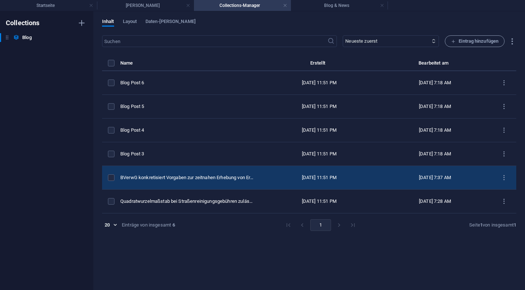
click at [402, 179] on div "[DATE] 7:37 AM" at bounding box center [435, 177] width 102 height 7
select select "Verwaltungsrecht"
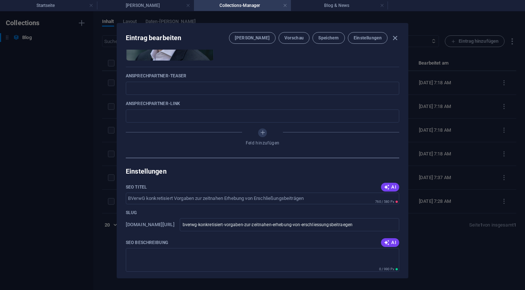
scroll to position [479, 0]
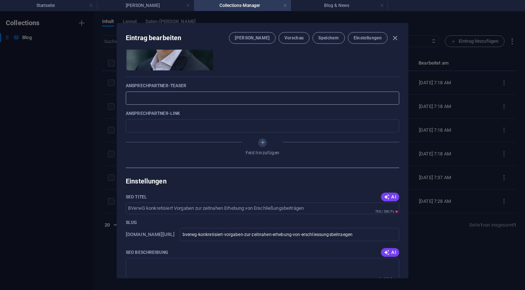
click at [203, 92] on input "text" at bounding box center [263, 98] width 274 height 13
paste input "Rechtsanwalt mit Schwerpunkt im Zivil-, Wirtschafts- und Verwaltungsrecht, insb…"
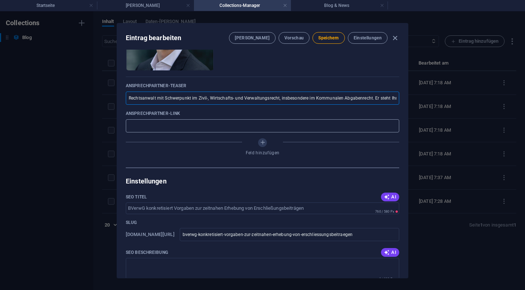
type input "Rechtsanwalt mit Schwerpunkt im Zivil-, Wirtschafts- und Verwaltungsrecht, insb…"
click at [190, 125] on input "text" at bounding box center [263, 125] width 274 height 13
type input "/dr-[PERSON_NAME]"
click at [332, 40] on span "Speichern" at bounding box center [328, 38] width 20 height 6
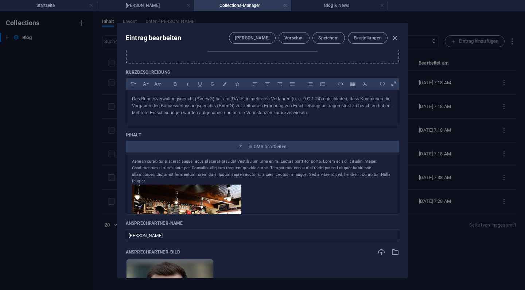
scroll to position [212, 0]
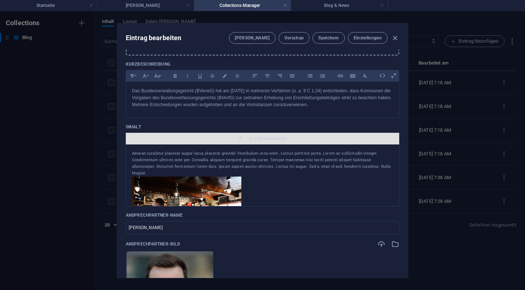
click at [267, 141] on button "In CMS bearbeiten" at bounding box center [263, 139] width 274 height 12
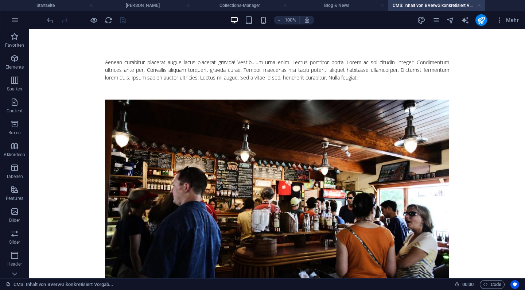
scroll to position [0, 0]
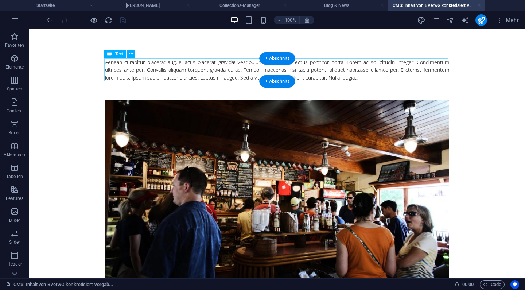
click at [233, 64] on div "Aenean curabitur placerat augue lacus placerat gravida! Vestibulum urna enim. L…" at bounding box center [277, 69] width 344 height 23
click at [133, 56] on button at bounding box center [131, 54] width 9 height 9
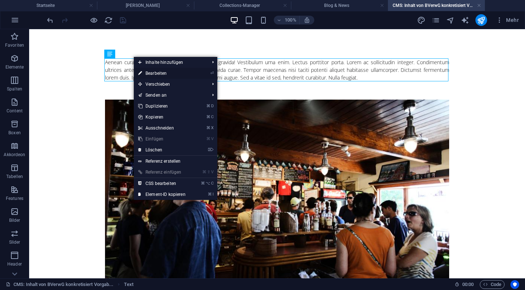
click at [153, 71] on link "⏎ Bearbeiten" at bounding box center [162, 73] width 56 height 11
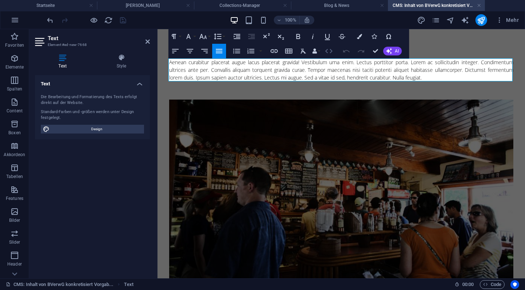
click at [332, 53] on icon "button" at bounding box center [329, 51] width 9 height 9
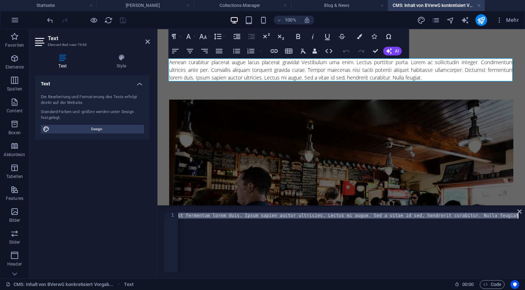
type textarea "Das Bundesverwaltungsgericht (BVerwG) hat am [DATE] in mehreren Verfahren (u. a…"
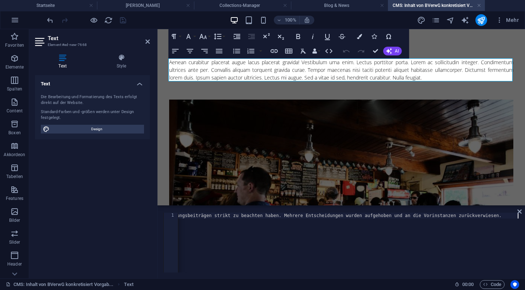
scroll to position [0, 556]
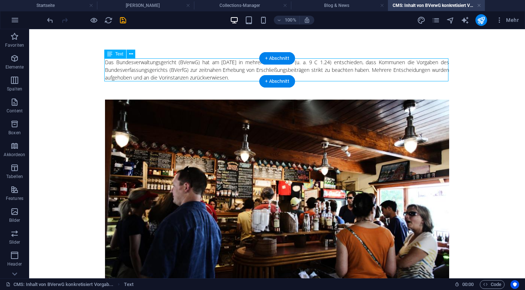
click at [161, 64] on div "Das Bundesverwaltungsgericht (BVerwG) hat am [DATE] in mehreren Verfahren (u. a…" at bounding box center [277, 69] width 344 height 23
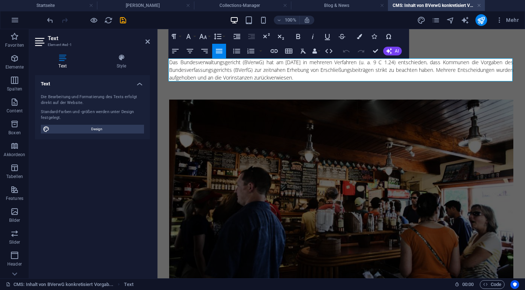
click at [208, 60] on div "Das Bundesverwaltungsgericht (BVerwG) hat am [DATE] in mehreren Verfahren (u. a…" at bounding box center [341, 69] width 344 height 23
click at [299, 39] on icon "button" at bounding box center [298, 36] width 9 height 9
click at [306, 71] on div "Das Bundesverwaltungsgericht (BVerwG) hat am [DATE] in mehreren Verfahren (u. a…" at bounding box center [341, 69] width 344 height 23
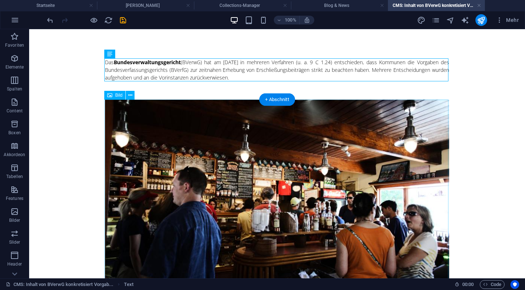
click at [371, 165] on figure at bounding box center [277, 201] width 344 height 202
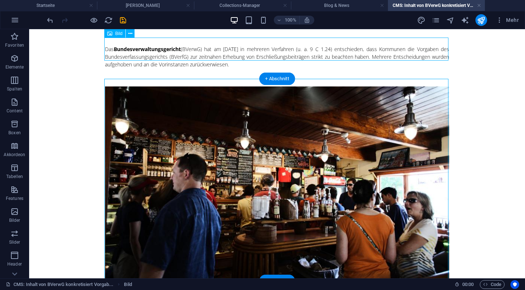
scroll to position [6, 0]
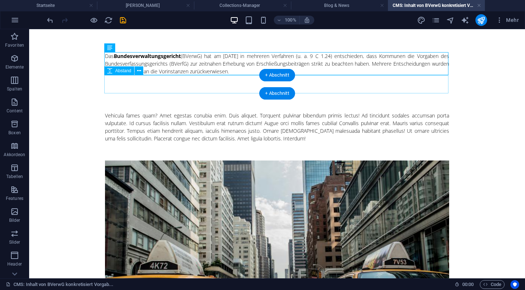
click at [251, 84] on div at bounding box center [277, 84] width 344 height 18
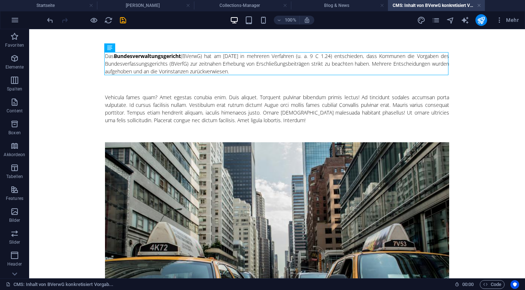
click at [251, 84] on div at bounding box center [277, 84] width 344 height 18
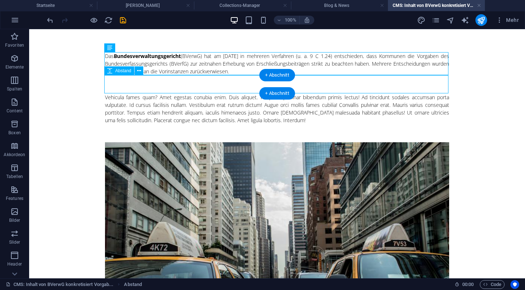
click at [244, 84] on div at bounding box center [277, 84] width 344 height 18
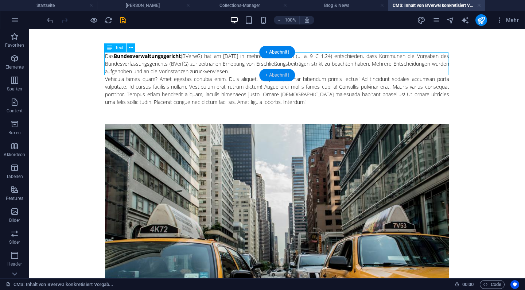
click at [270, 77] on div "+ Abschnitt" at bounding box center [277, 75] width 36 height 12
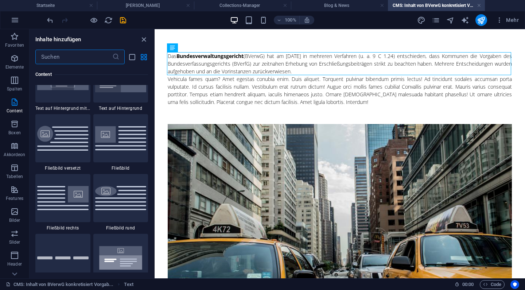
scroll to position [1549, 0]
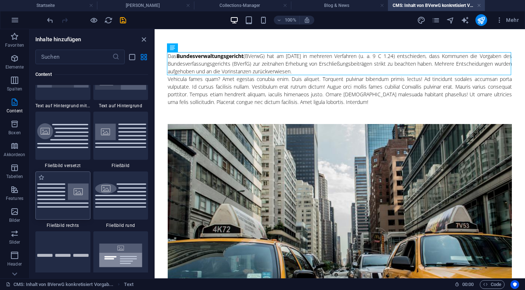
click at [78, 194] on img at bounding box center [62, 195] width 51 height 24
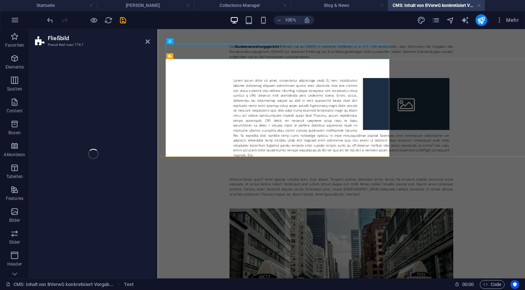
select select "%"
select select "rem"
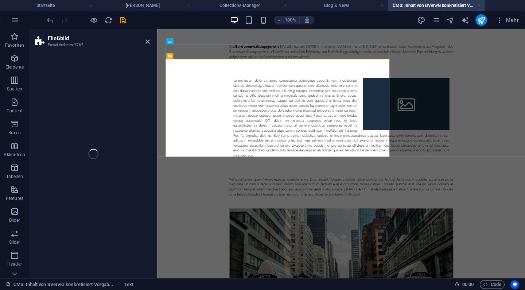
select select "preset-float-container-v3-default-right"
